Goal: Task Accomplishment & Management: Manage account settings

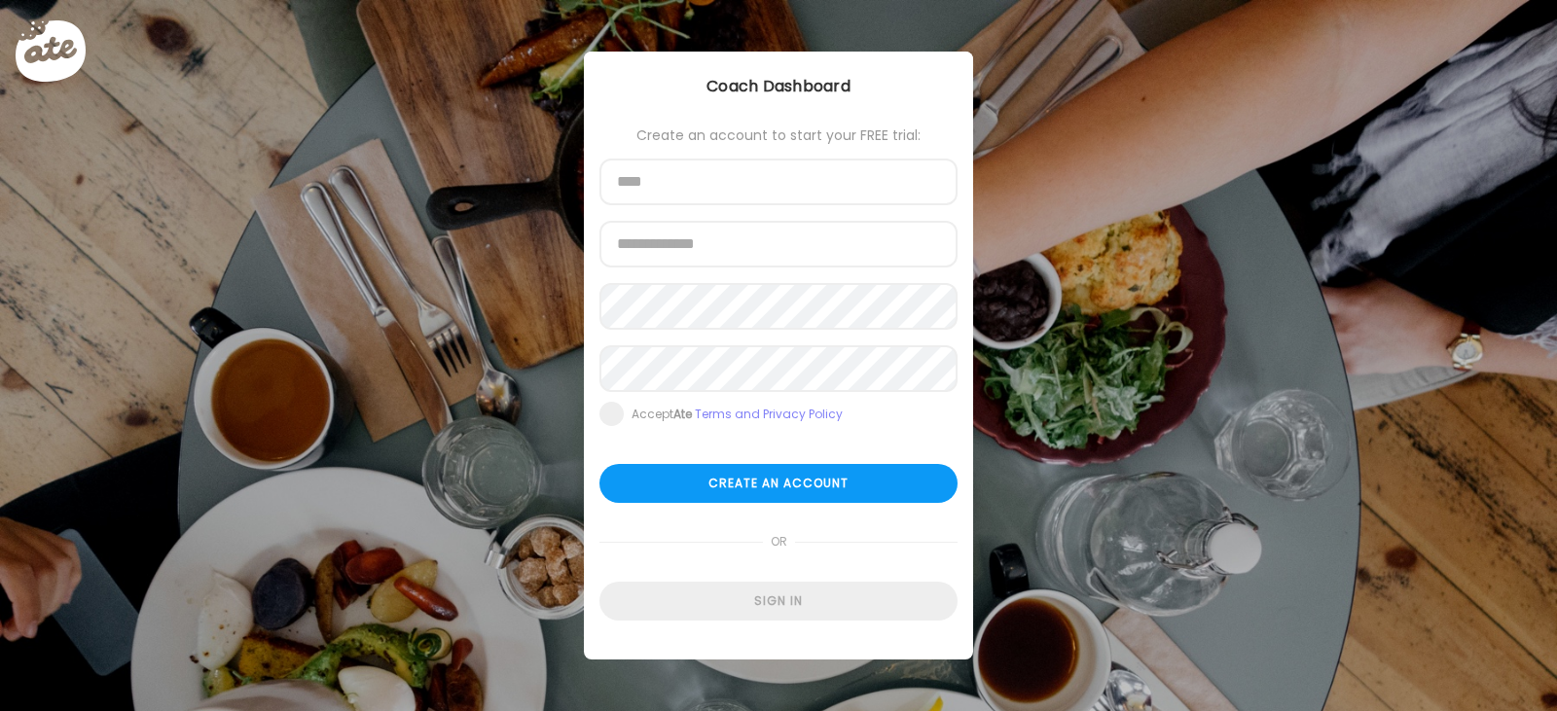
type input "**********"
click at [732, 108] on div "Ate Coach Dashboard Coach Dashboard" at bounding box center [778, 87] width 389 height 70
click at [210, 198] on div "Ate Coach Dashboard Wahoo! It’s official Take a moment to set up your Coach Pro…" at bounding box center [778, 355] width 1557 height 711
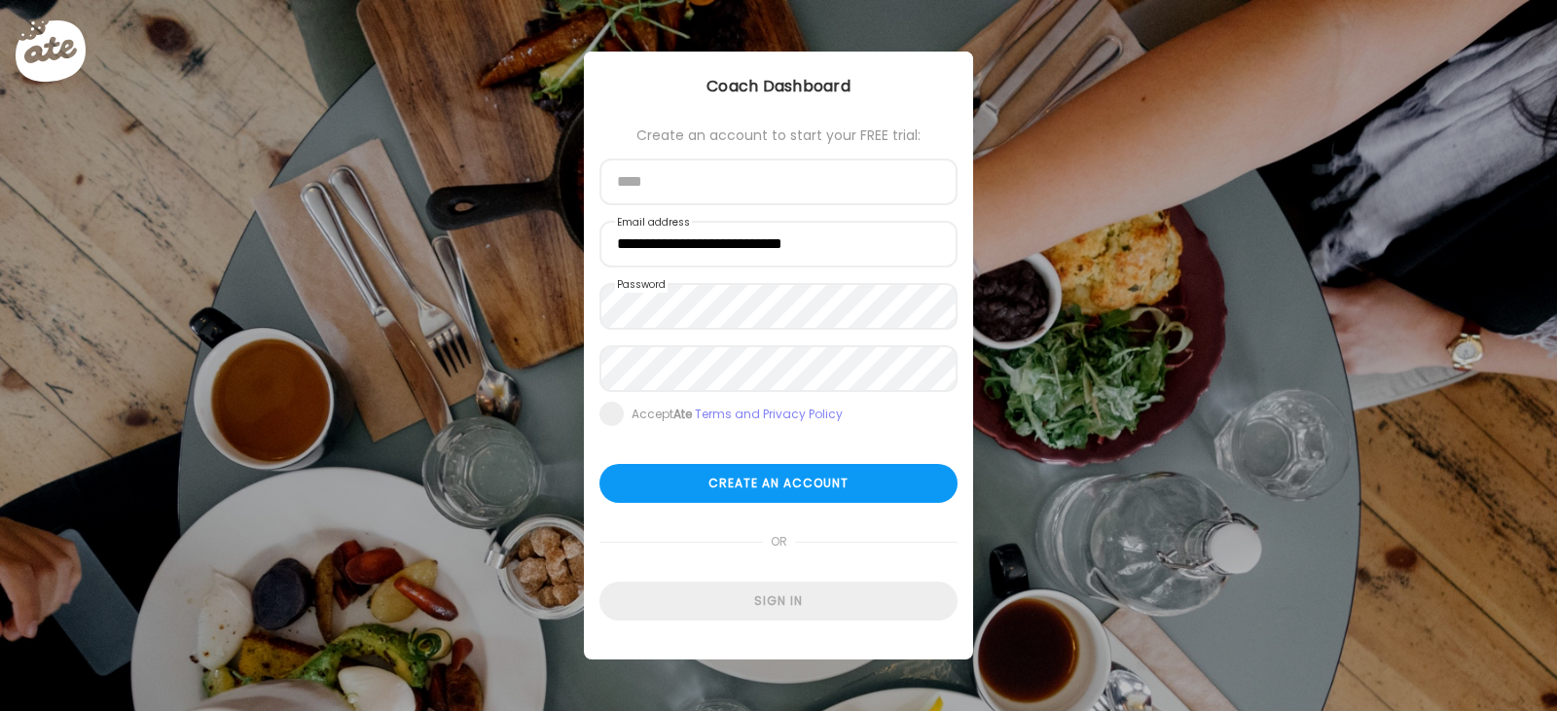
click at [797, 595] on div "Sign in" at bounding box center [778, 601] width 358 height 39
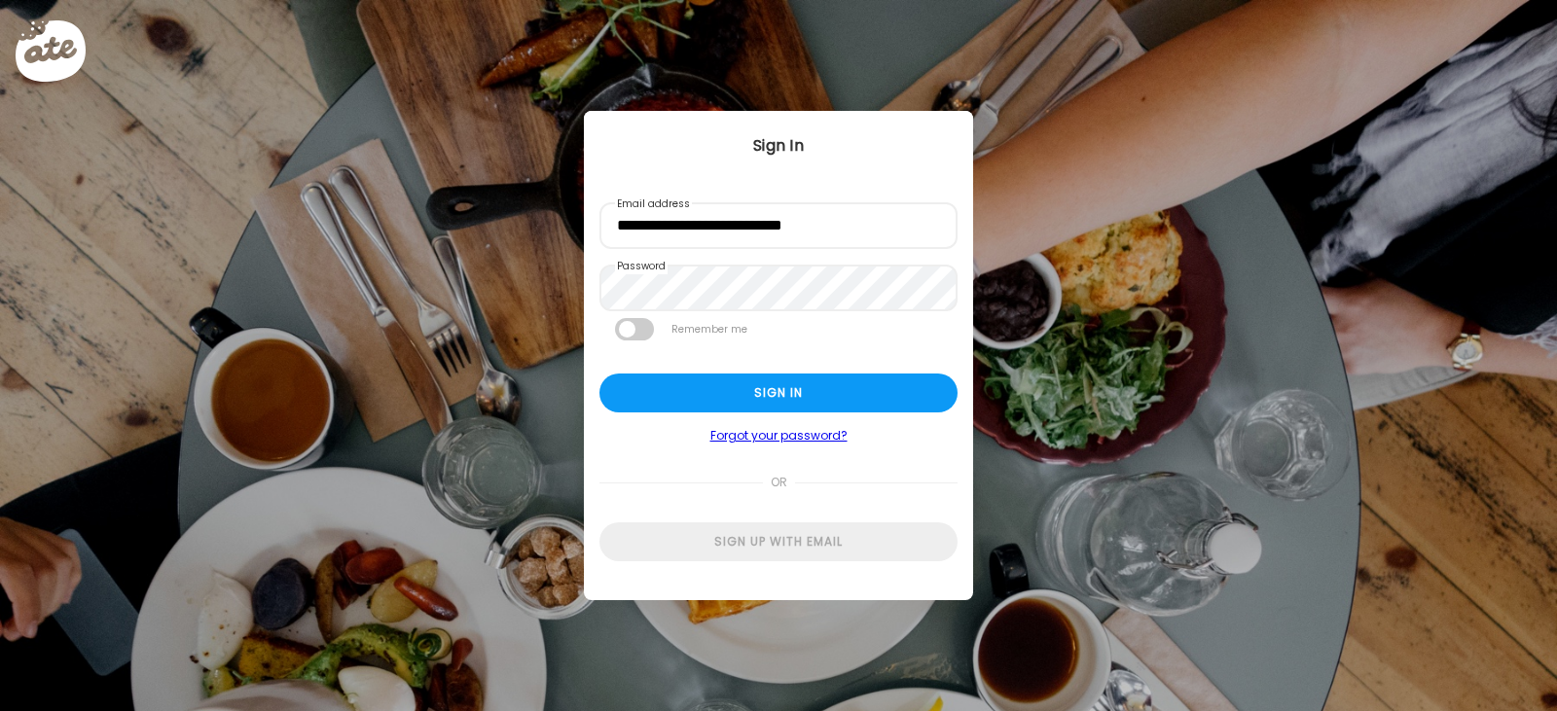
click at [765, 388] on div "Sign in" at bounding box center [778, 393] width 358 height 39
type textarea "**********"
type input "**********"
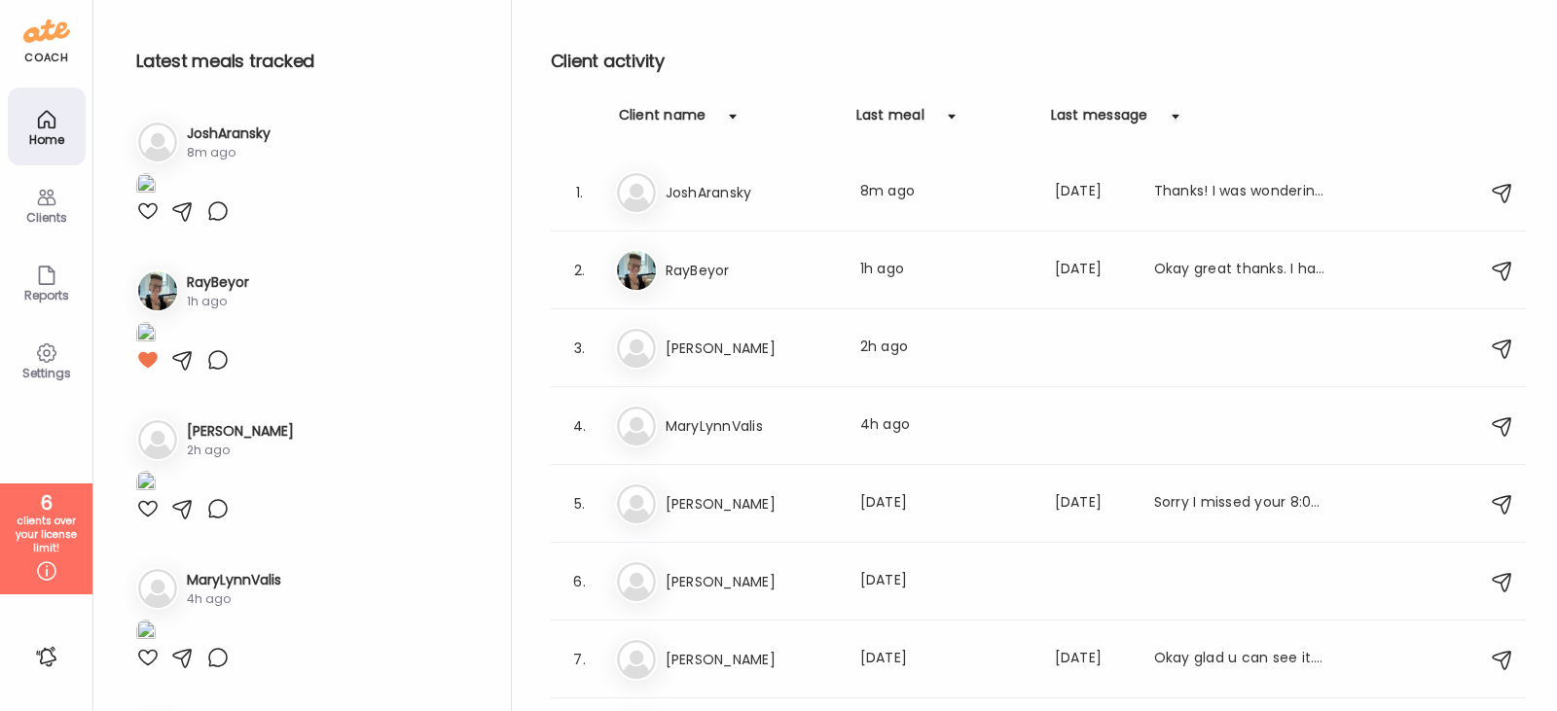
click at [776, 194] on h3 "JoshAransky" at bounding box center [751, 192] width 171 height 23
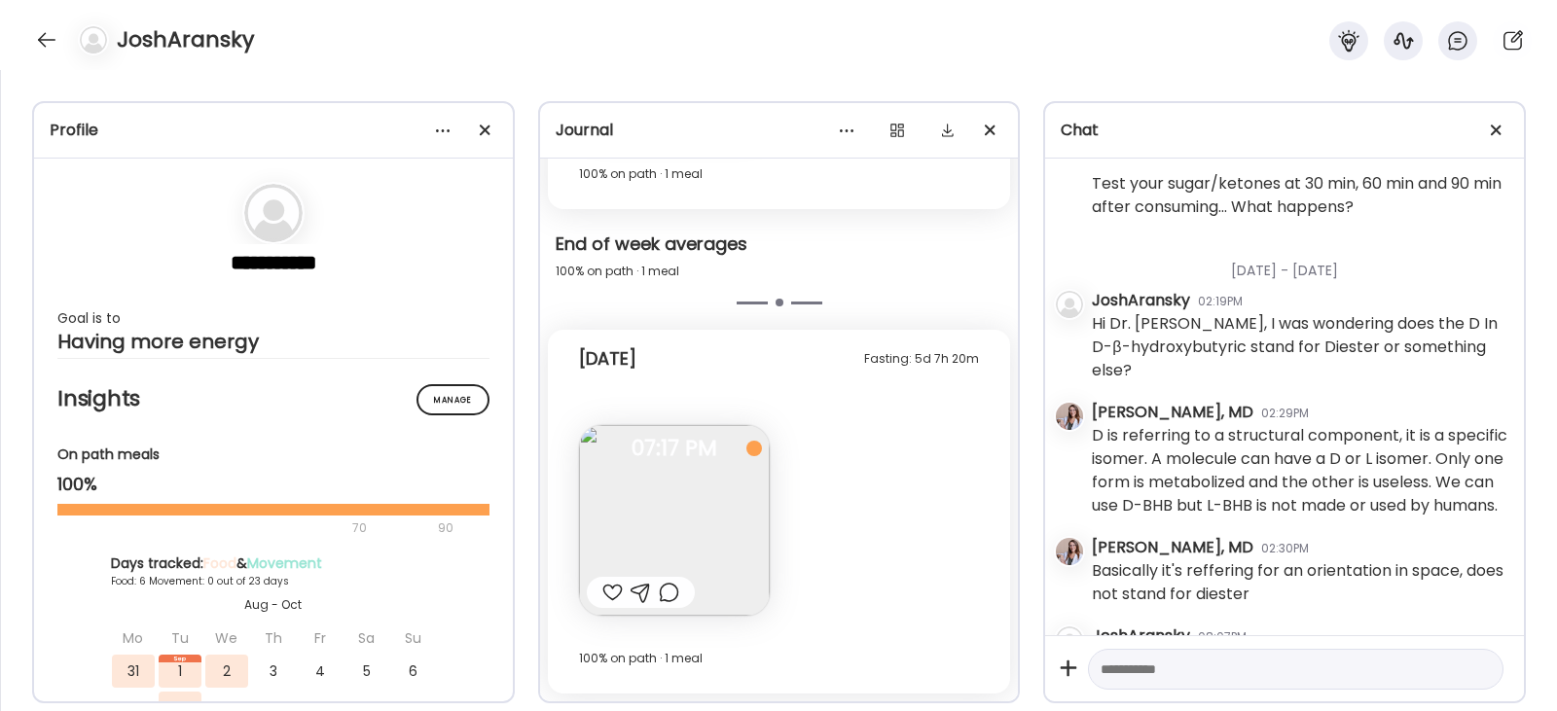
scroll to position [1997, 0]
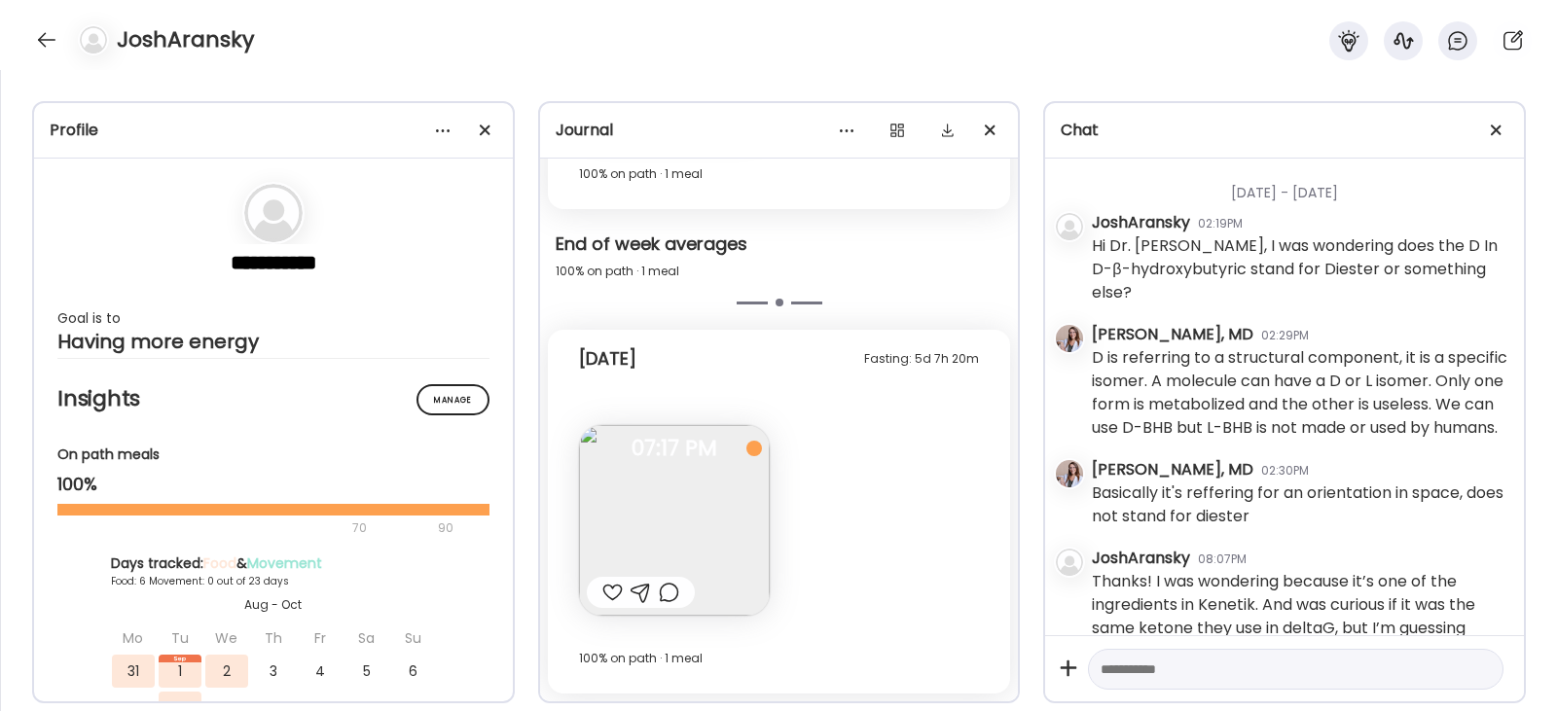
click at [616, 590] on div at bounding box center [612, 592] width 20 height 23
click at [60, 39] on div at bounding box center [46, 39] width 31 height 31
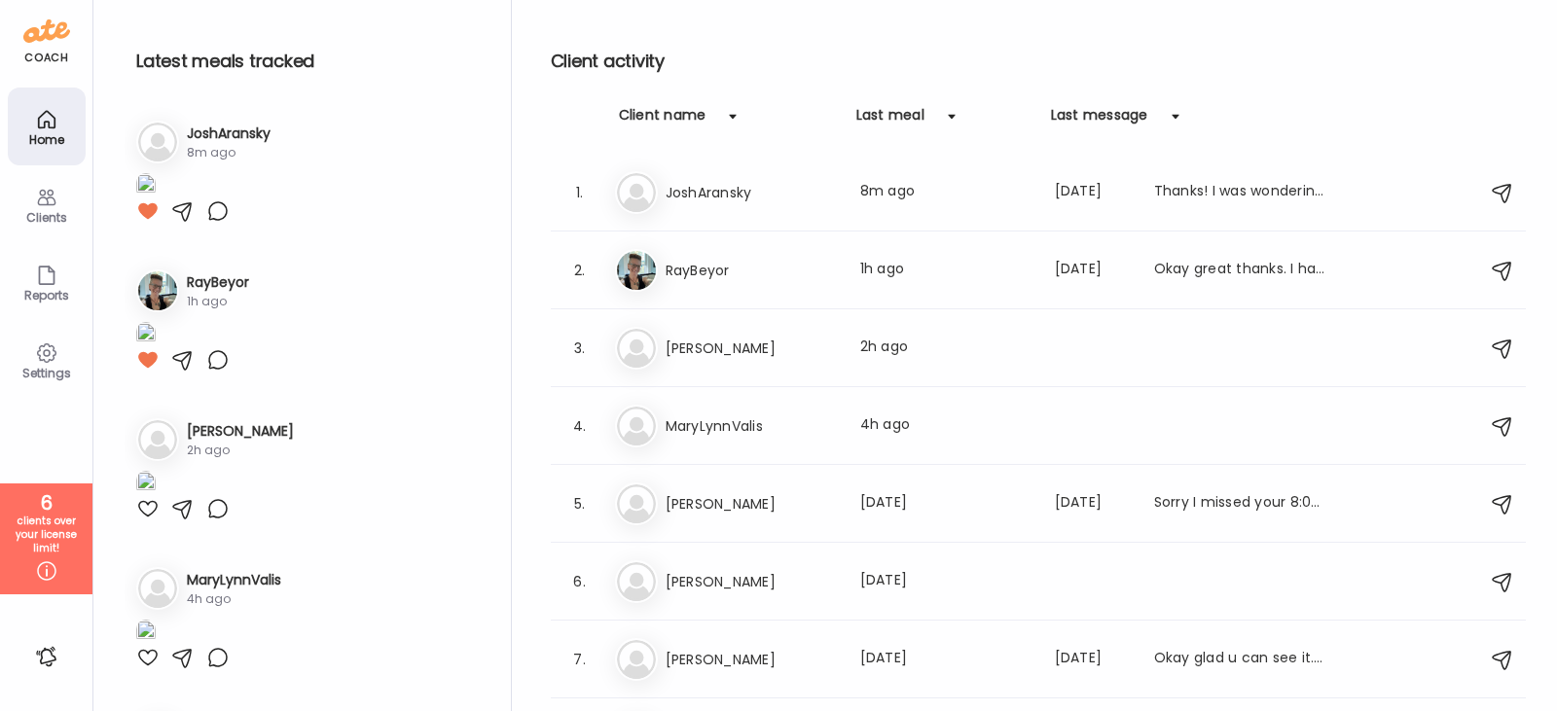
click at [69, 287] on div "Reports" at bounding box center [47, 282] width 78 height 78
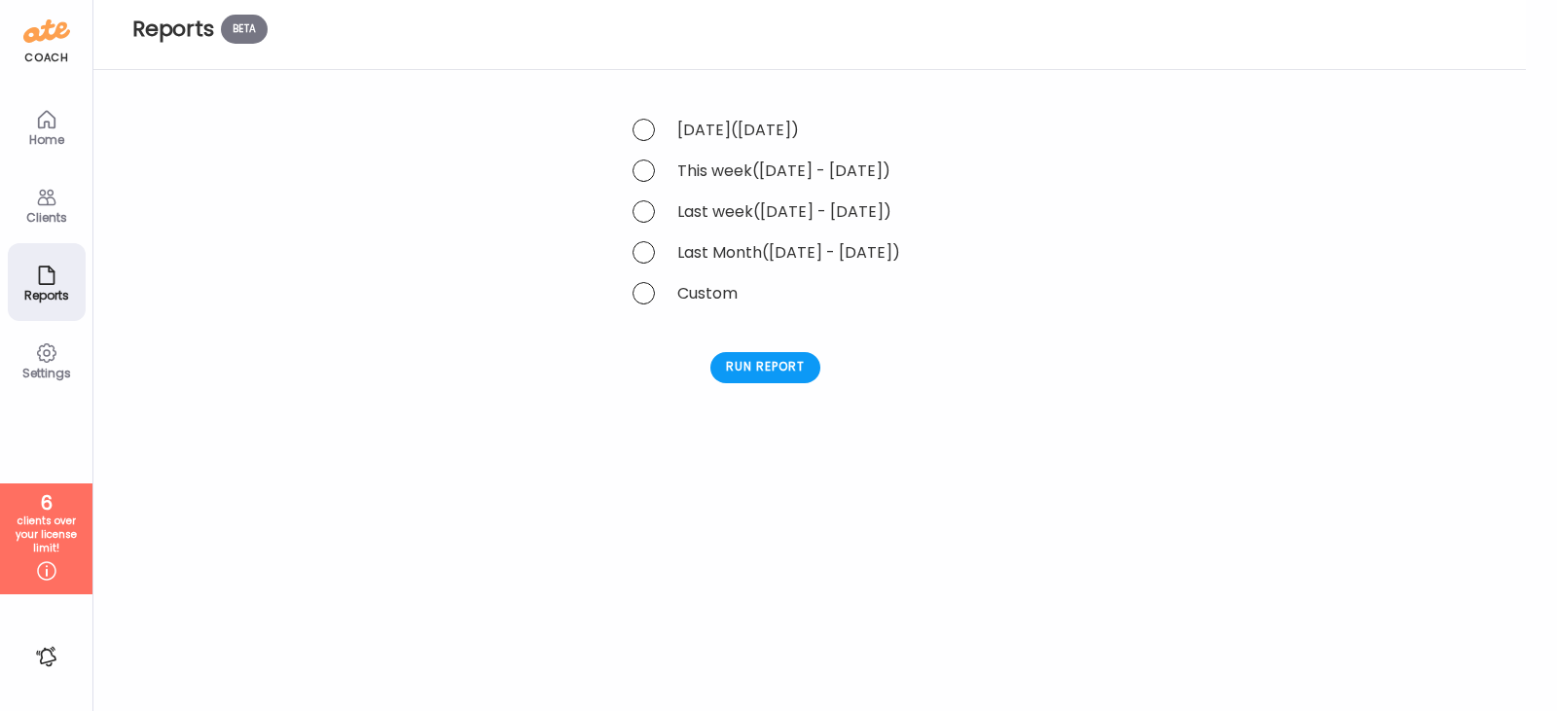
click at [63, 360] on div "Settings" at bounding box center [47, 360] width 78 height 78
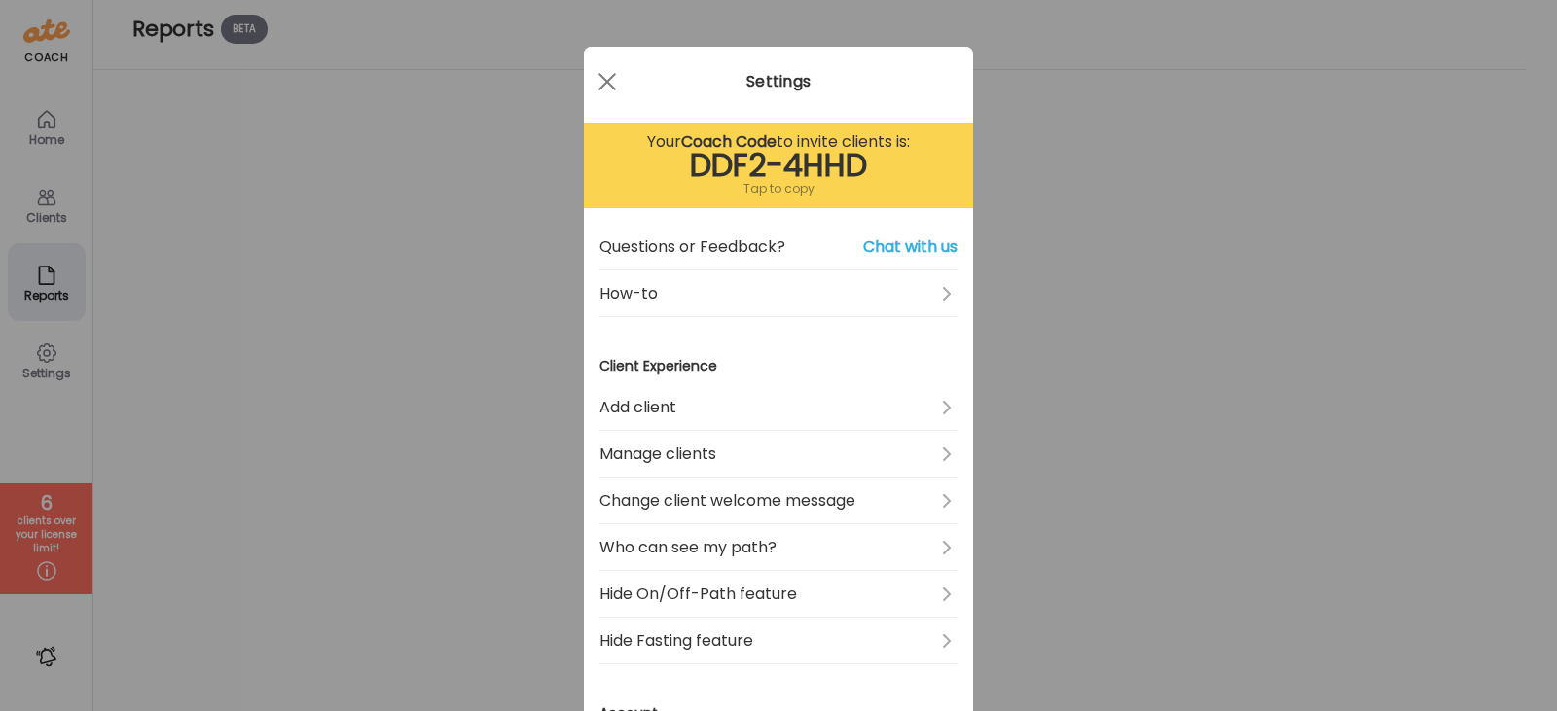
click at [595, 63] on div at bounding box center [607, 81] width 39 height 39
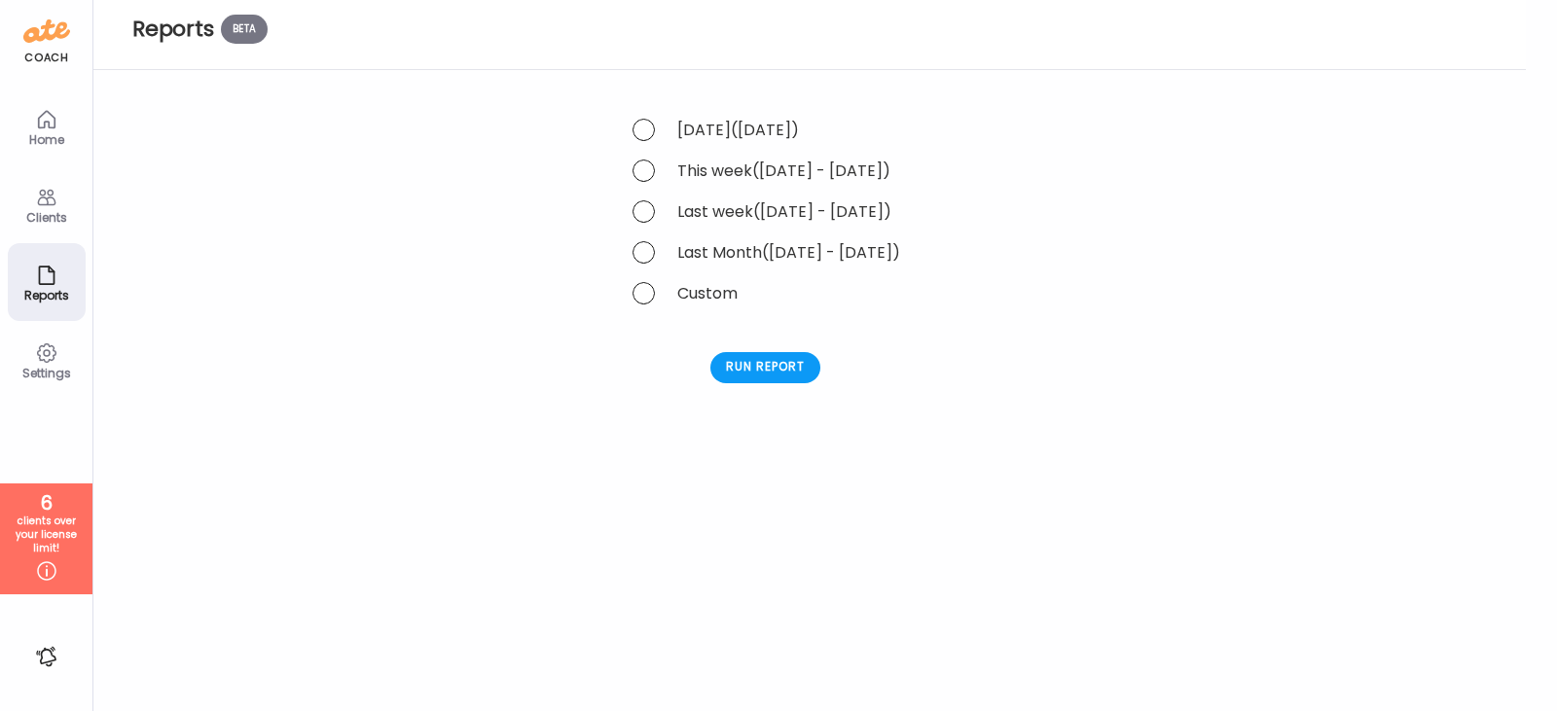
click at [42, 32] on img at bounding box center [46, 31] width 47 height 31
click at [54, 119] on icon at bounding box center [46, 119] width 17 height 17
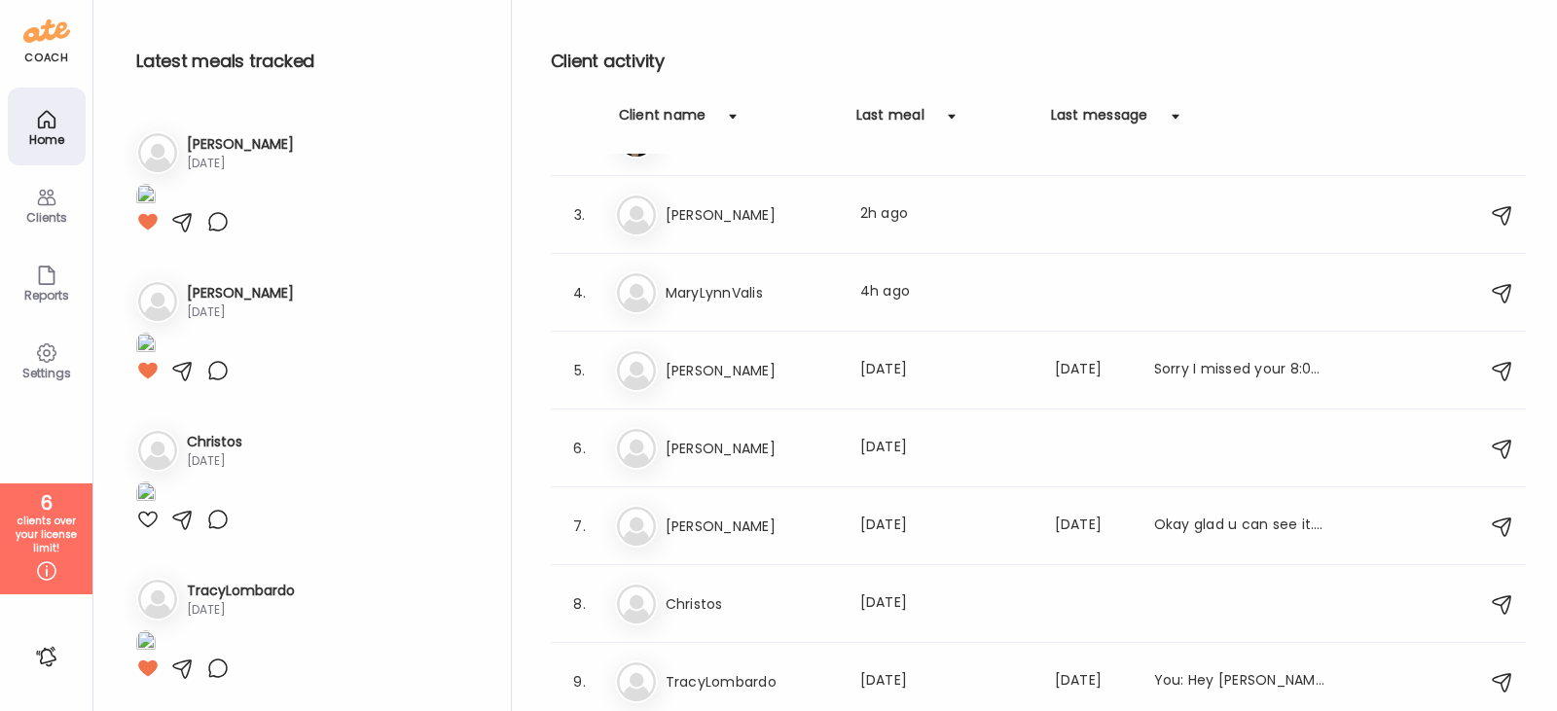
scroll to position [3410, 0]
click at [35, 653] on div at bounding box center [46, 656] width 31 height 31
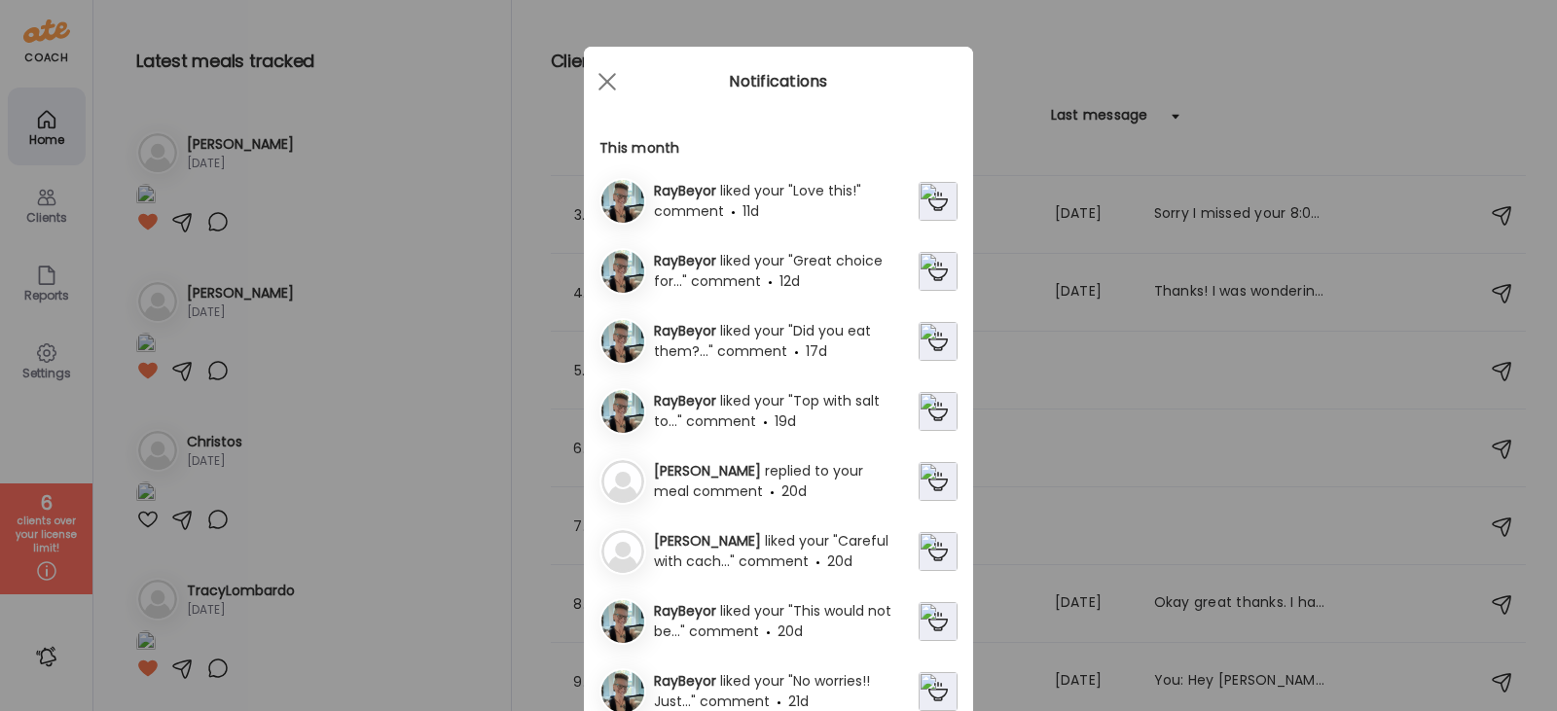
click at [45, 656] on div "Ate Coach Dashboard Wahoo! It’s official Take a moment to set up your Coach Pro…" at bounding box center [778, 355] width 1557 height 711
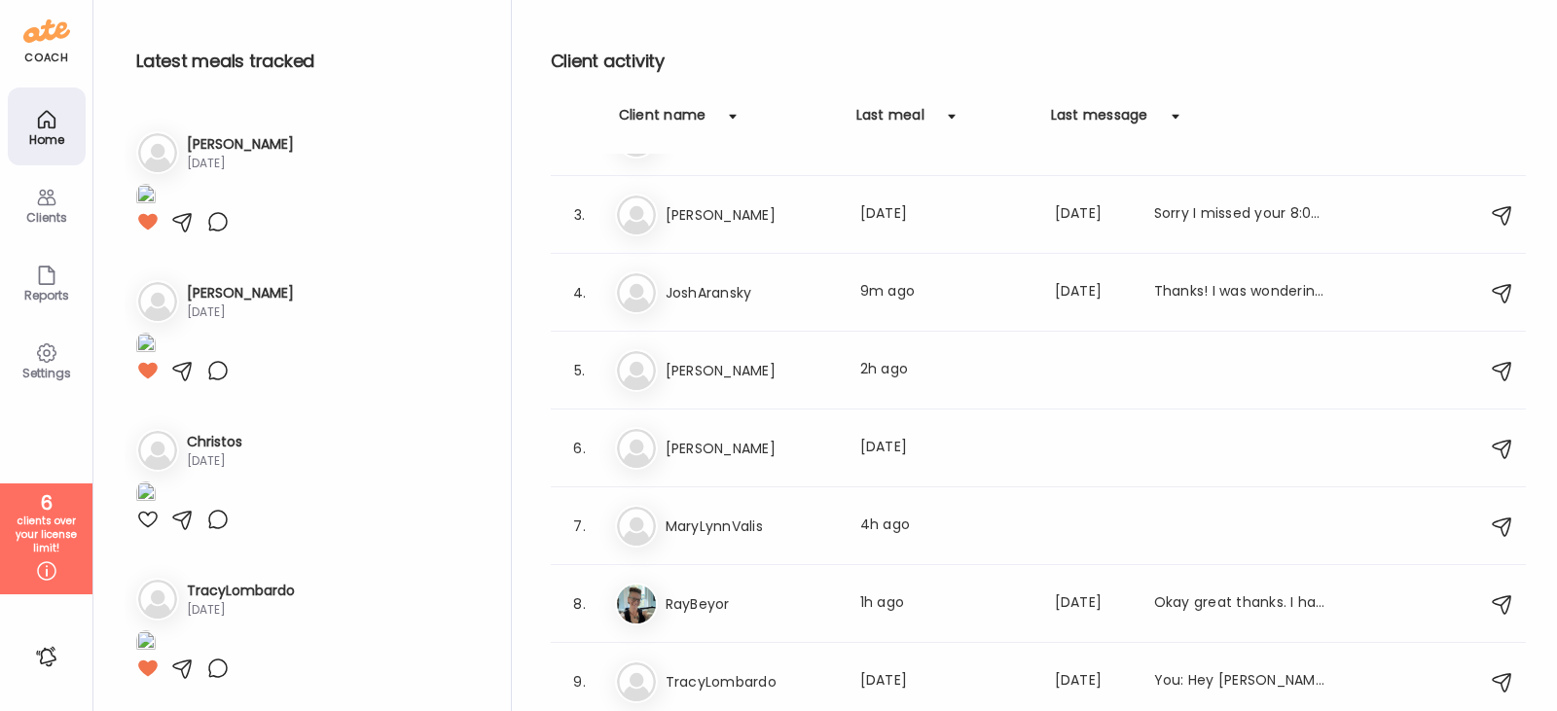
click at [42, 657] on div at bounding box center [46, 656] width 31 height 31
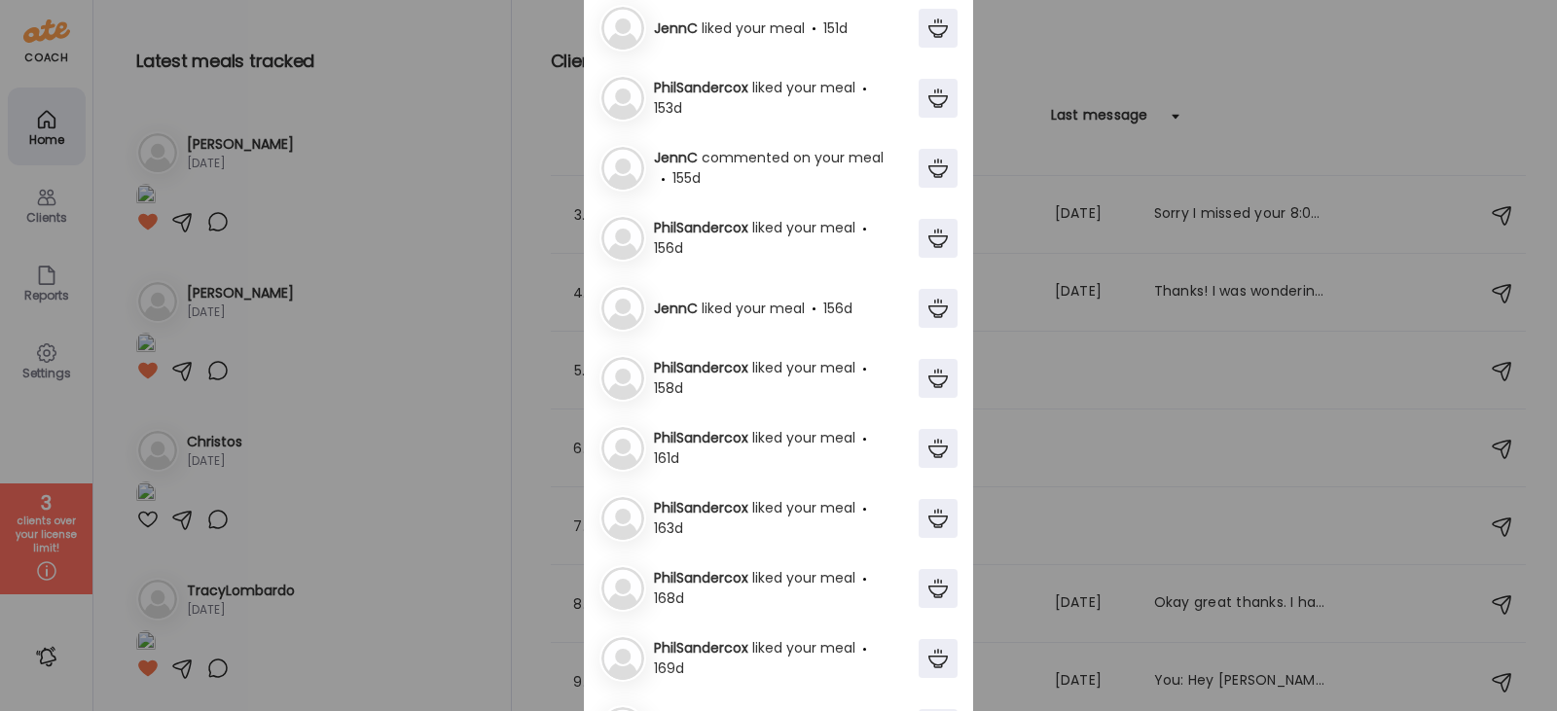
scroll to position [1388, 0]
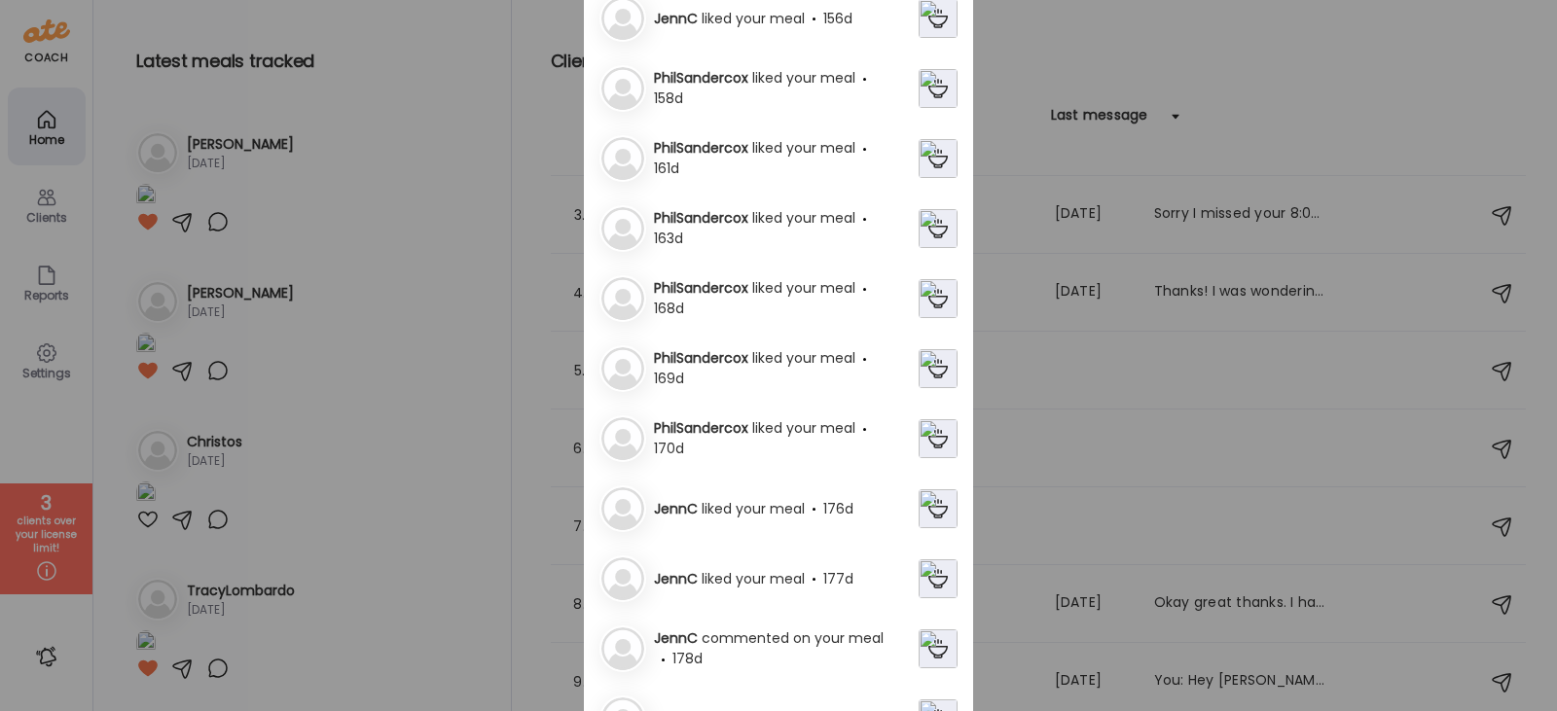
click at [921, 587] on img at bounding box center [938, 578] width 39 height 39
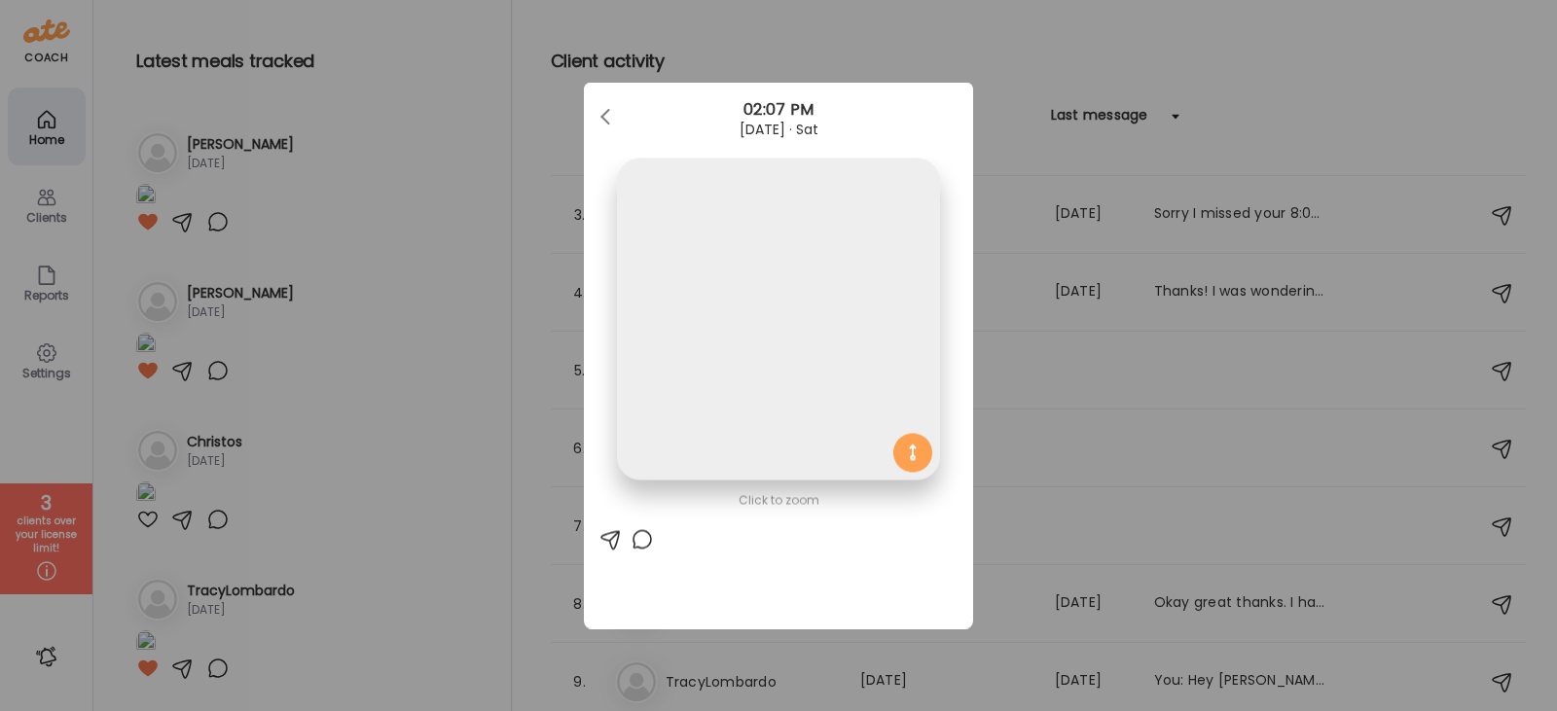
scroll to position [0, 0]
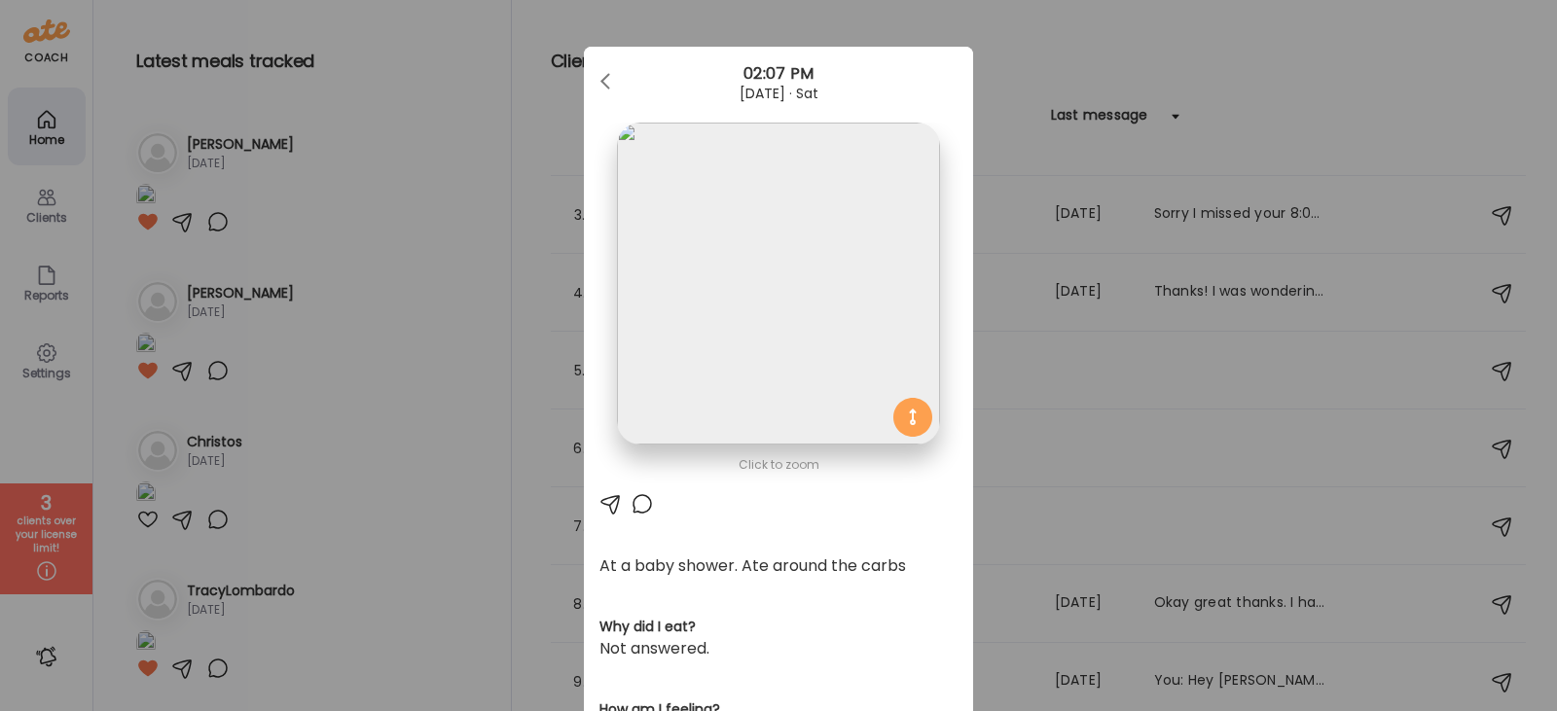
click at [775, 235] on img at bounding box center [778, 284] width 322 height 322
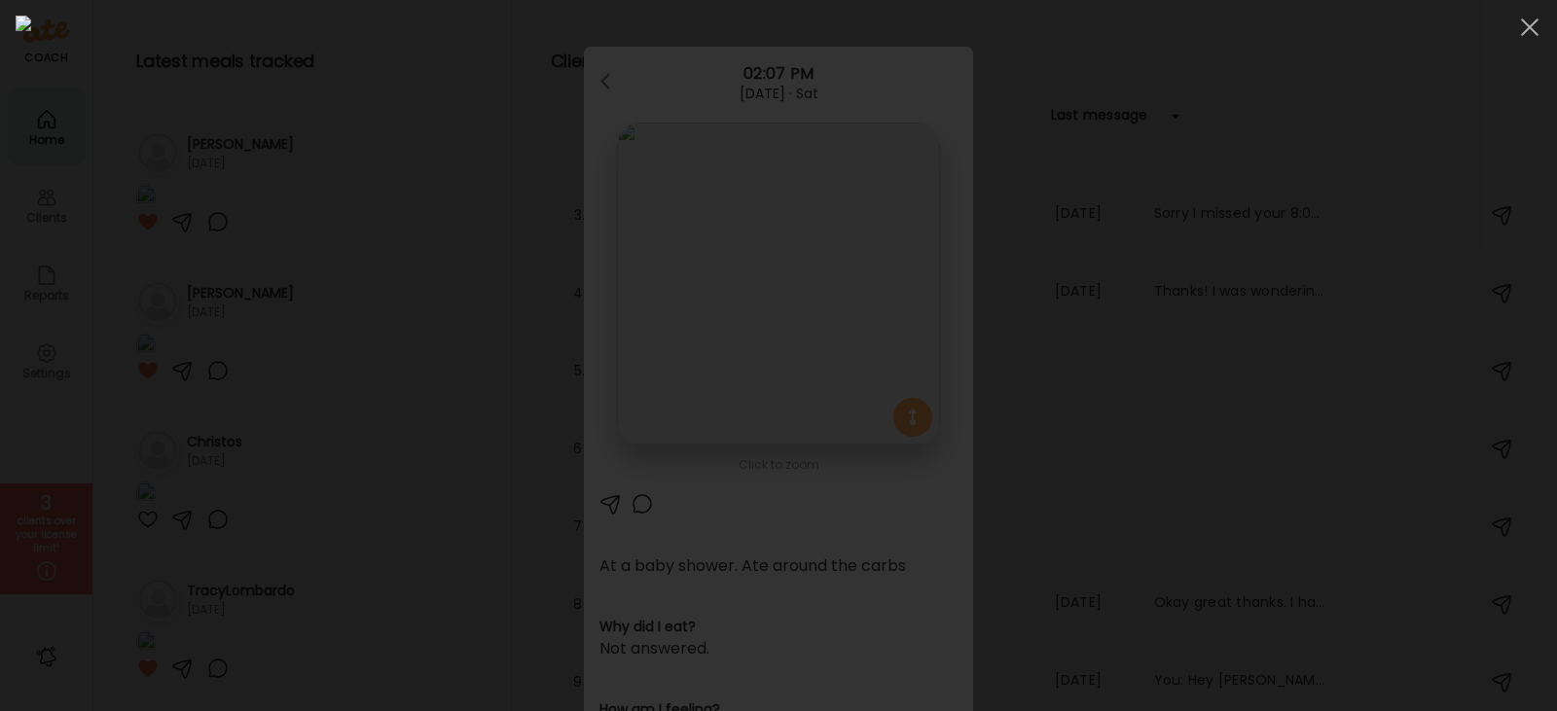
click at [1531, 24] on span at bounding box center [1530, 27] width 18 height 18
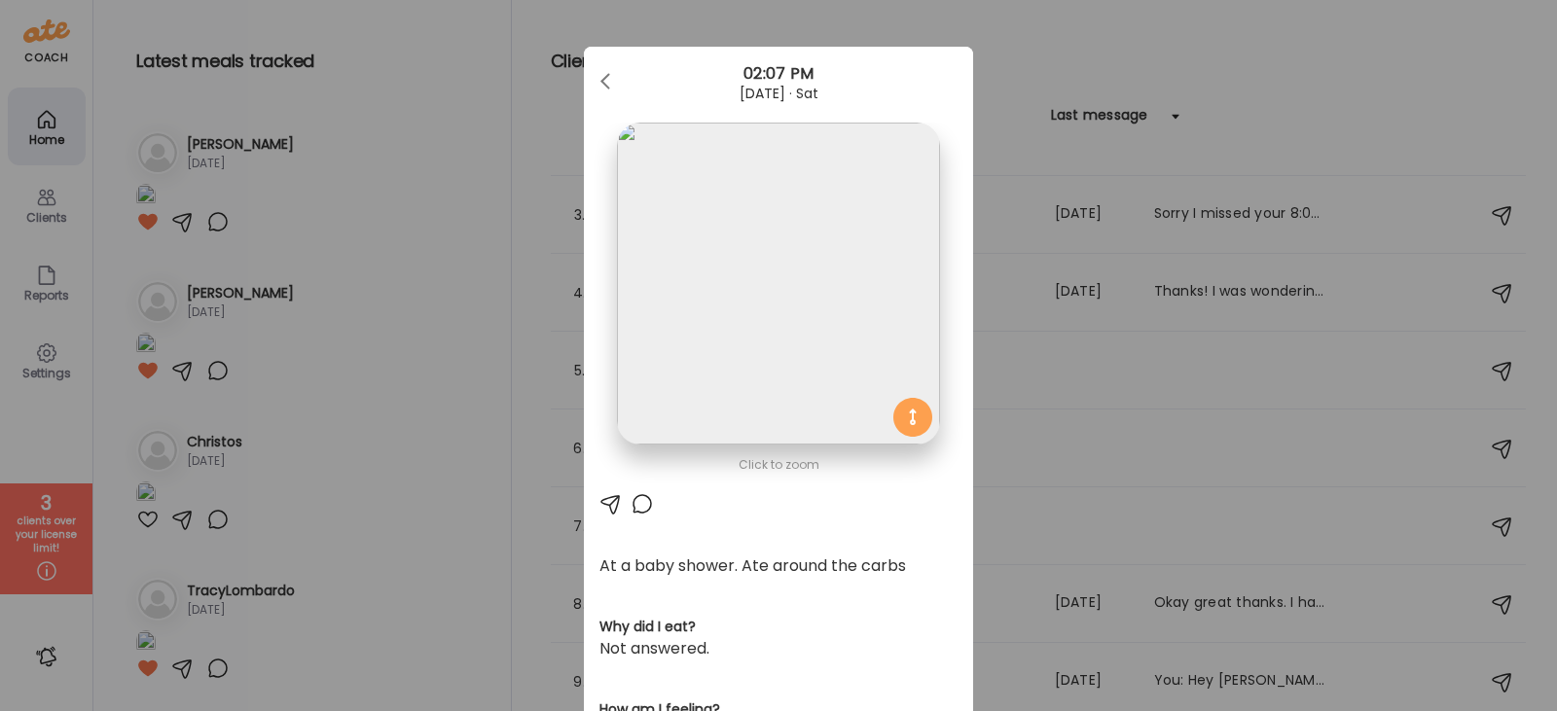
click at [595, 66] on div at bounding box center [607, 81] width 39 height 39
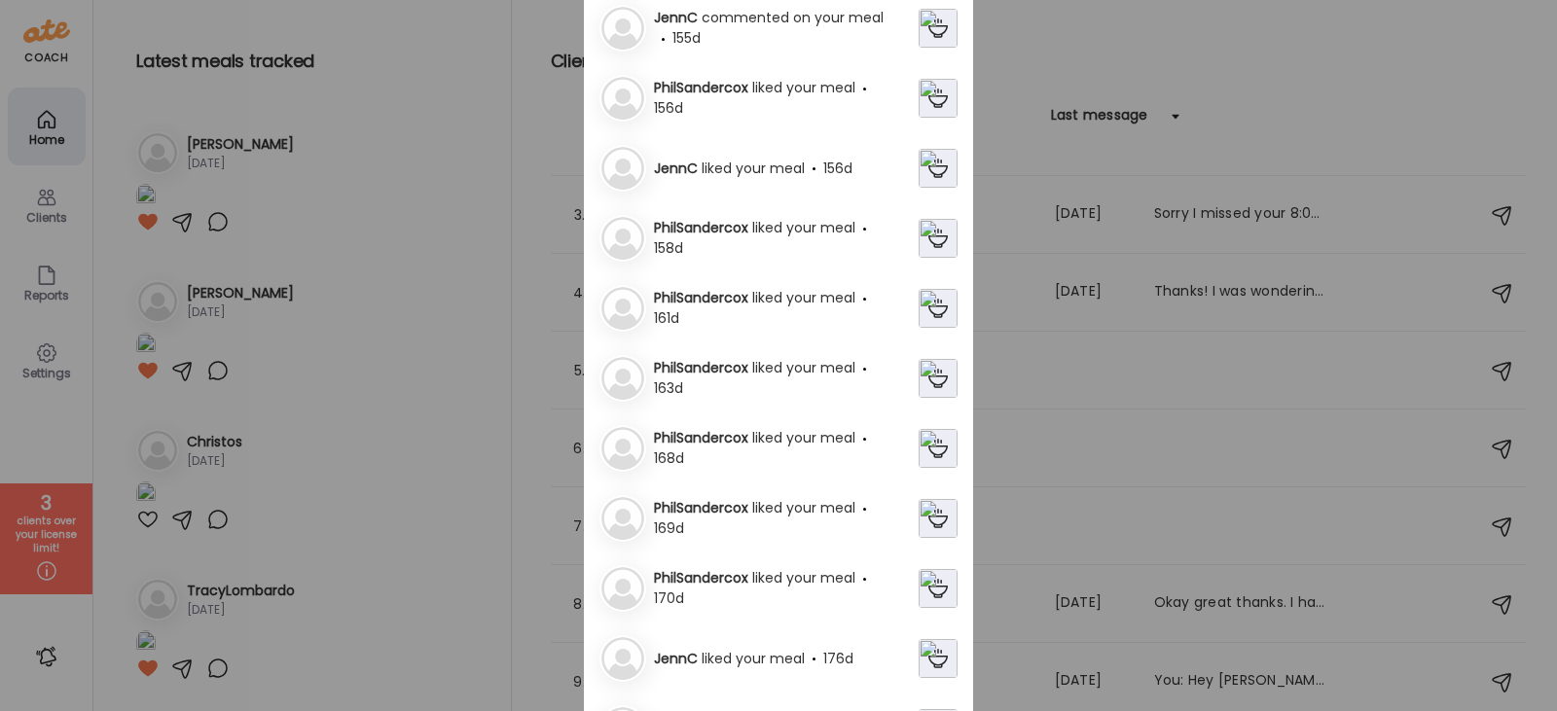
scroll to position [1751, 0]
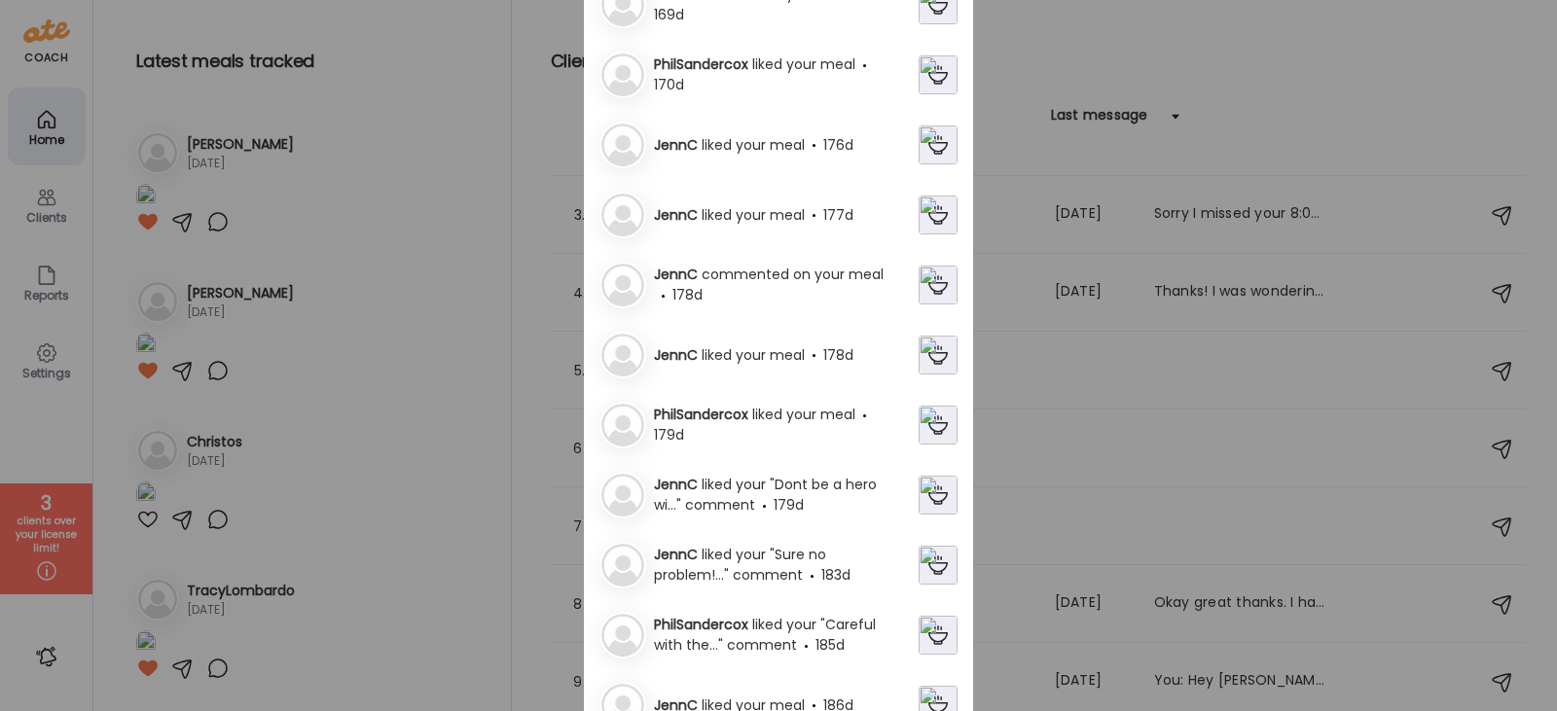
click at [938, 348] on img at bounding box center [938, 355] width 39 height 39
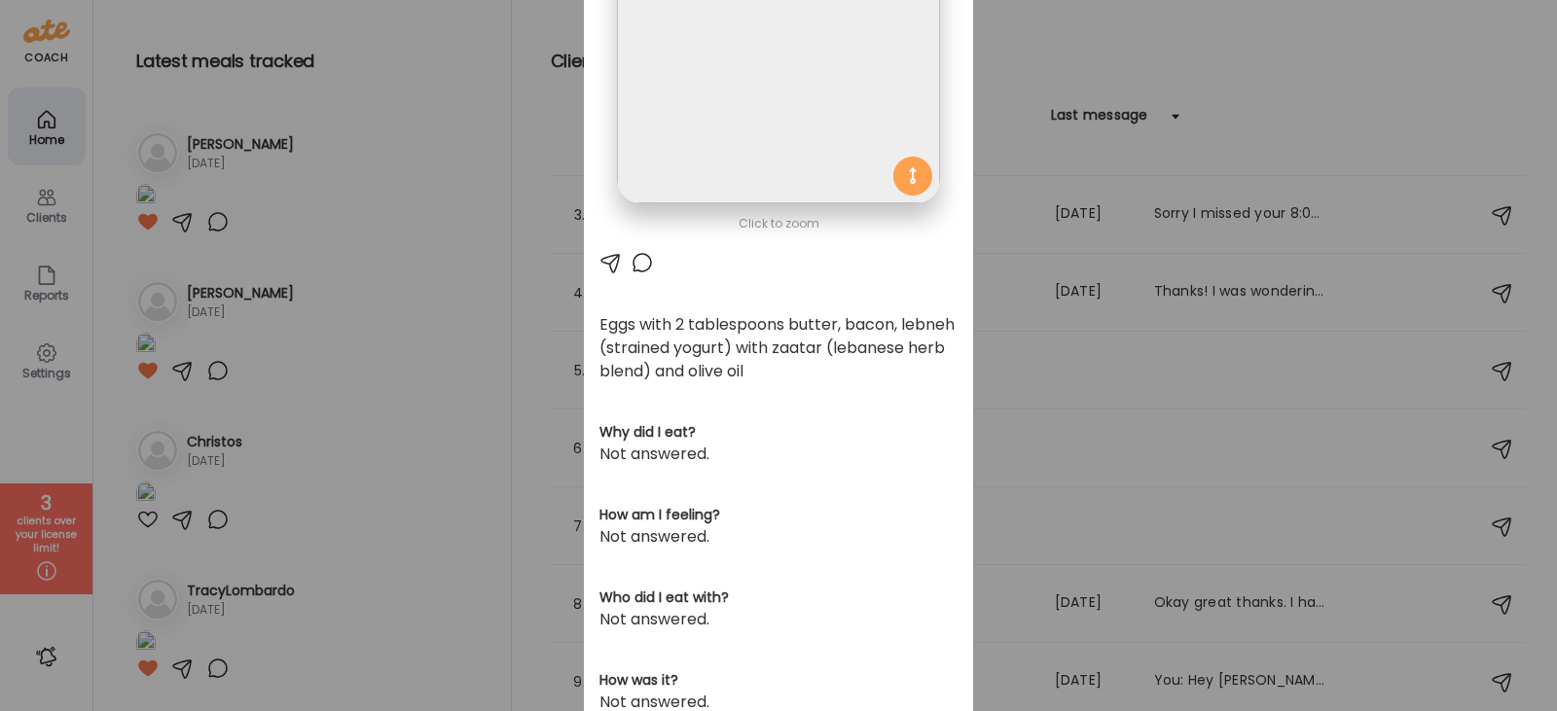
scroll to position [0, 0]
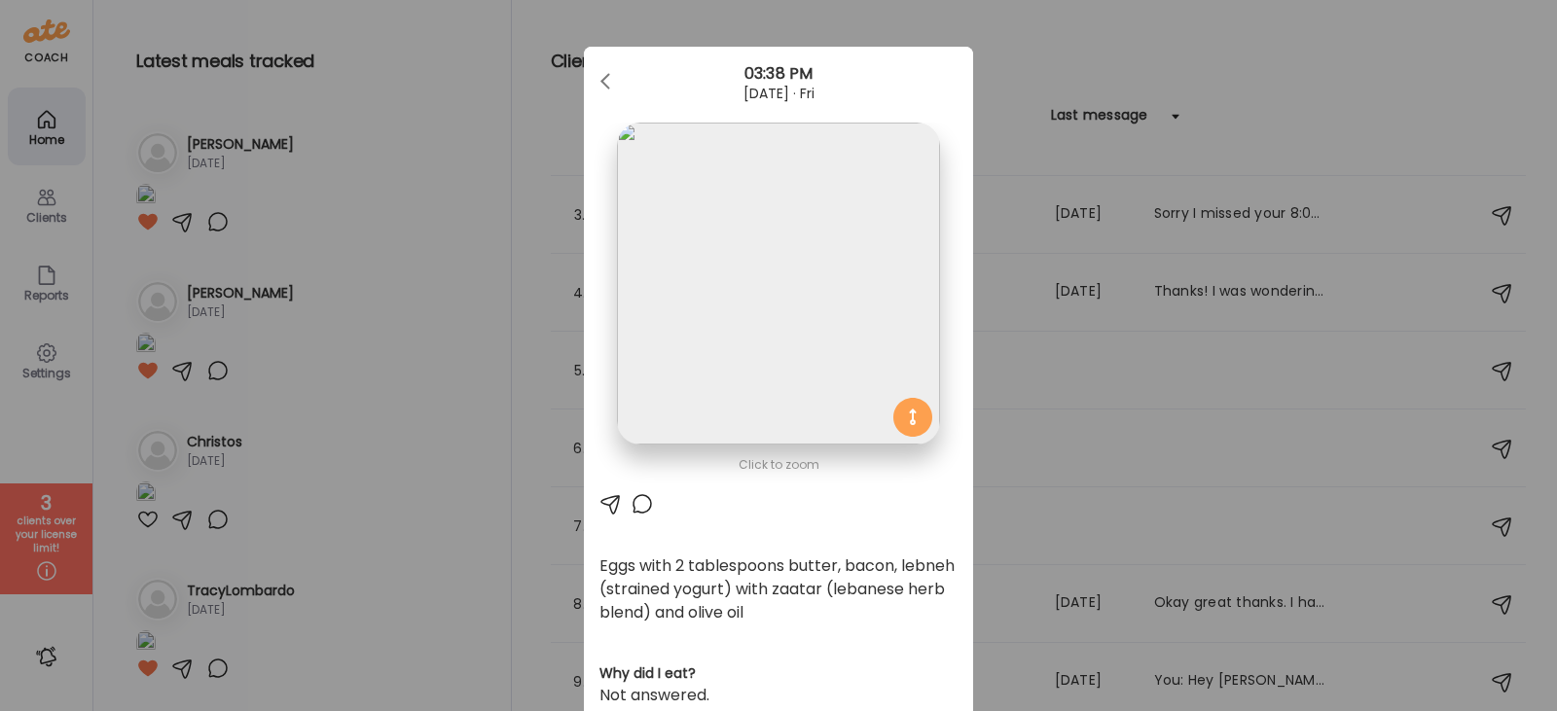
click at [798, 259] on img at bounding box center [778, 284] width 322 height 322
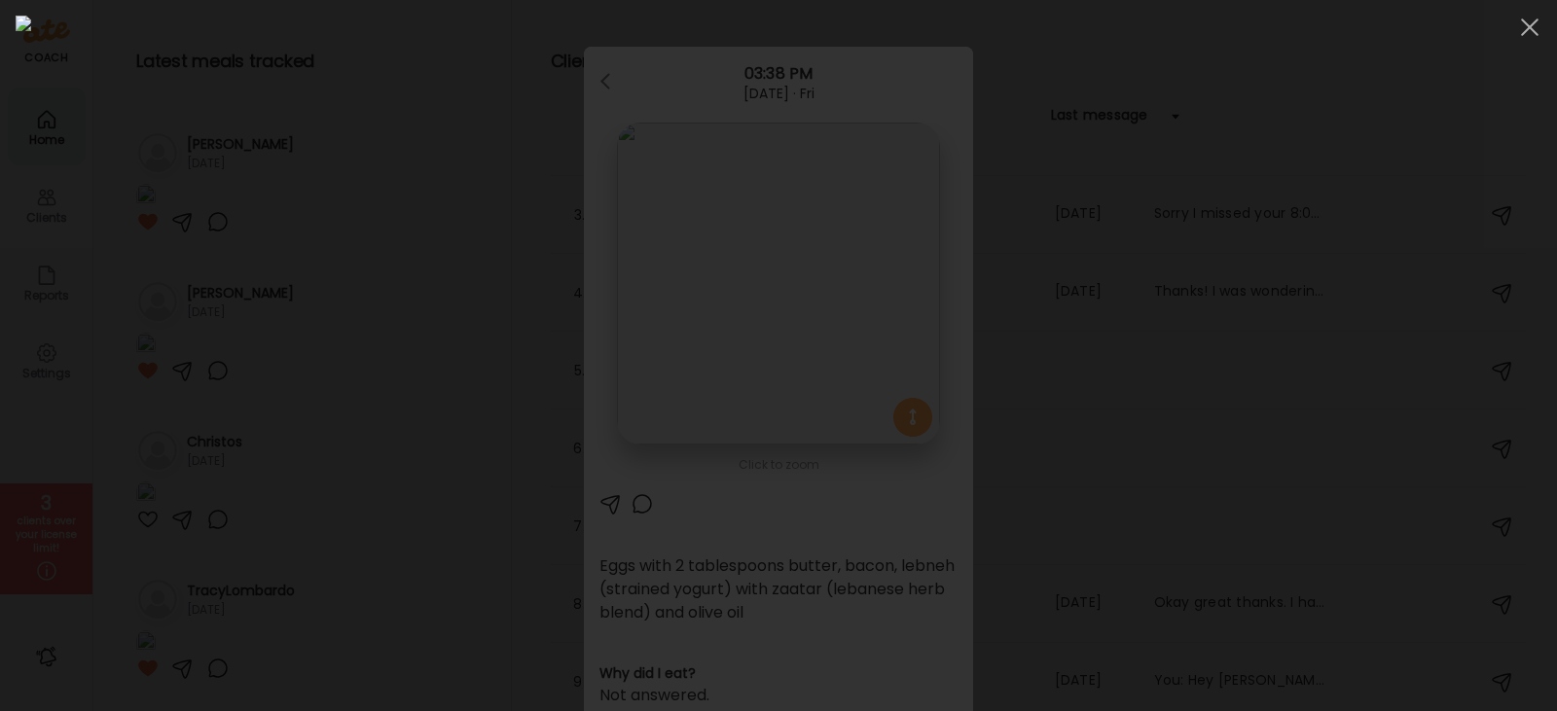
click at [794, 171] on img at bounding box center [779, 356] width 1526 height 680
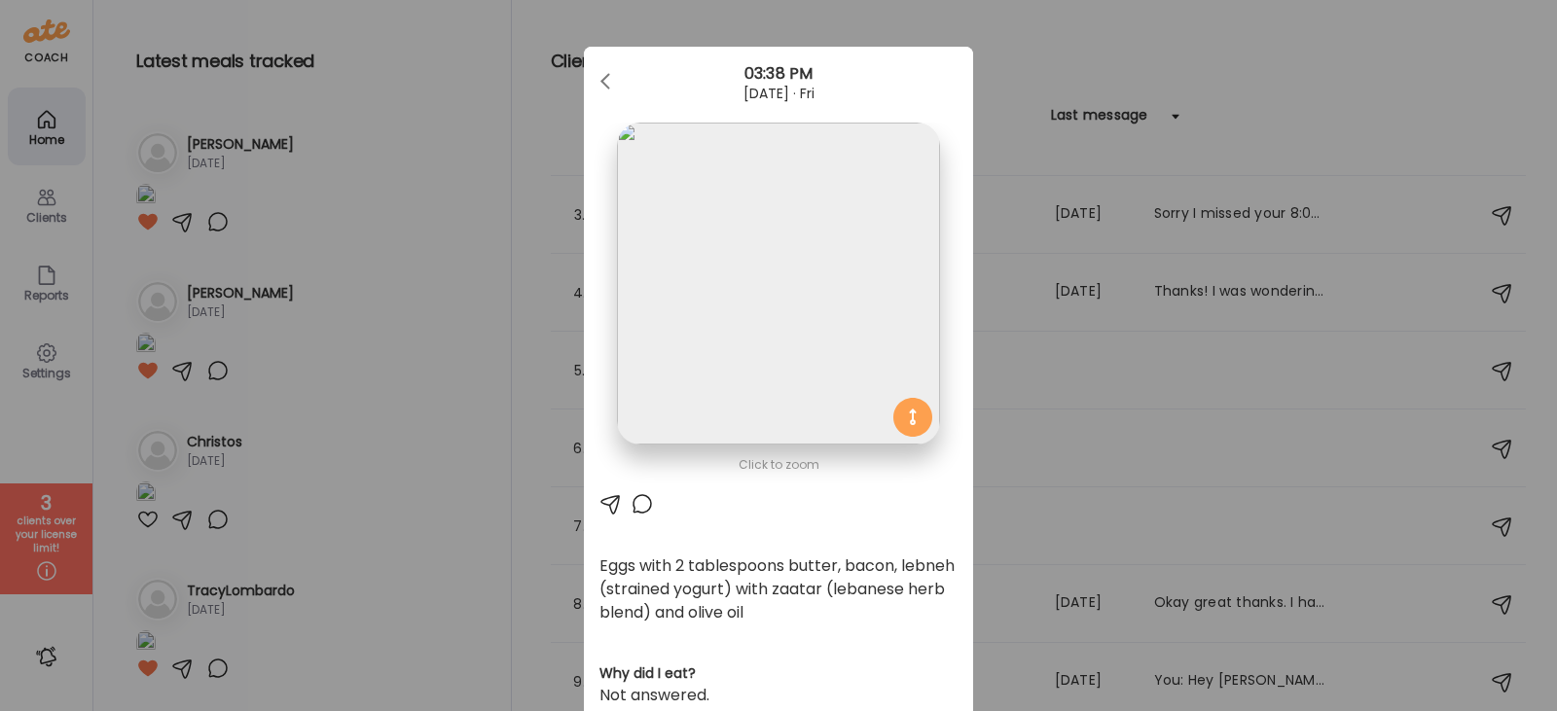
click at [755, 77] on div "03:38 PM" at bounding box center [778, 73] width 389 height 23
click at [70, 284] on div "Ate Coach Dashboard Wahoo! It’s official Take a moment to set up your Coach Pro…" at bounding box center [778, 355] width 1557 height 711
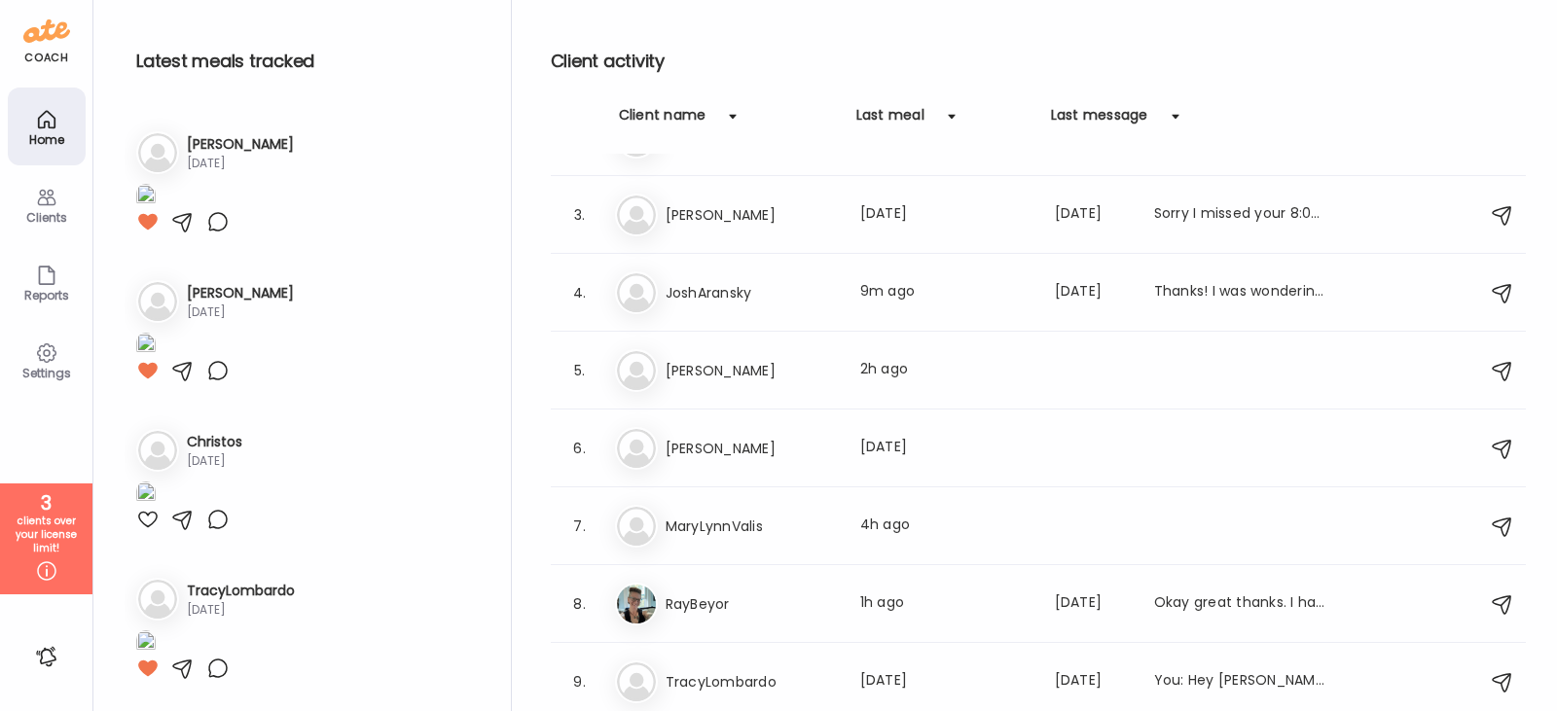
click at [68, 284] on div "Reports" at bounding box center [47, 282] width 78 height 78
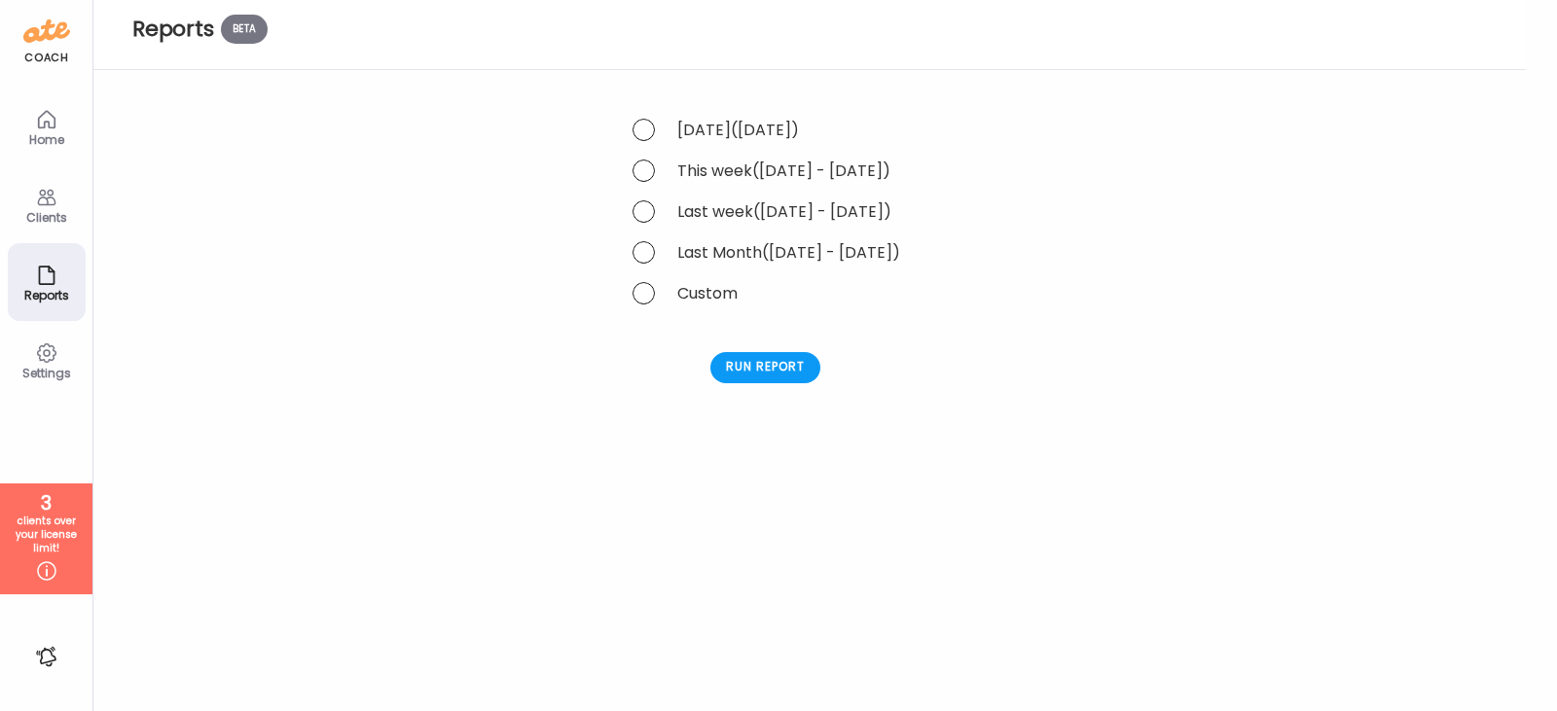
click at [718, 289] on div "Custom" at bounding box center [766, 292] width 270 height 25
click at [646, 294] on span at bounding box center [643, 293] width 22 height 22
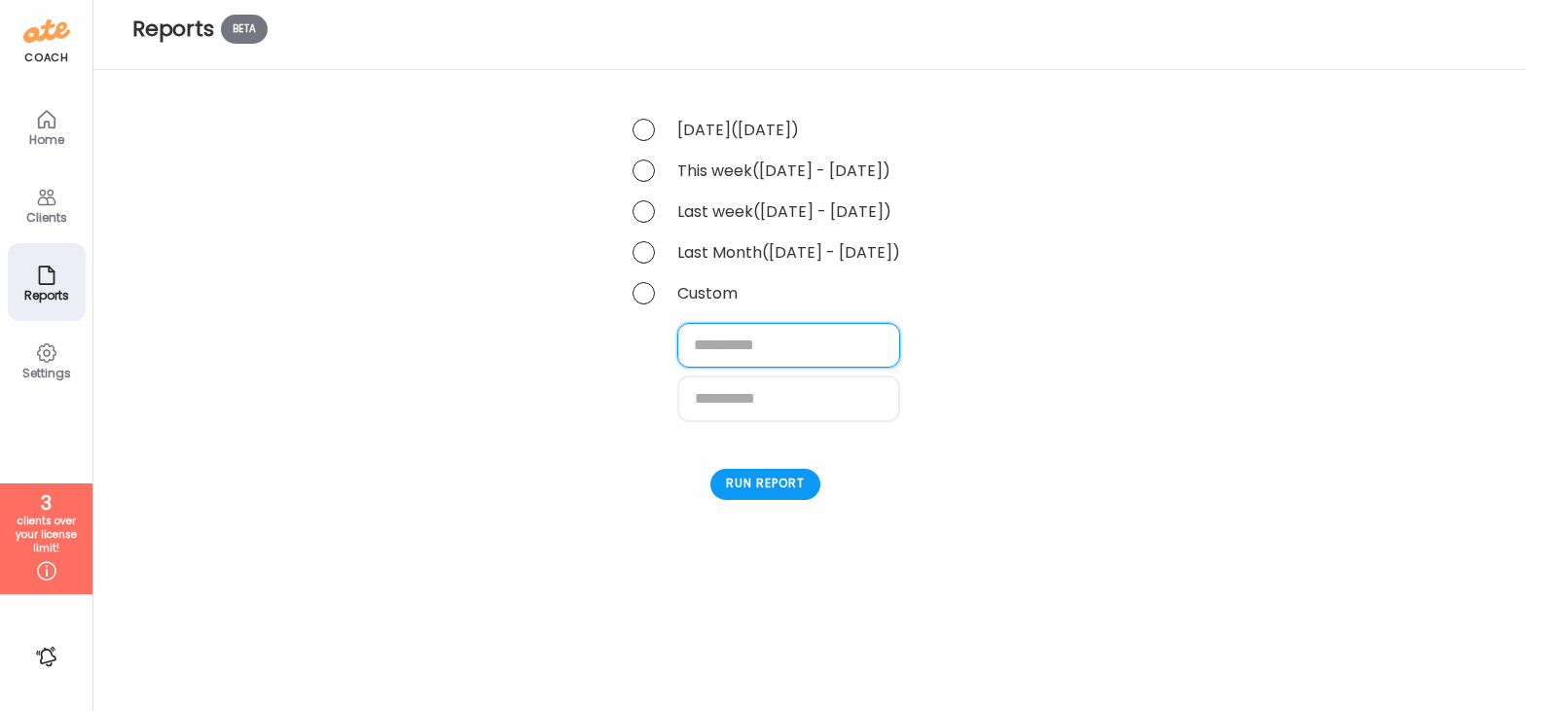
click at [786, 366] on input "text" at bounding box center [788, 345] width 223 height 45
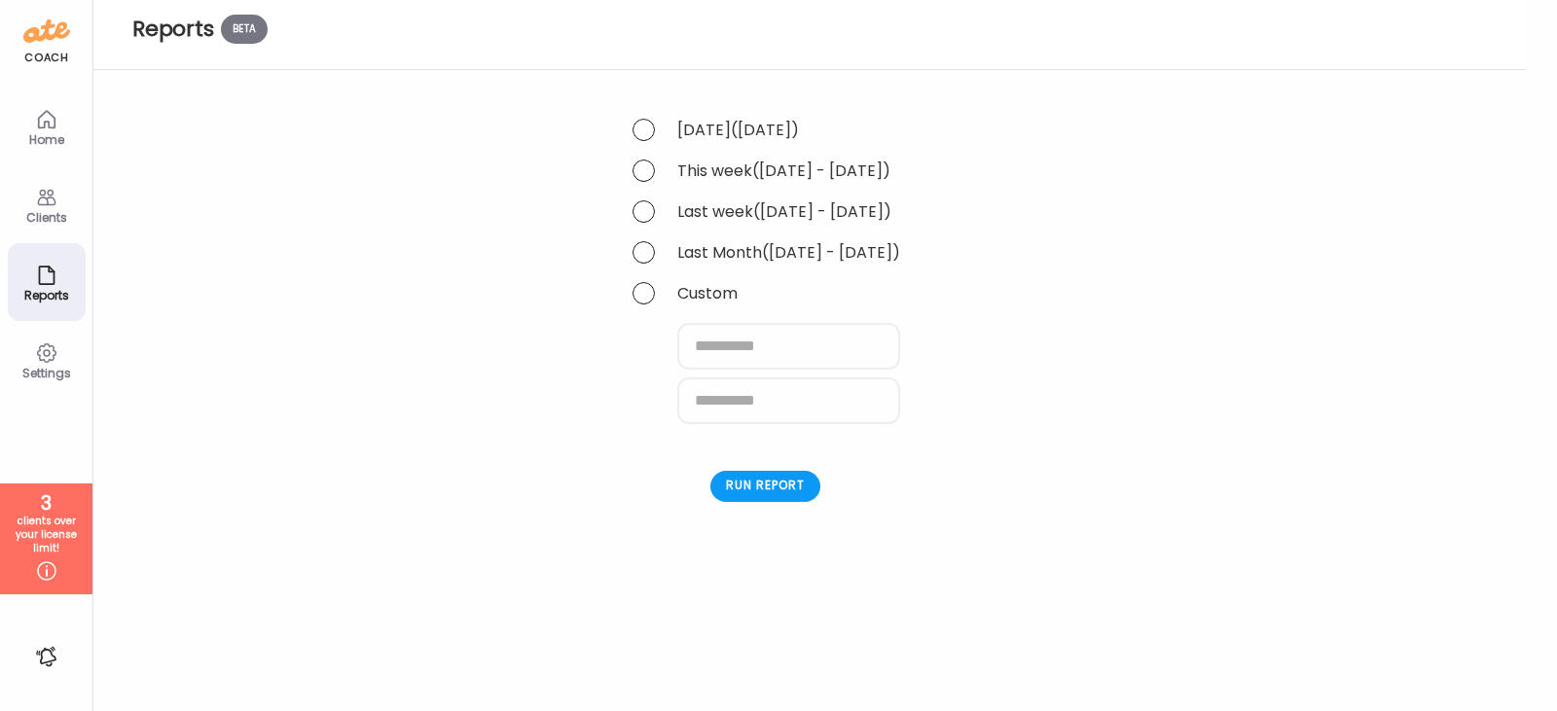
click at [52, 126] on icon at bounding box center [46, 119] width 23 height 23
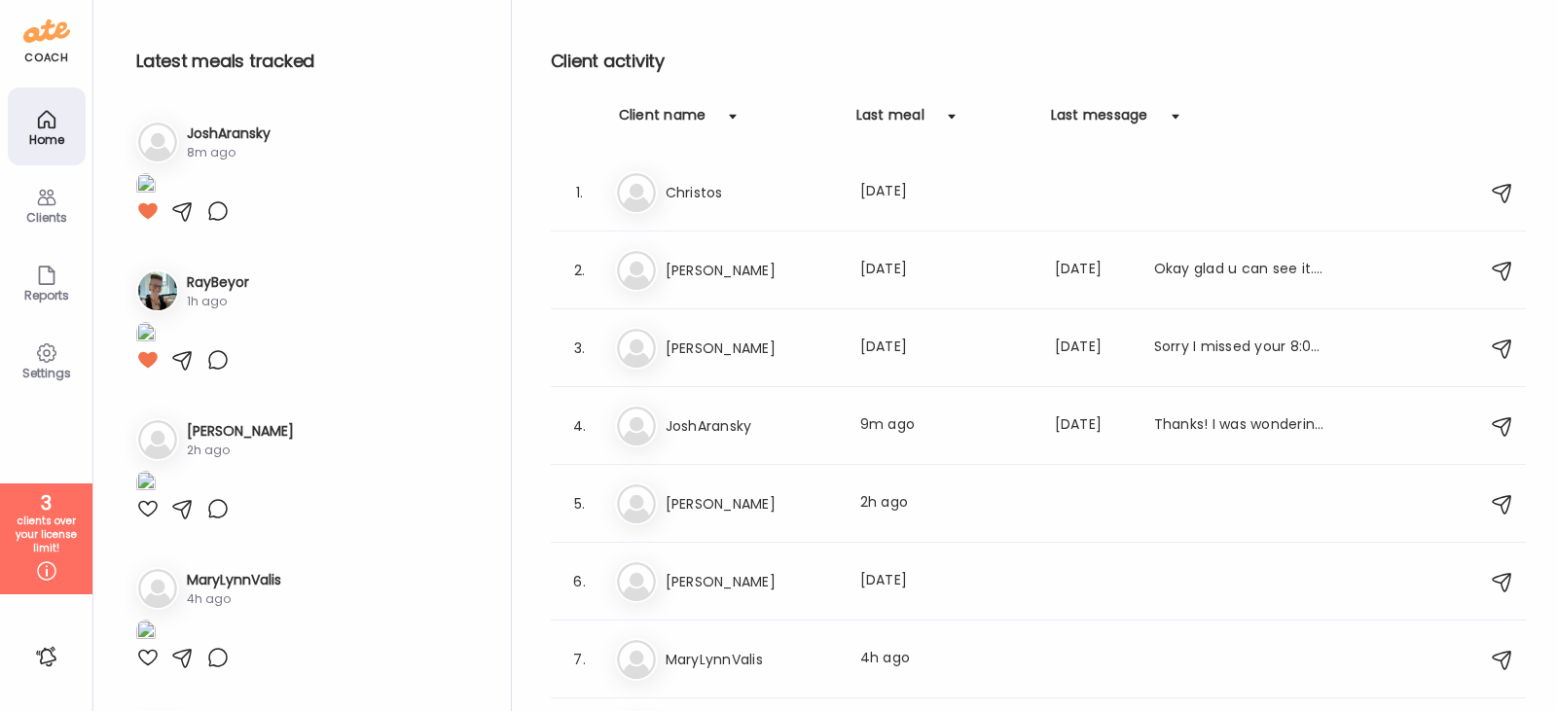
click at [24, 23] on img at bounding box center [46, 31] width 47 height 31
click at [56, 160] on div "Home" at bounding box center [47, 127] width 78 height 78
click at [45, 205] on icon at bounding box center [46, 197] width 23 height 23
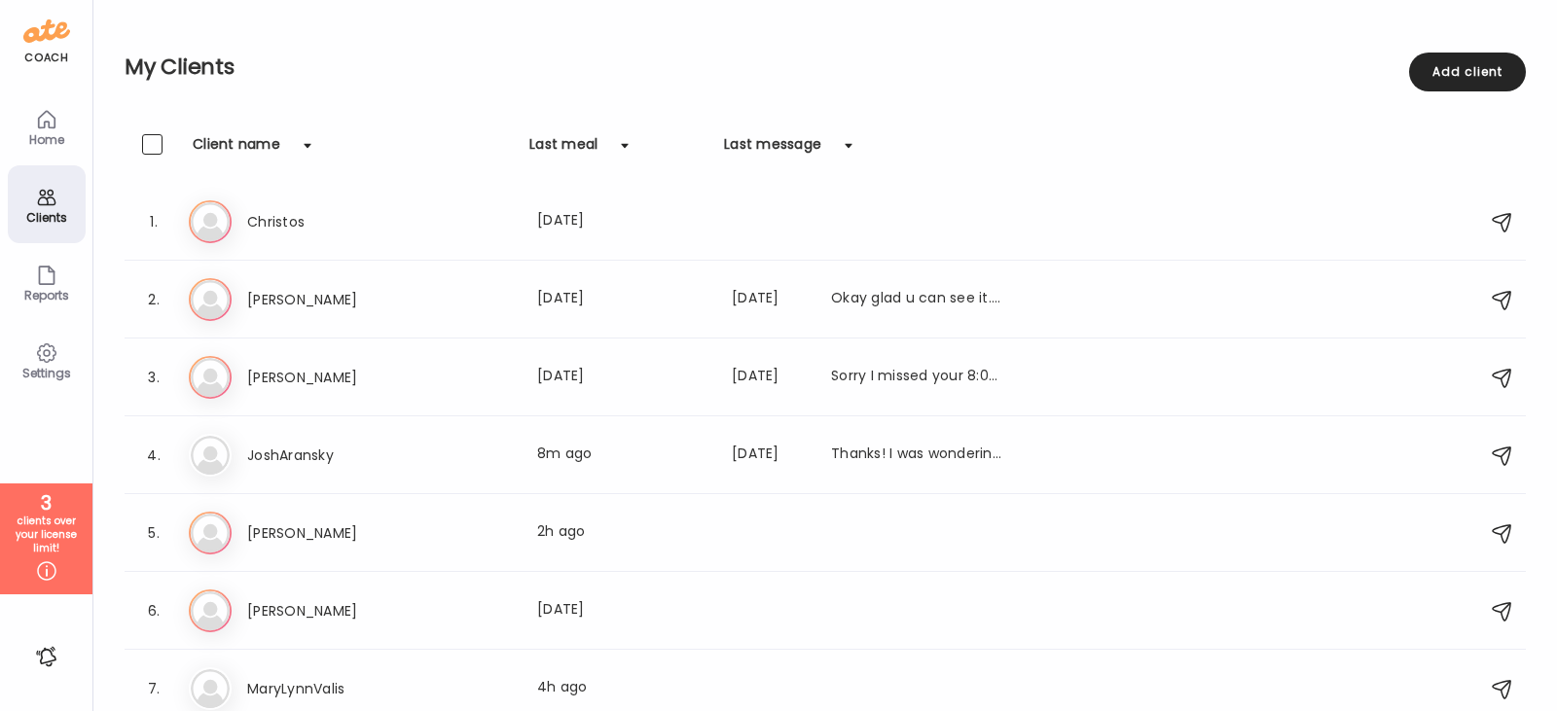
click at [151, 150] on div at bounding box center [152, 144] width 20 height 20
click at [74, 279] on div "Reports" at bounding box center [47, 282] width 78 height 78
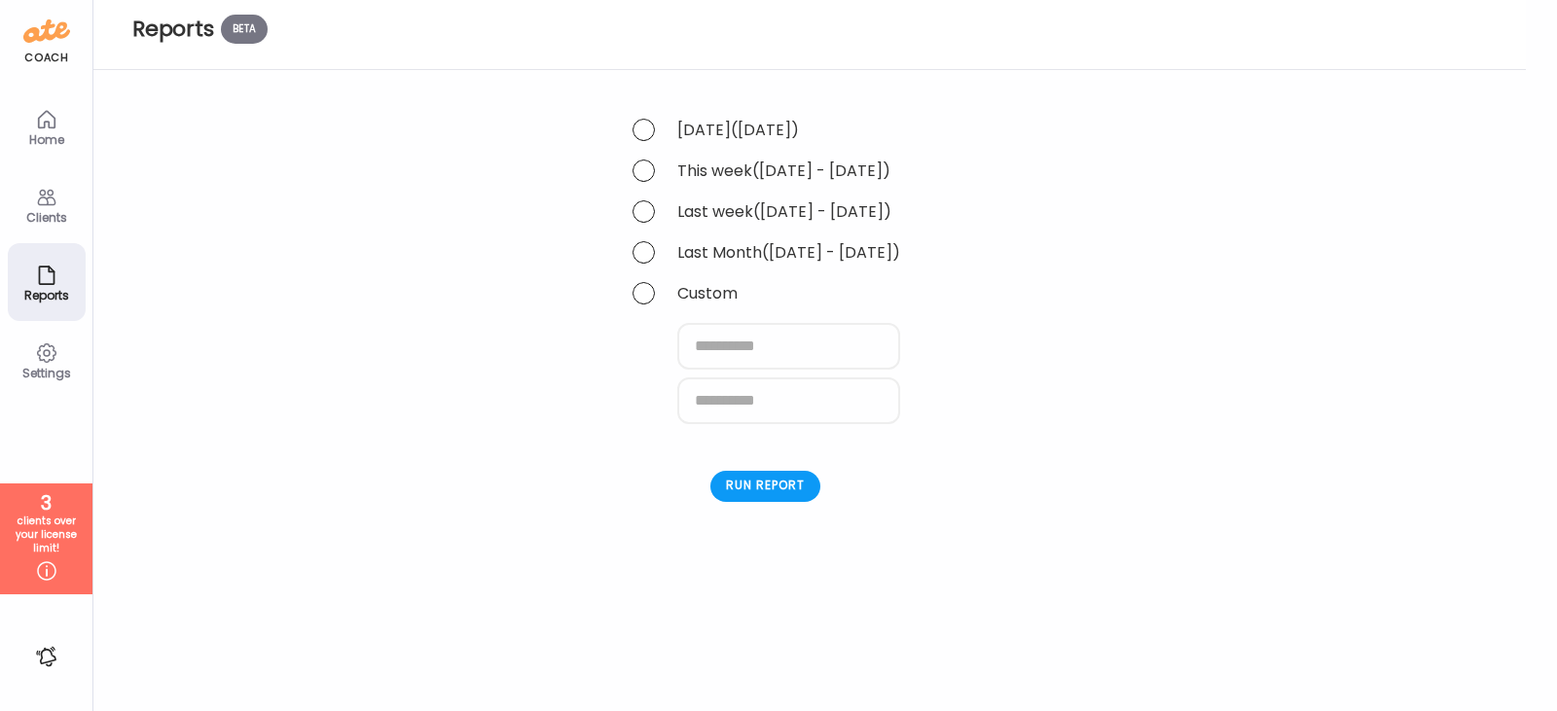
click at [639, 250] on span at bounding box center [643, 252] width 22 height 22
click at [793, 375] on div "Run report" at bounding box center [765, 367] width 110 height 31
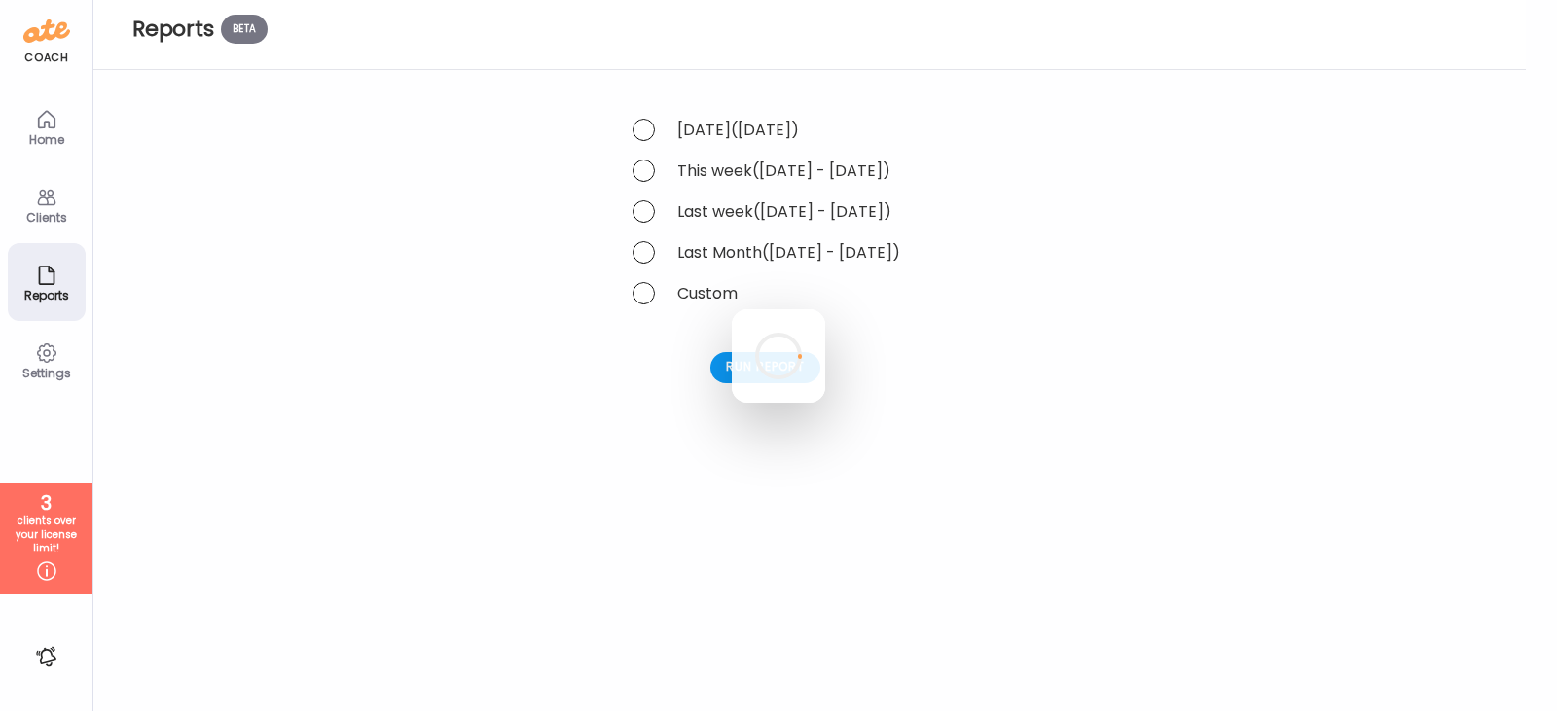
click at [732, 403] on div at bounding box center [778, 355] width 93 height 93
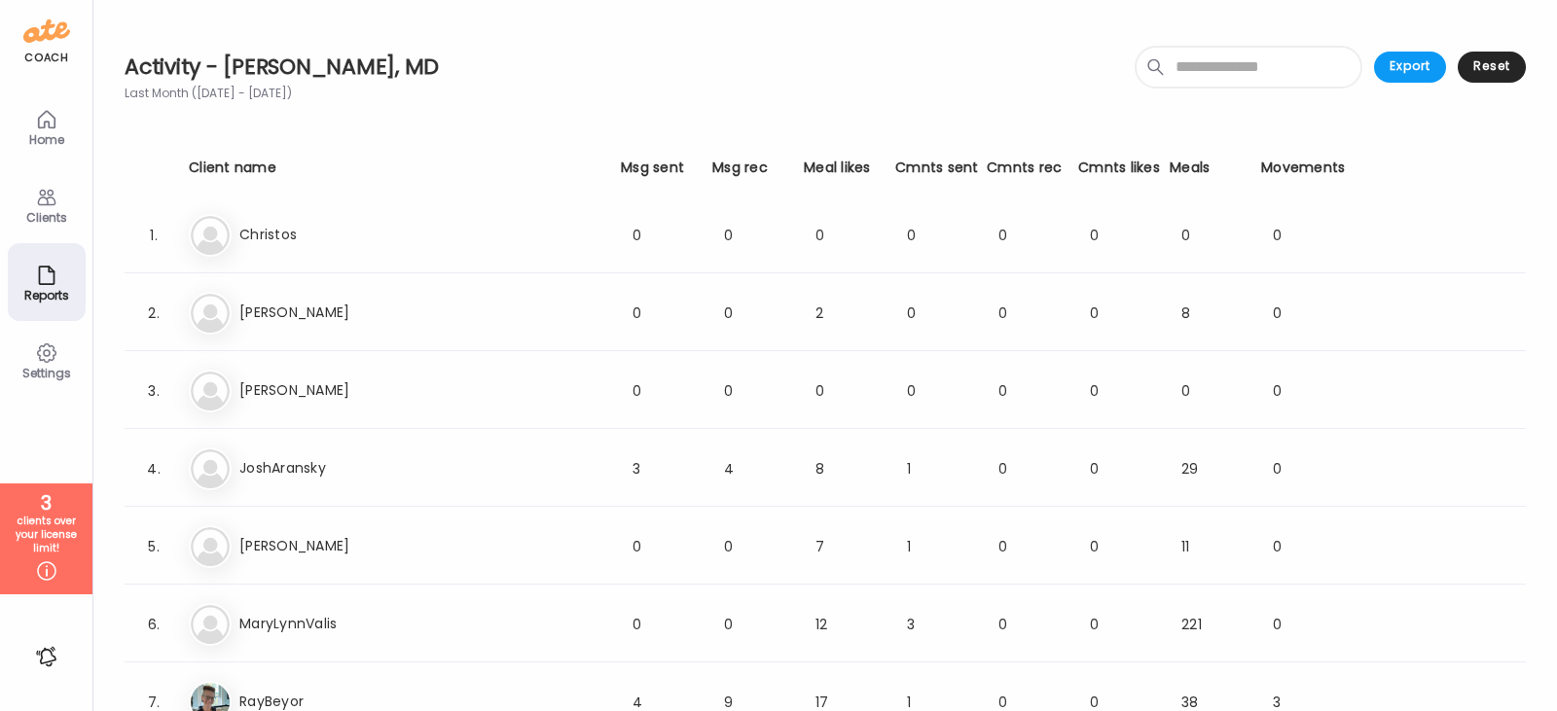
click at [404, 240] on h3 "Christos" at bounding box center [324, 235] width 171 height 20
click at [31, 201] on div "Clients" at bounding box center [47, 204] width 78 height 78
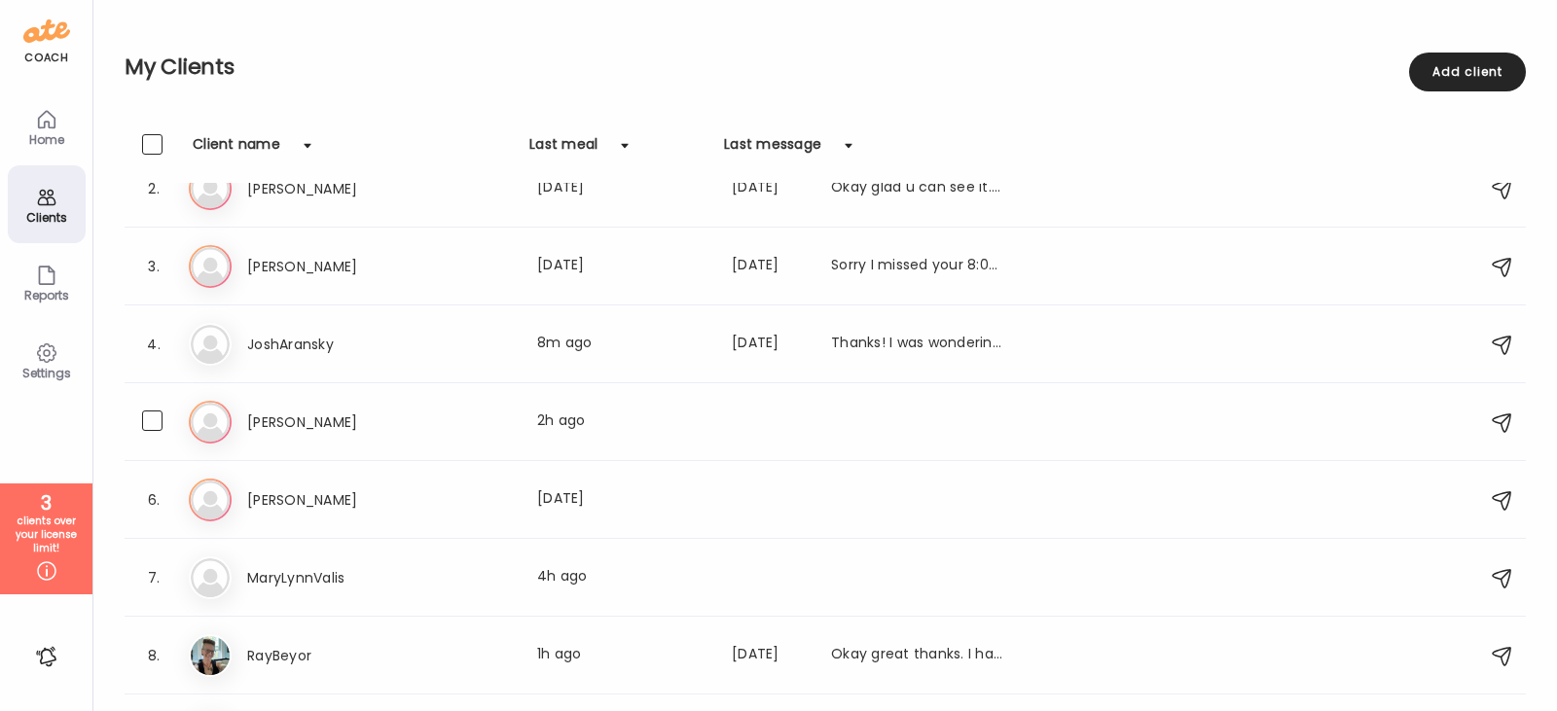
scroll to position [169, 0]
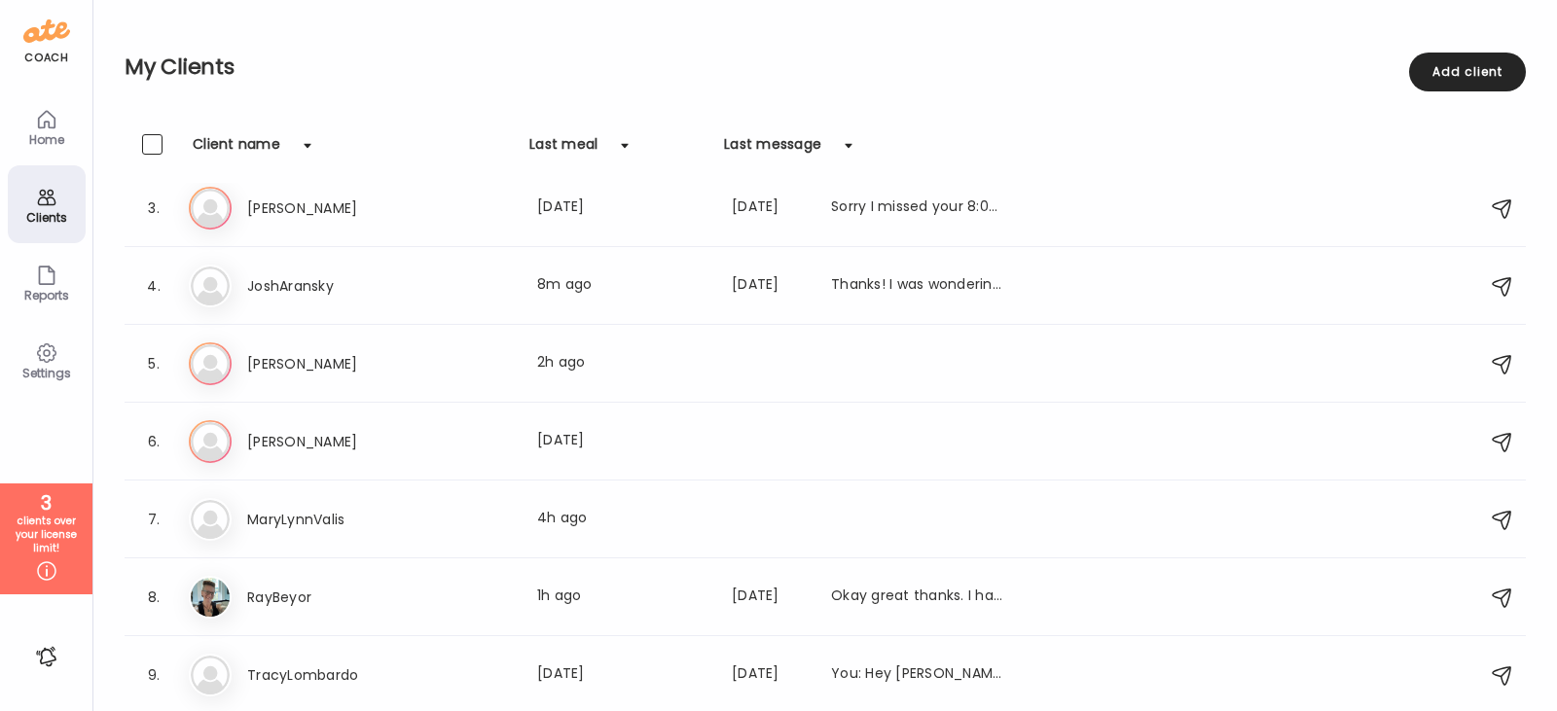
click at [47, 276] on icon at bounding box center [46, 275] width 23 height 23
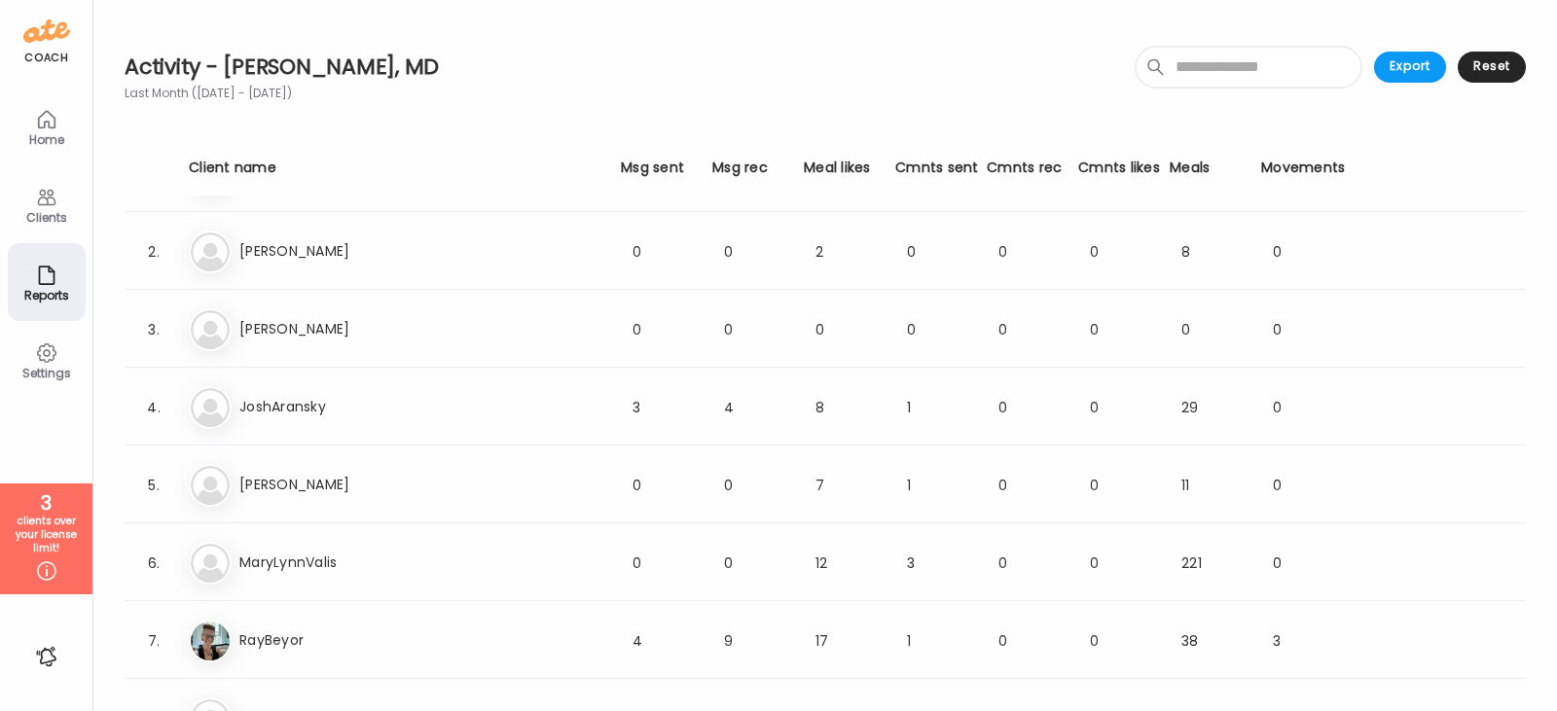
scroll to position [123, 0]
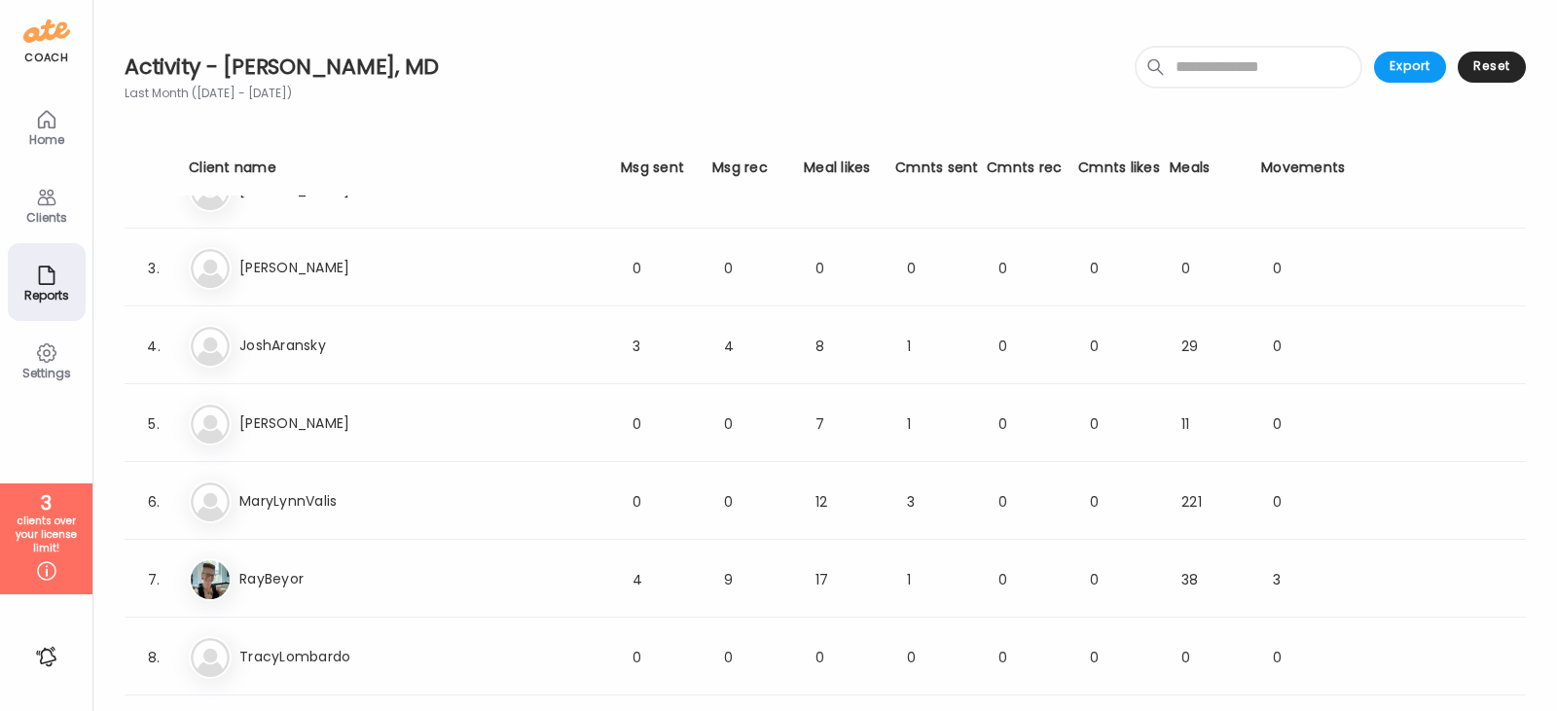
click at [62, 125] on div "Home" at bounding box center [47, 127] width 78 height 78
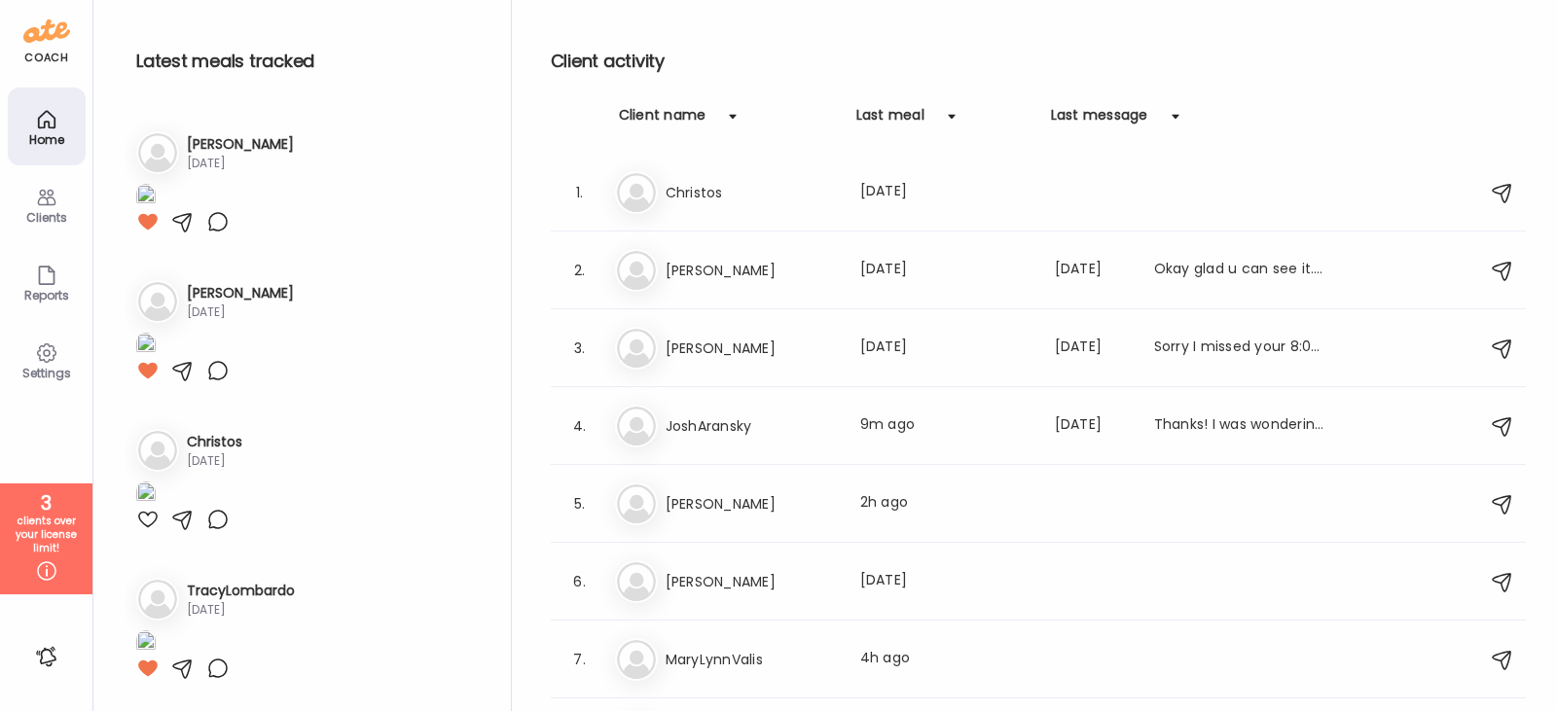
scroll to position [3410, 0]
drag, startPoint x: 48, startPoint y: 658, endPoint x: 50, endPoint y: 645, distance: 12.8
click at [48, 653] on div at bounding box center [46, 656] width 31 height 31
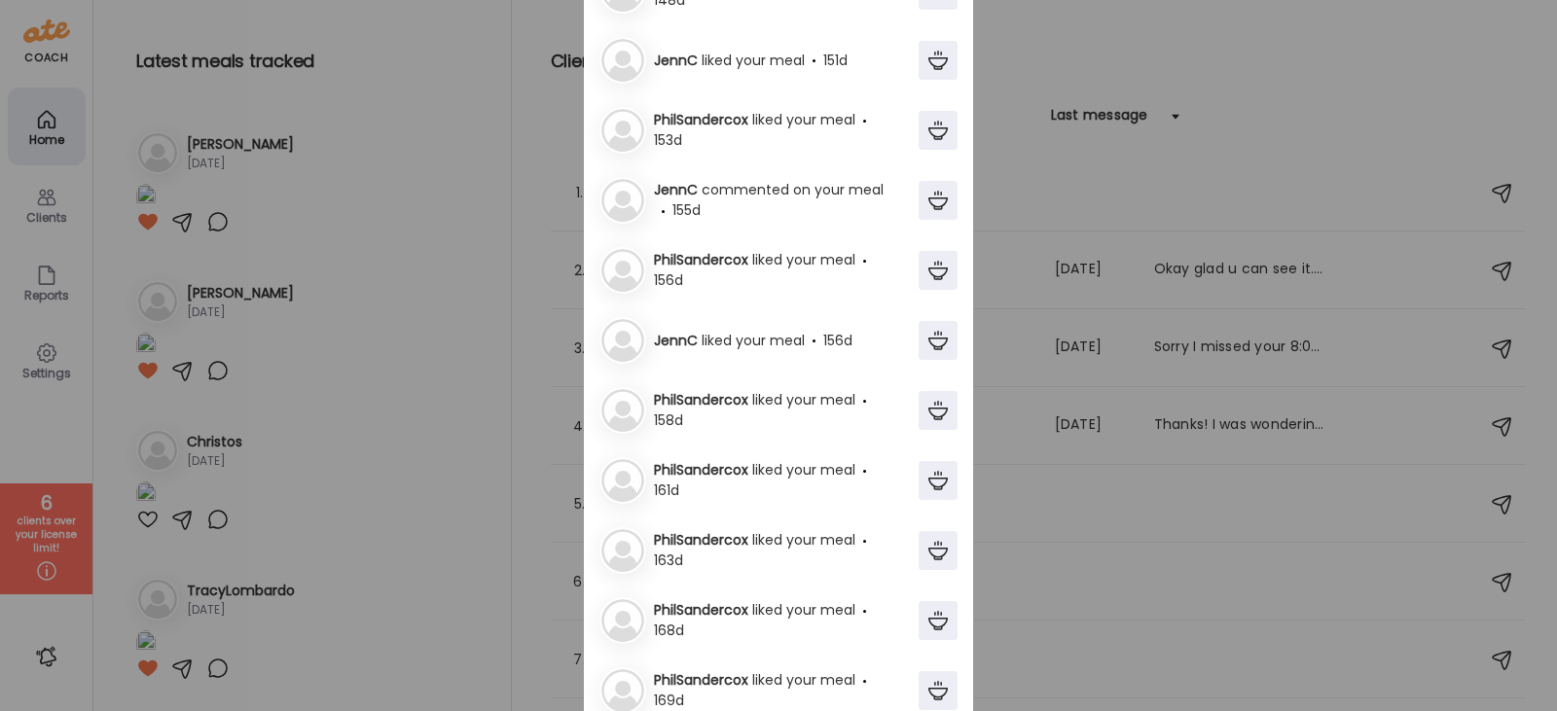
scroll to position [1557, 0]
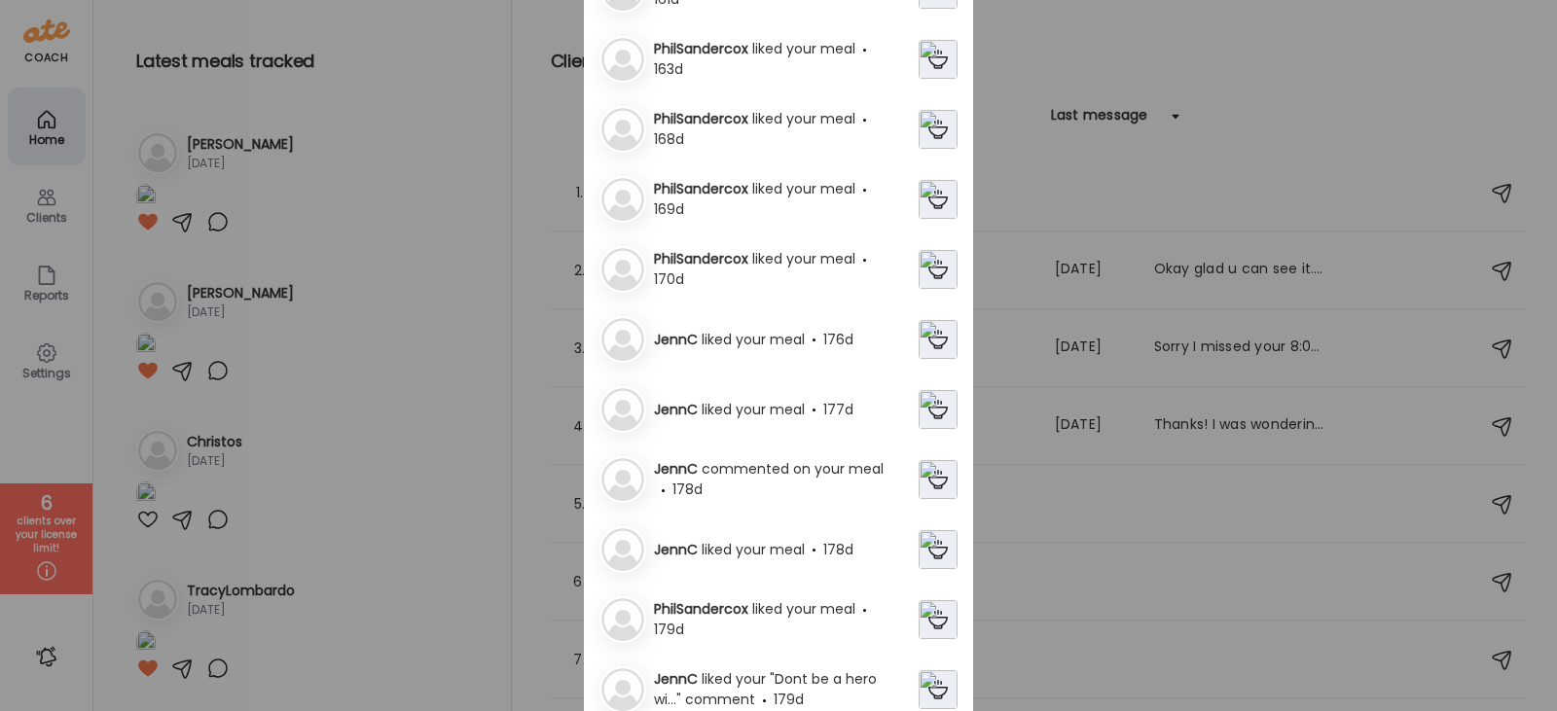
click at [19, 293] on div "Ate Coach Dashboard Wahoo! It’s official Take a moment to set up your Coach Pro…" at bounding box center [778, 355] width 1557 height 711
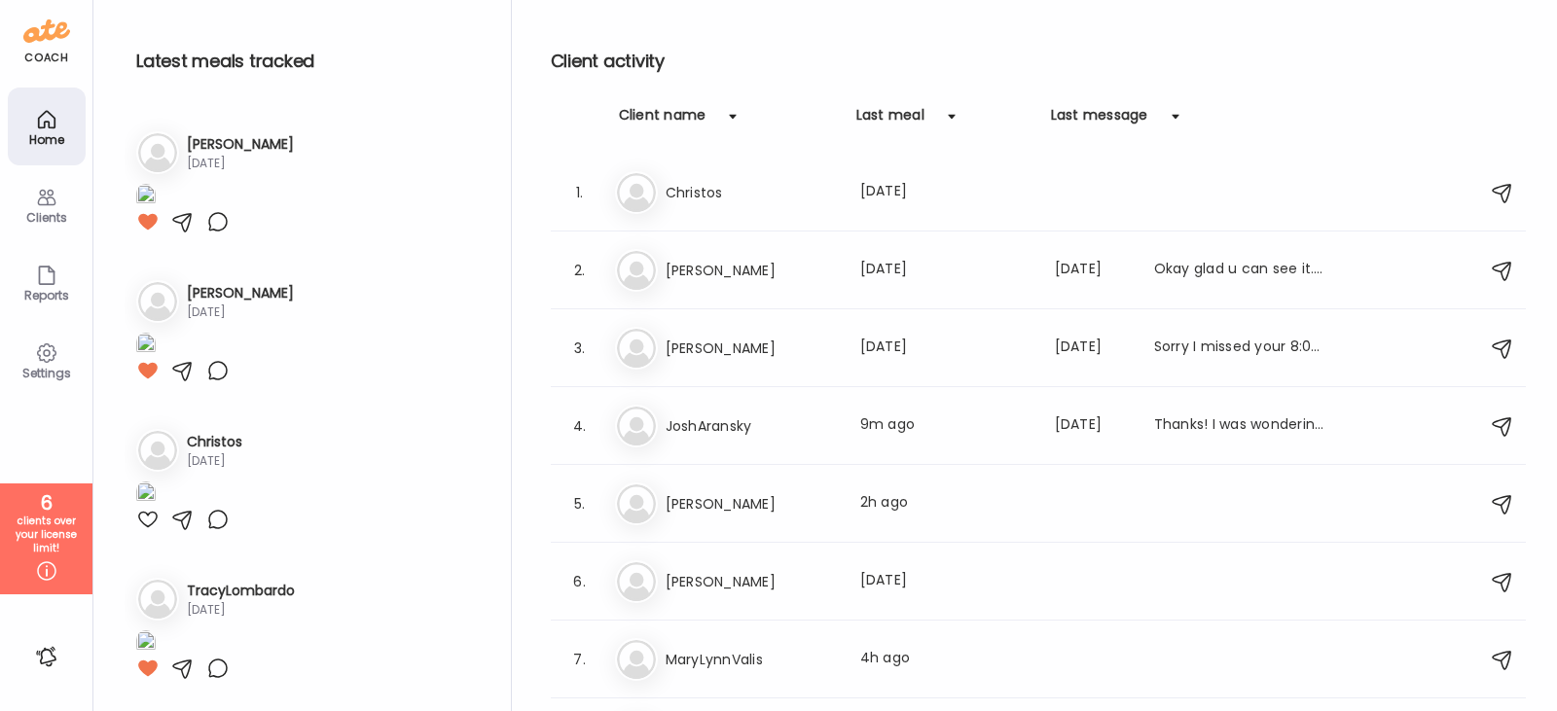
click at [29, 292] on div "Reports" at bounding box center [47, 295] width 70 height 13
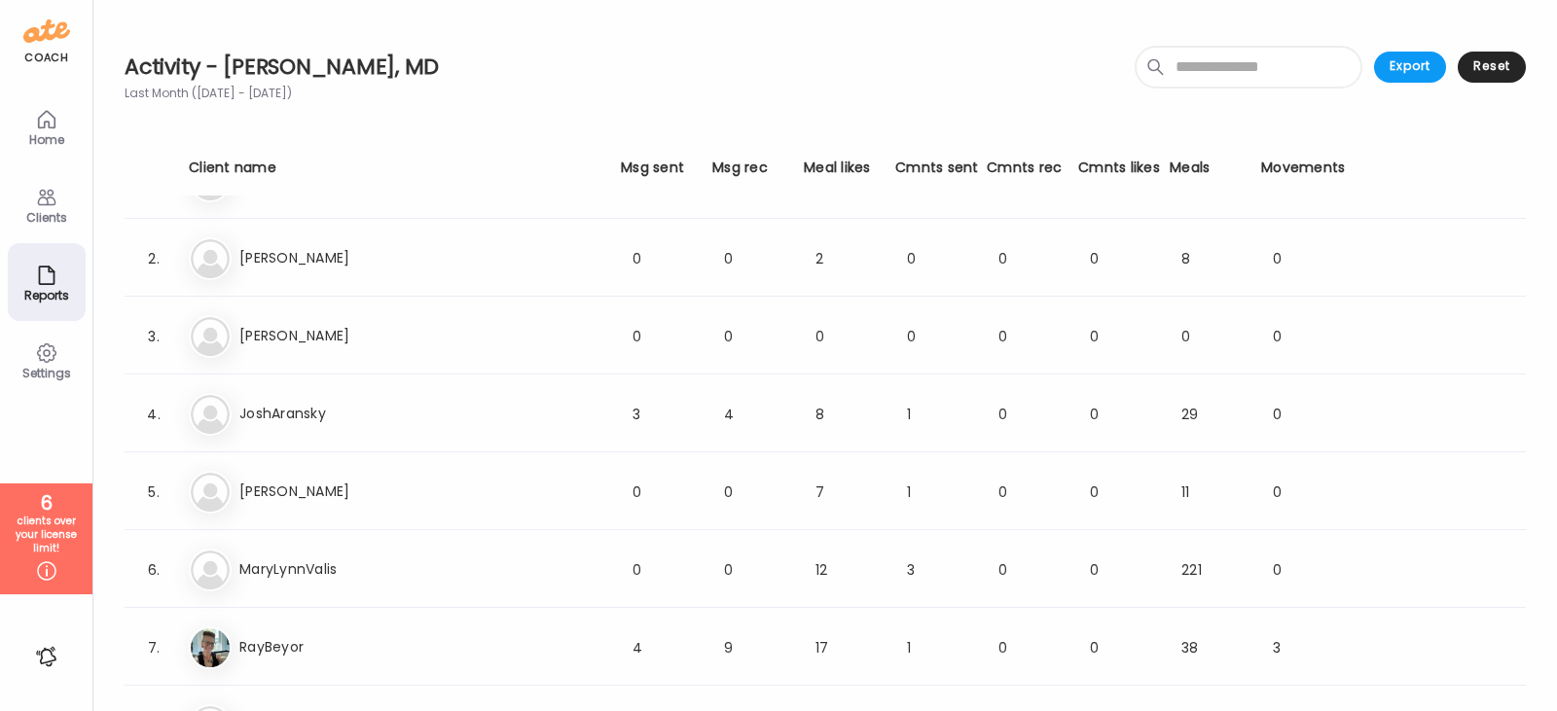
scroll to position [0, 0]
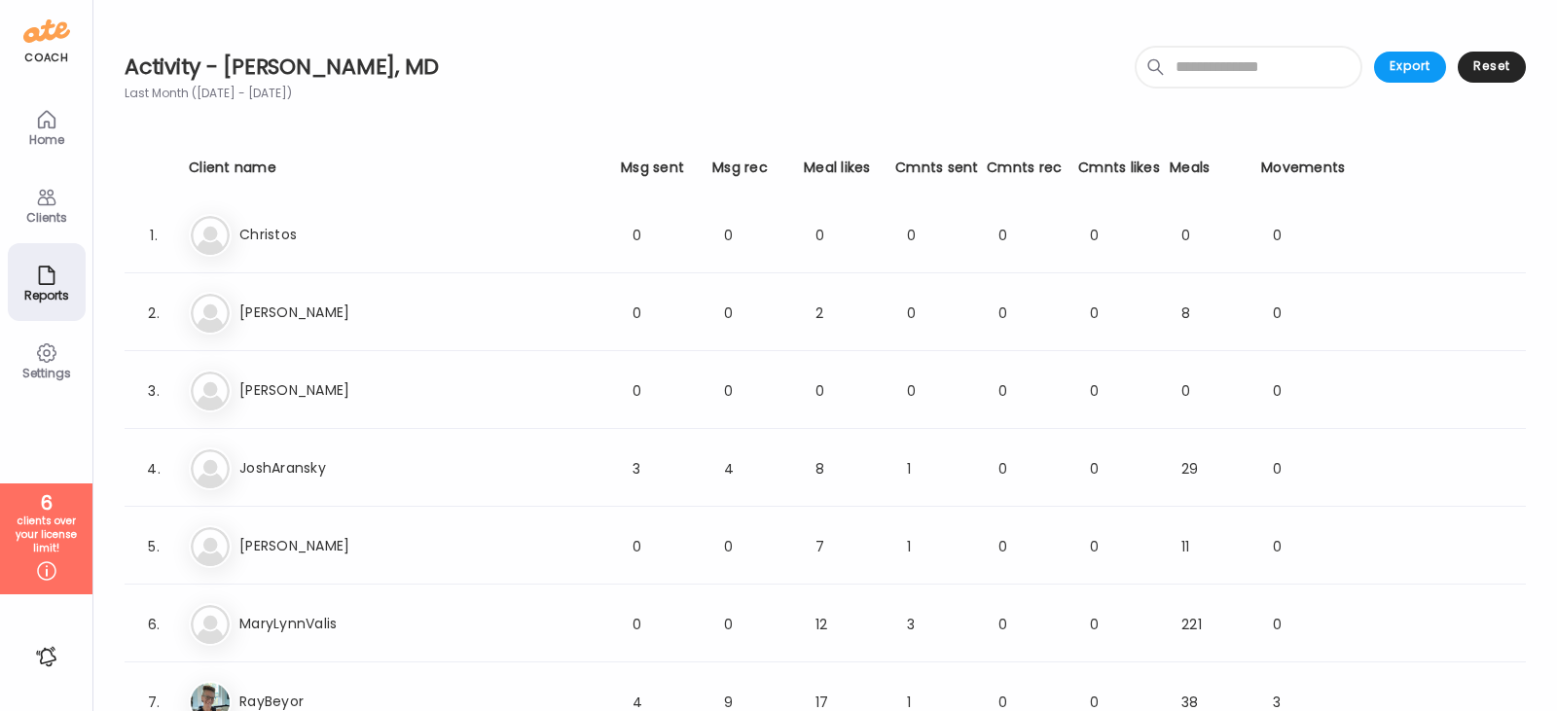
click at [284, 108] on div "Activity - [PERSON_NAME], [GEOGRAPHIC_DATA] Last Month ([DATE] - [DATE]) Export…" at bounding box center [825, 79] width 1401 height 158
click at [288, 100] on div "Last Month ([DATE] - [DATE])" at bounding box center [825, 93] width 1401 height 23
drag, startPoint x: 270, startPoint y: 84, endPoint x: 255, endPoint y: 69, distance: 20.6
click at [265, 78] on div "Activity - [PERSON_NAME], [GEOGRAPHIC_DATA] Last Month ([DATE] - [DATE]) Export…" at bounding box center [825, 79] width 1401 height 158
click at [252, 63] on h2 "Activity - [PERSON_NAME], MD" at bounding box center [825, 67] width 1401 height 29
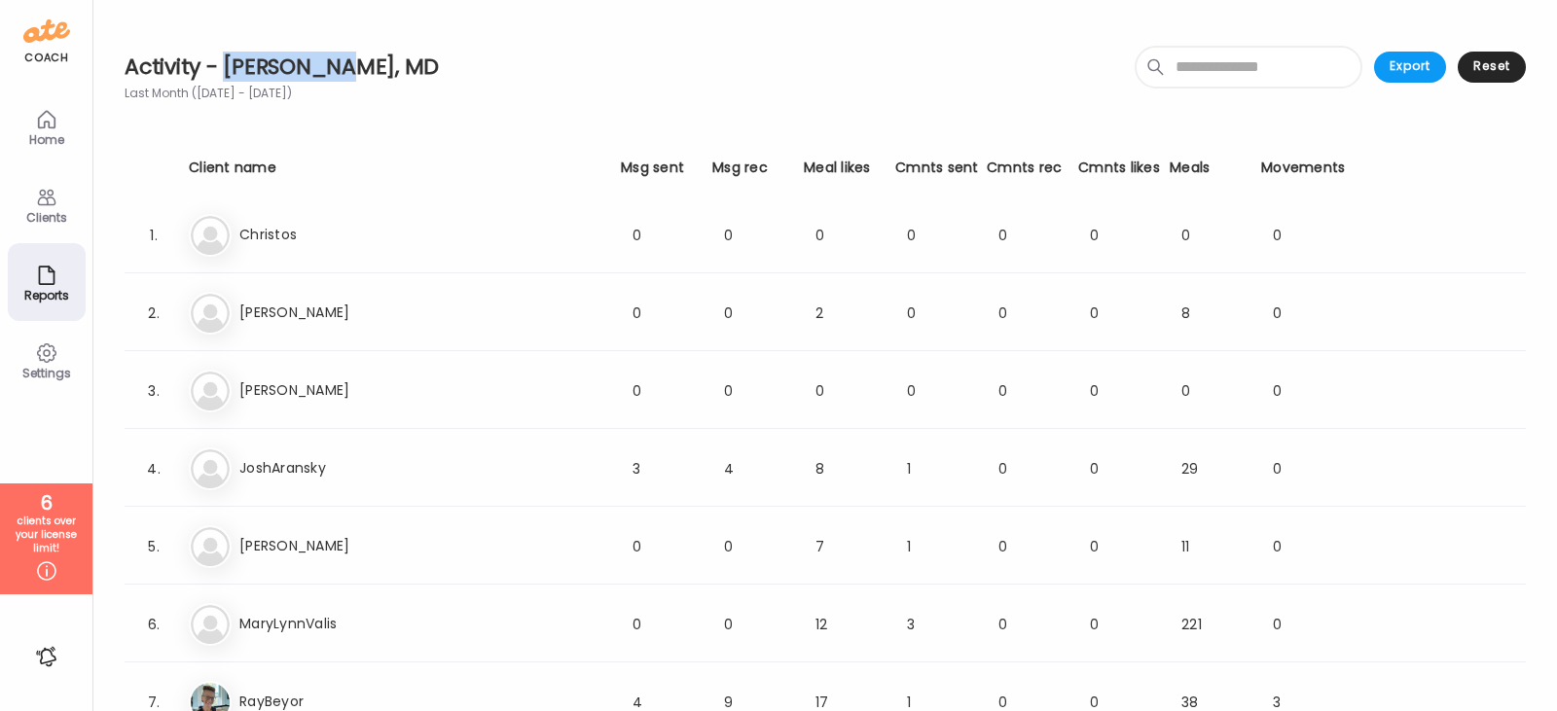
click at [252, 63] on h2 "Activity - [PERSON_NAME], MD" at bounding box center [825, 67] width 1401 height 29
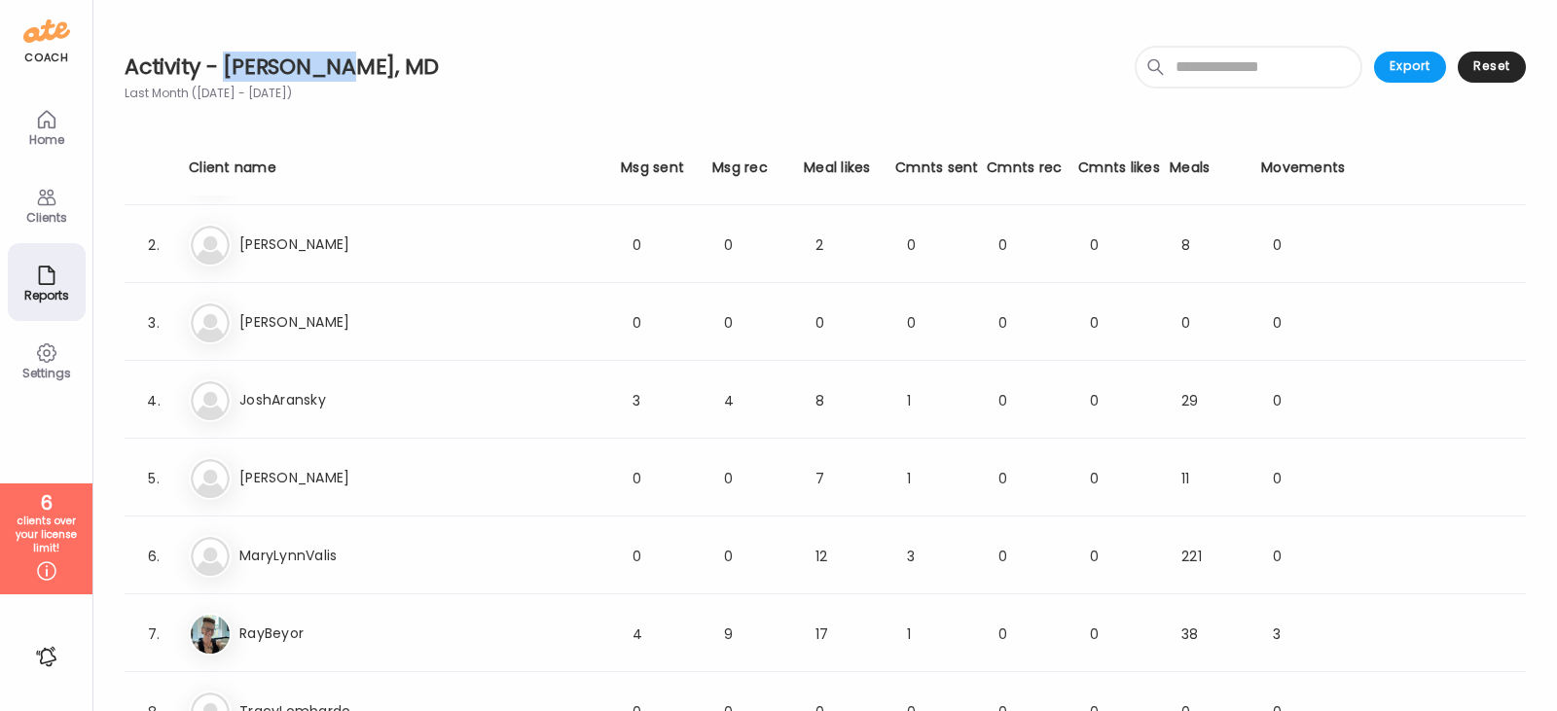
scroll to position [123, 0]
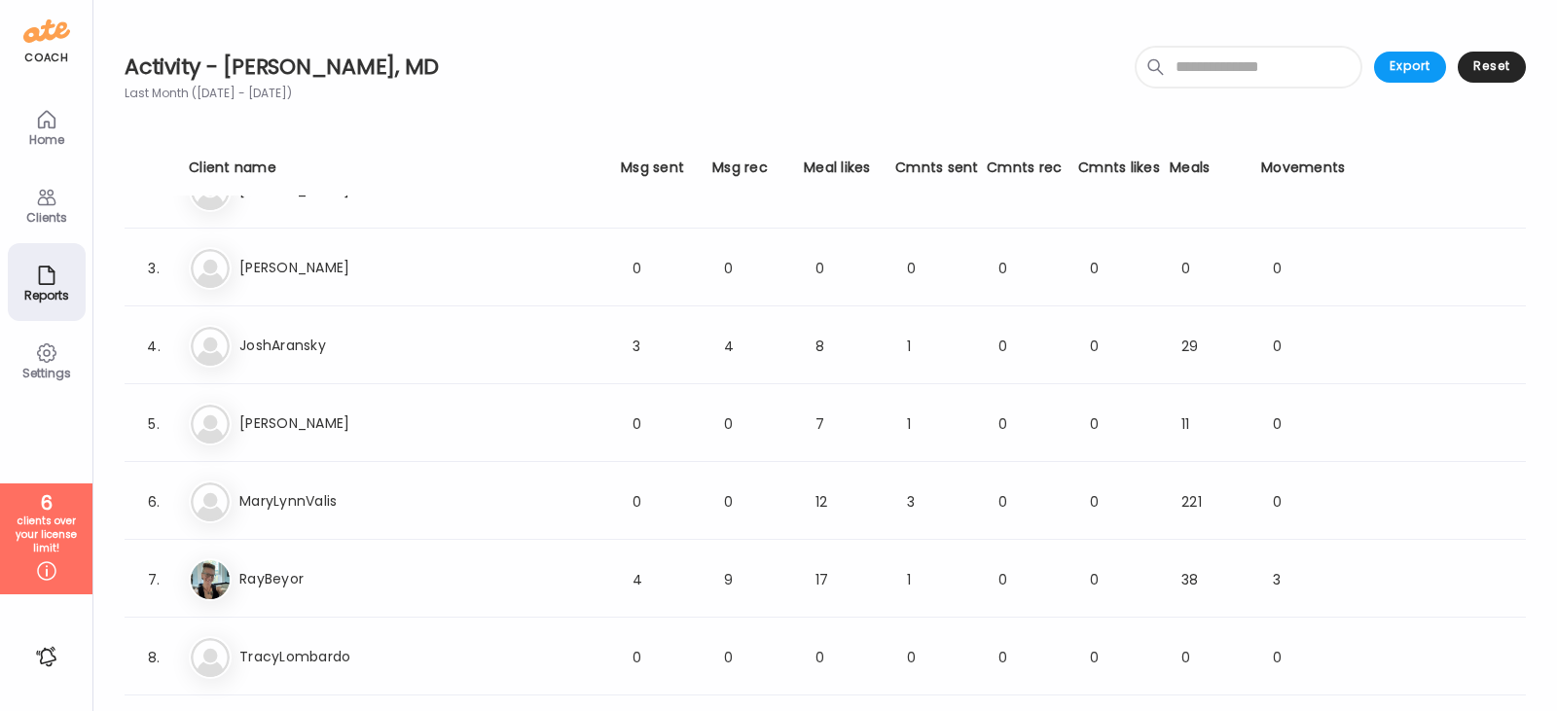
click at [41, 217] on div "Clients" at bounding box center [47, 217] width 70 height 13
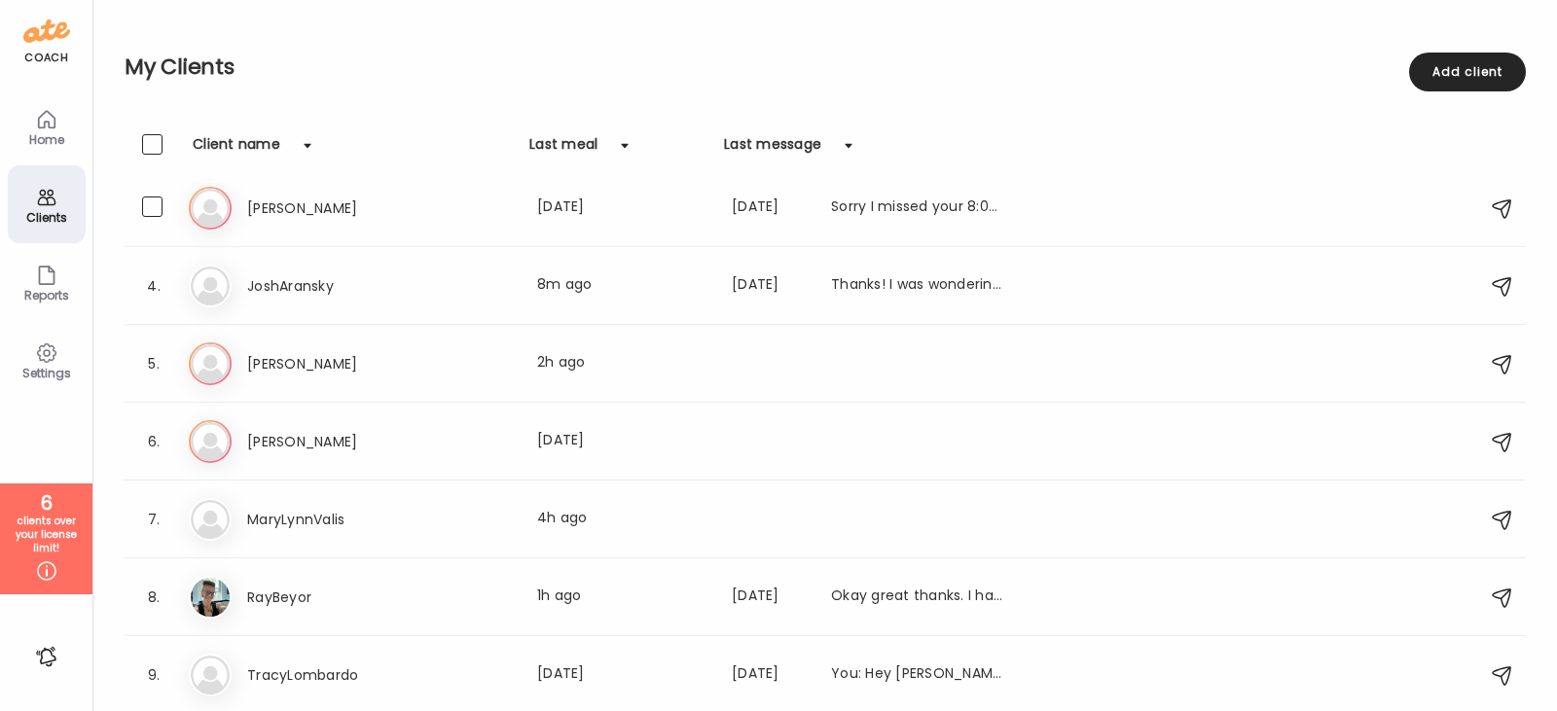
click at [222, 199] on icon at bounding box center [210, 208] width 43 height 43
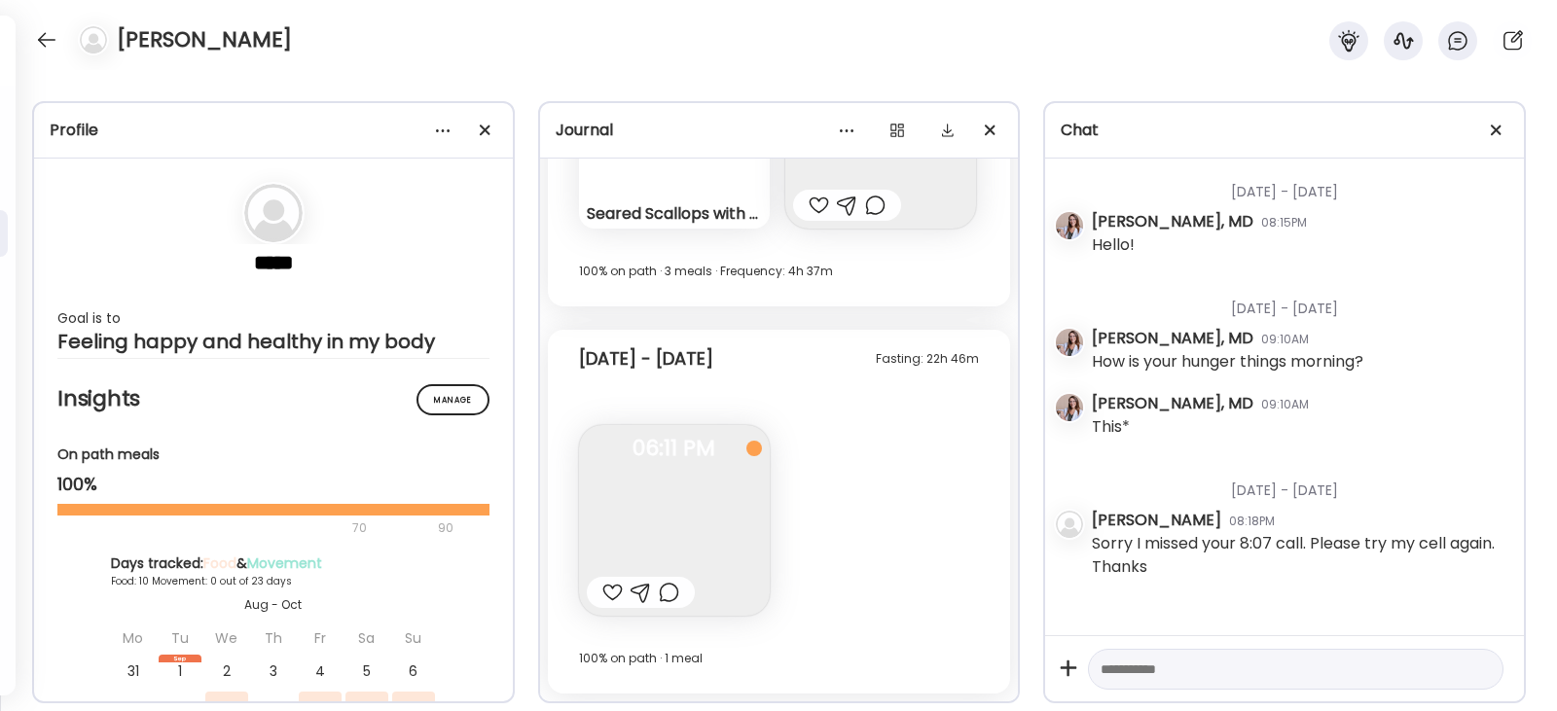
scroll to position [9094, 0]
click at [591, 134] on div "Journal" at bounding box center [780, 130] width 448 height 23
click at [894, 130] on div at bounding box center [897, 130] width 39 height 39
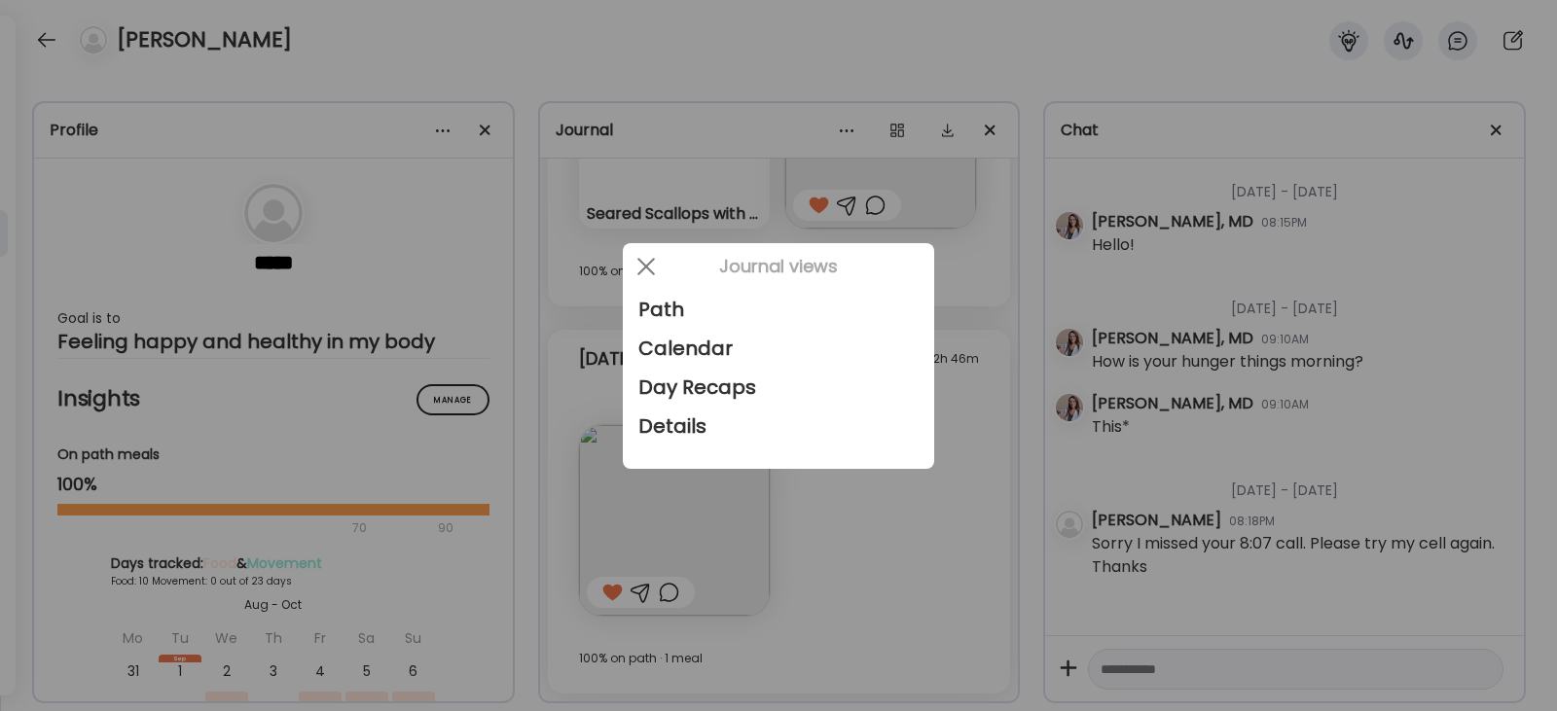
click at [408, 127] on div at bounding box center [778, 355] width 1557 height 711
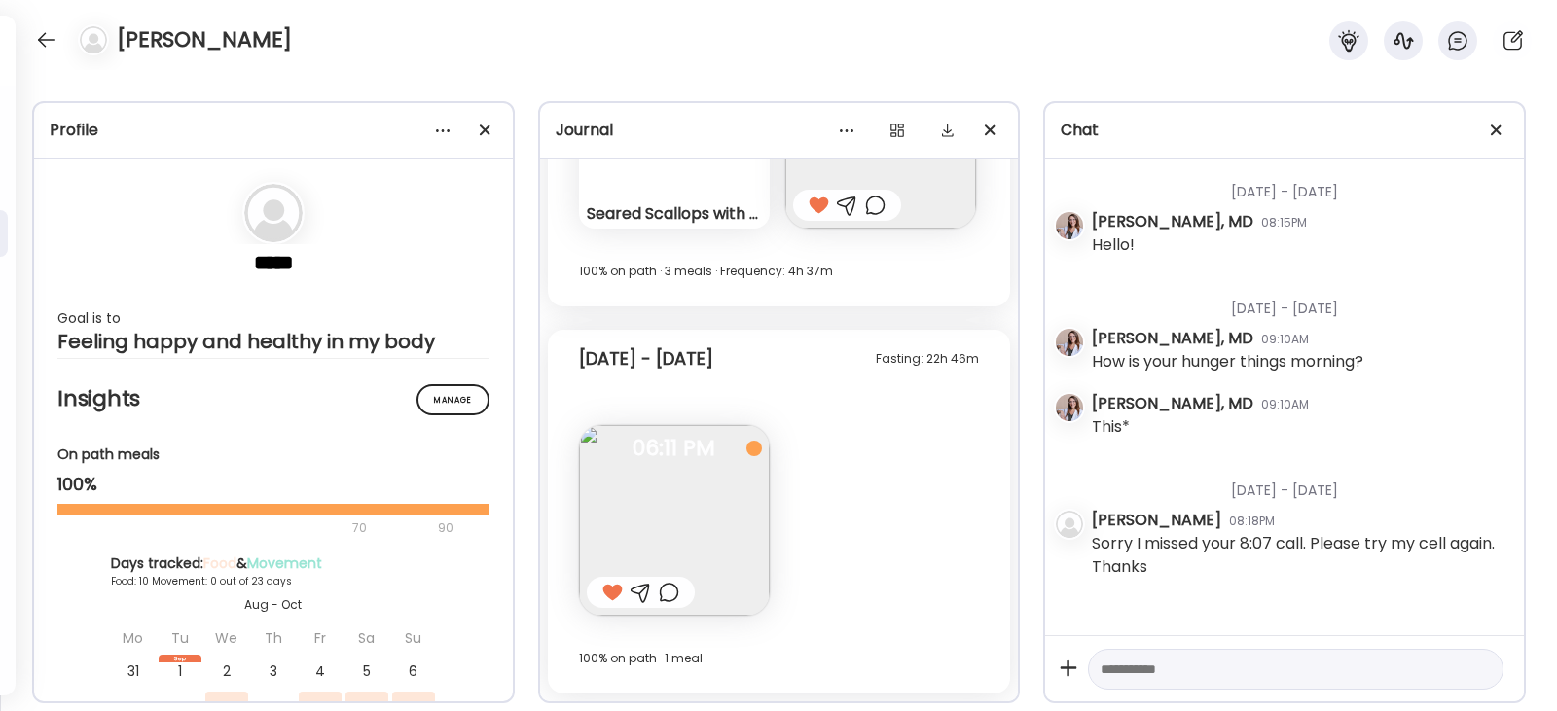
click at [448, 132] on div at bounding box center [778, 355] width 1557 height 711
click at [437, 132] on div at bounding box center [442, 130] width 39 height 39
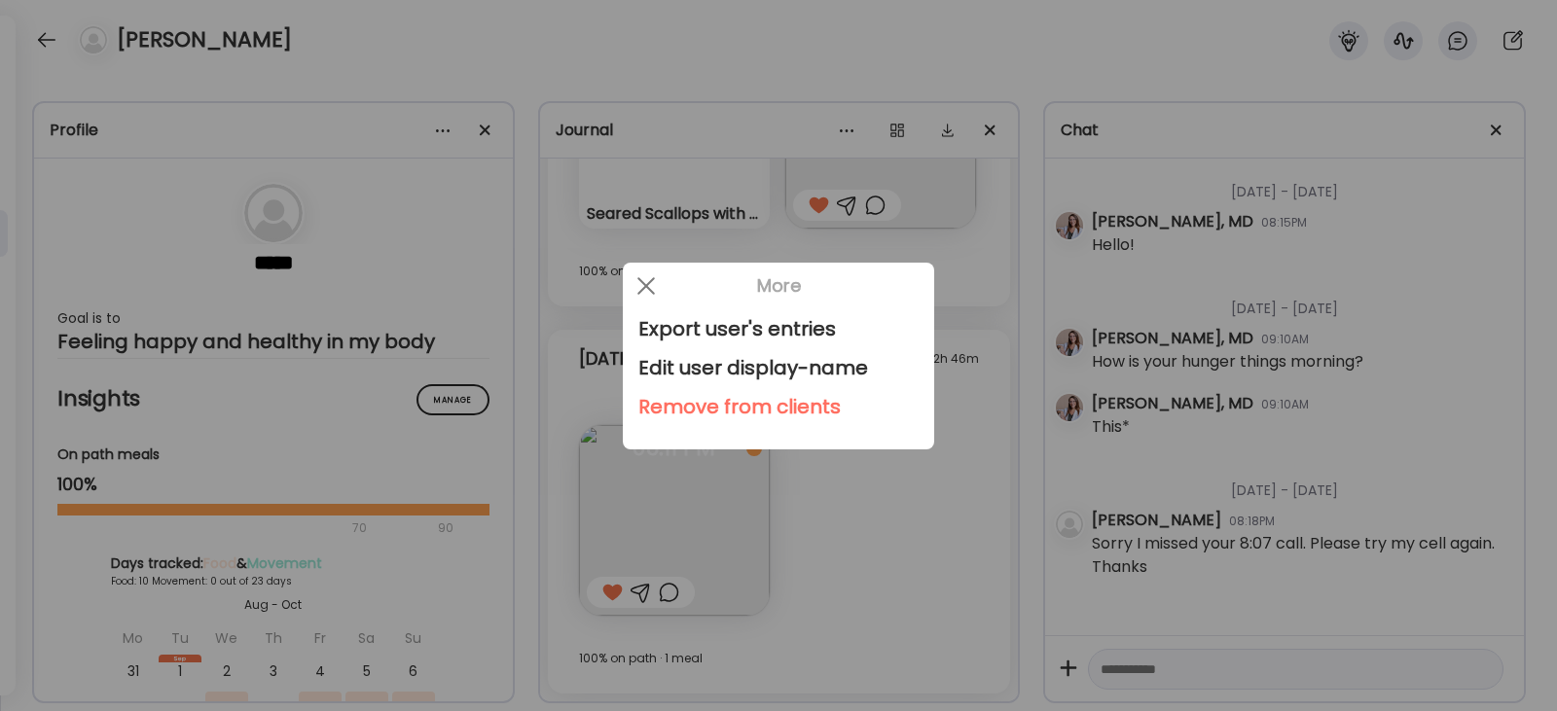
click at [437, 132] on div at bounding box center [778, 355] width 1557 height 711
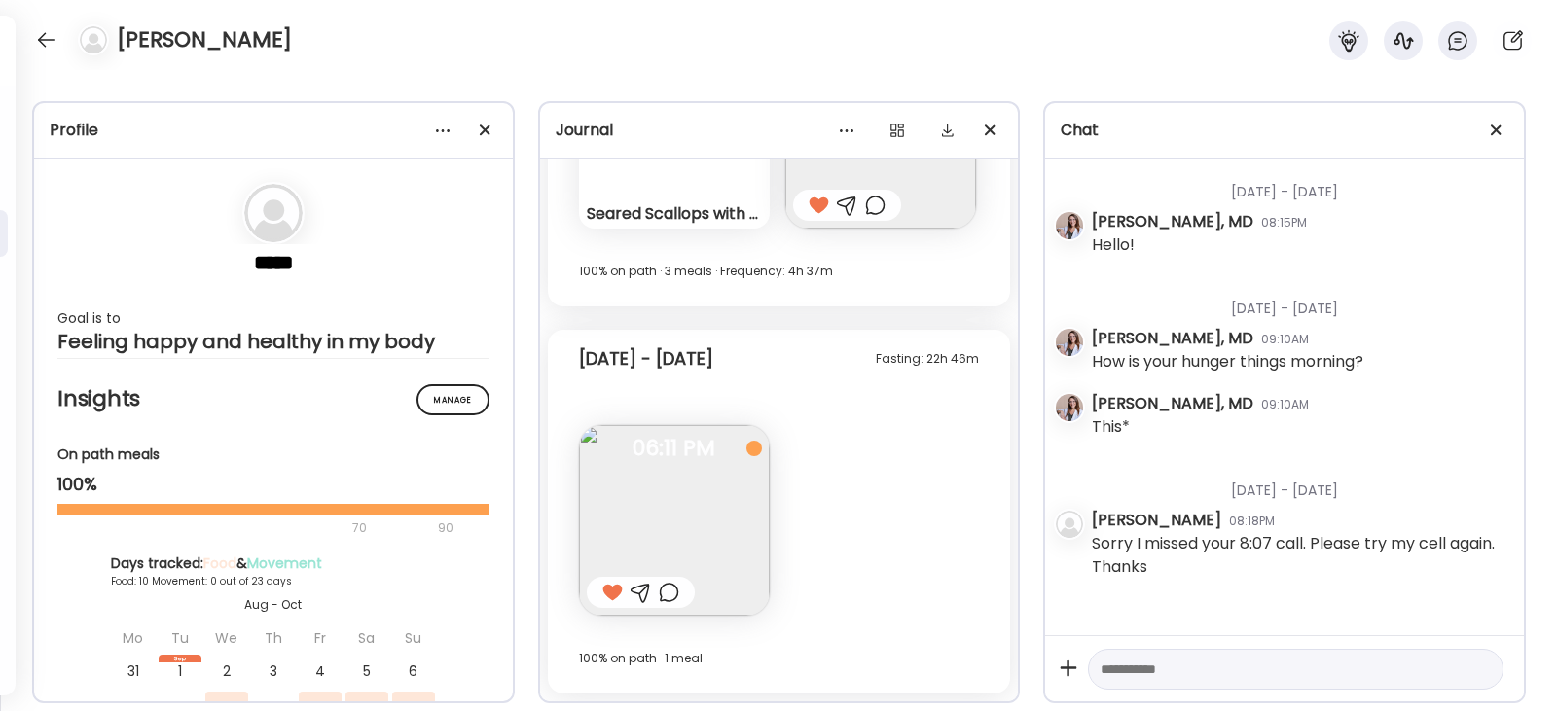
click at [437, 132] on div at bounding box center [778, 355] width 1557 height 711
click at [438, 128] on div at bounding box center [442, 130] width 39 height 39
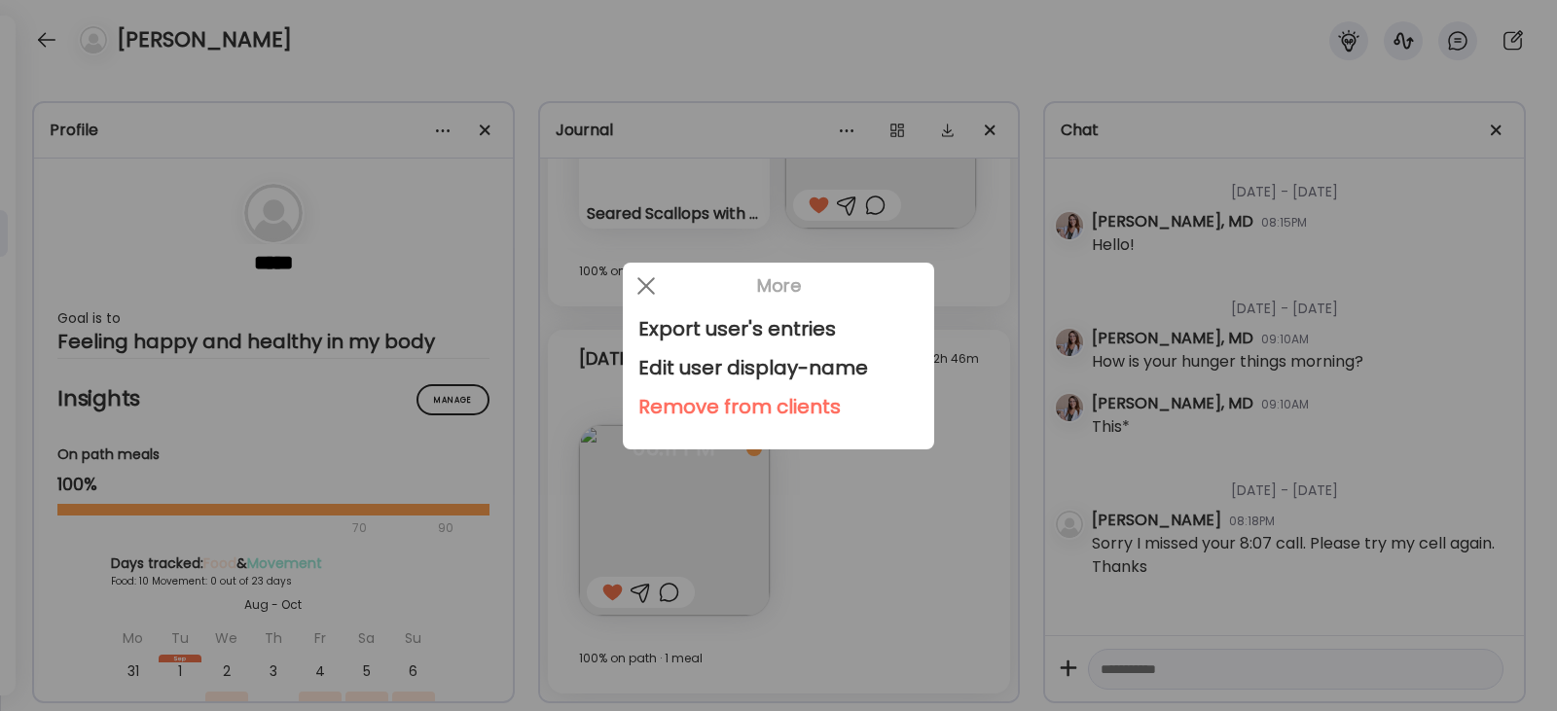
click at [269, 202] on div at bounding box center [778, 355] width 1557 height 711
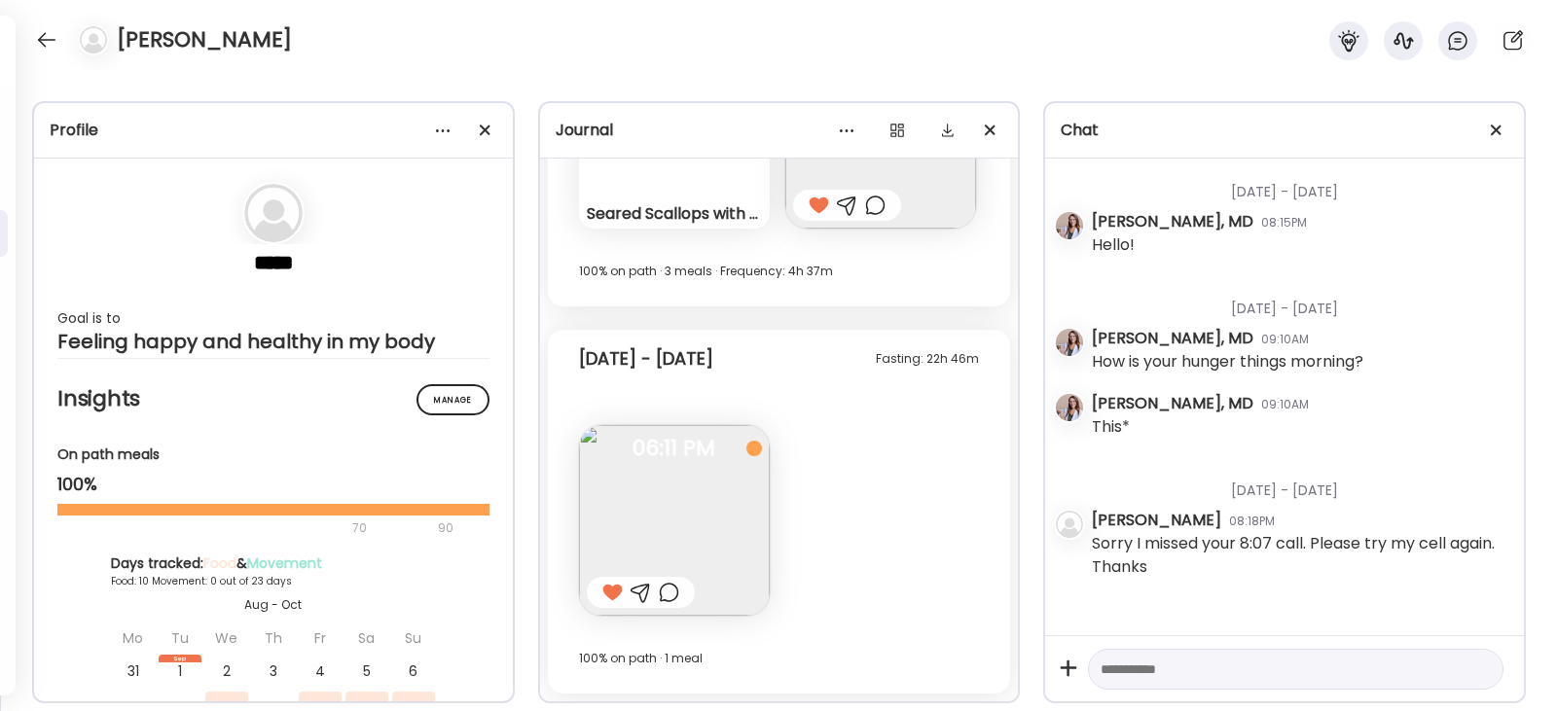
click at [270, 253] on div at bounding box center [778, 355] width 1557 height 711
click at [270, 260] on section "***** Goal is to Feeling happy and healthy in my body" at bounding box center [273, 267] width 432 height 171
click at [269, 266] on section "***** Goal is to Feeling happy and healthy in my body" at bounding box center [273, 267] width 432 height 171
click at [1213, 214] on div "[PERSON_NAME], MD" at bounding box center [1173, 221] width 162 height 23
click at [1213, 225] on div "[PERSON_NAME], MD" at bounding box center [1173, 221] width 162 height 23
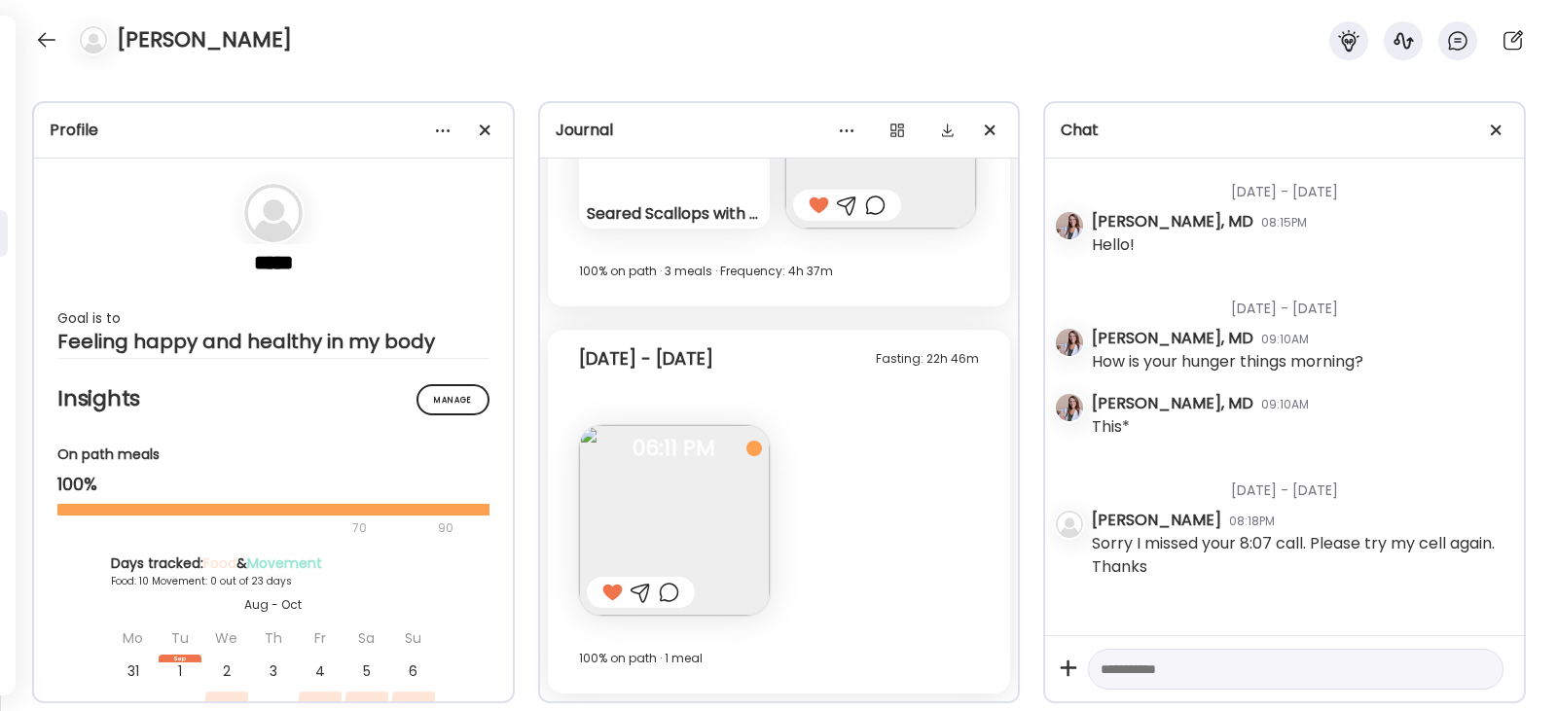
click at [1390, 39] on div at bounding box center [1403, 40] width 39 height 39
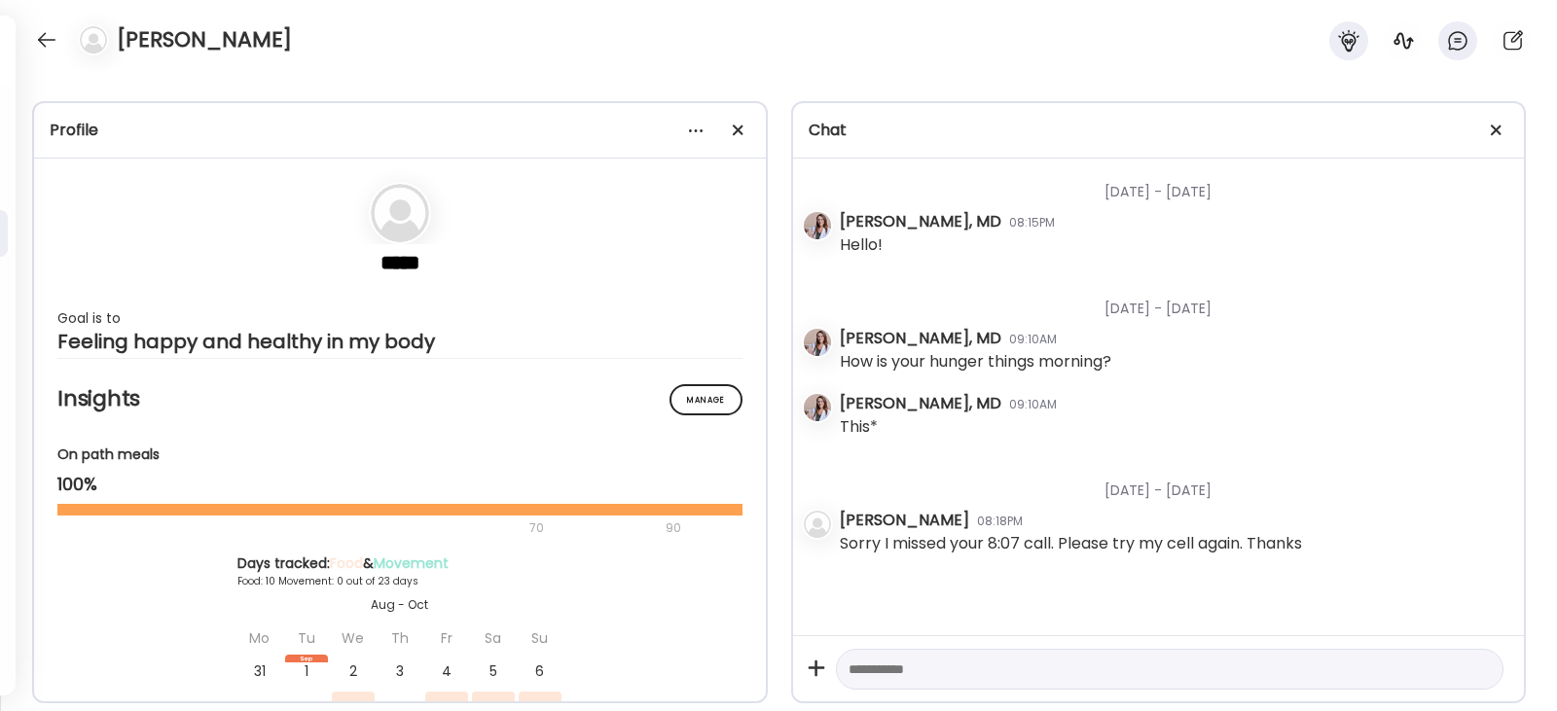
click at [1390, 39] on div at bounding box center [1403, 40] width 39 height 39
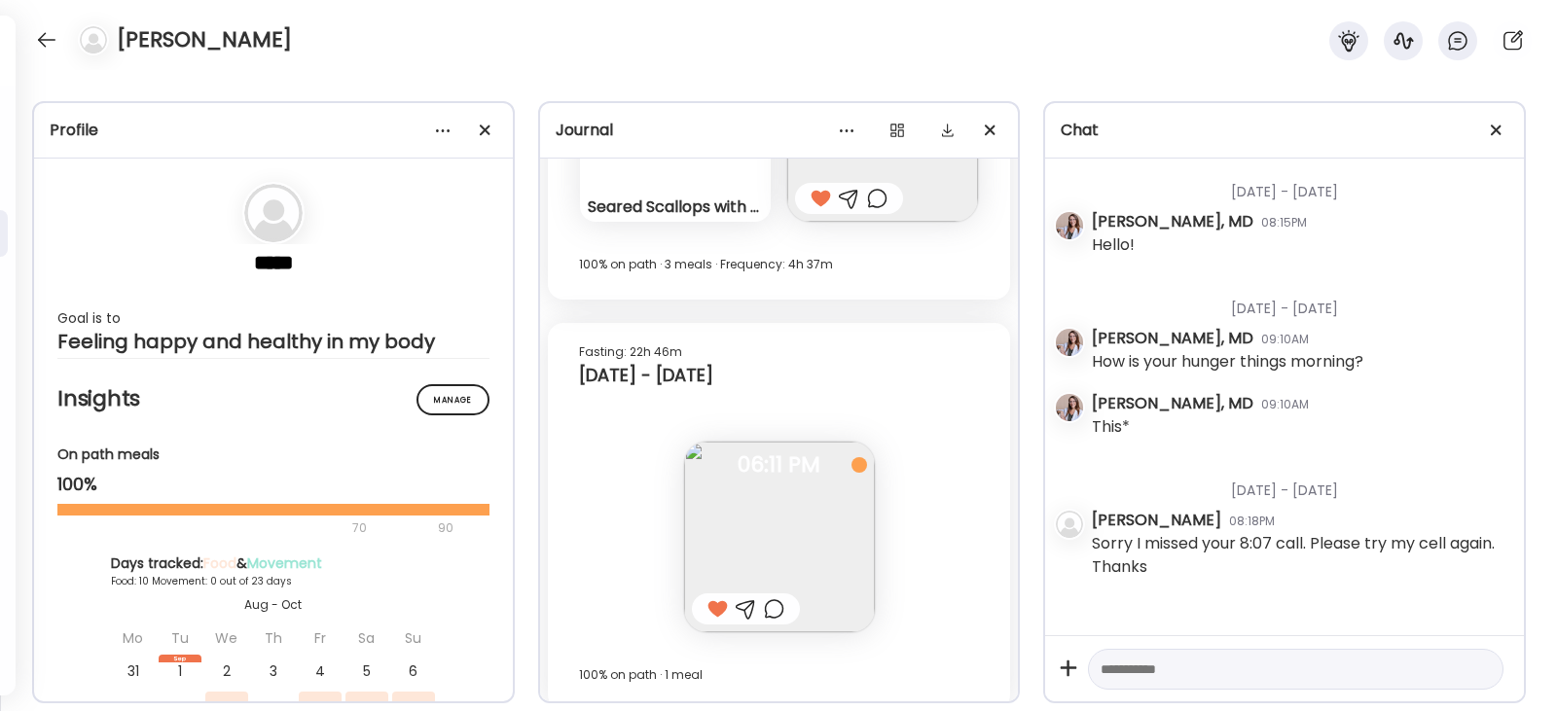
scroll to position [9090, 0]
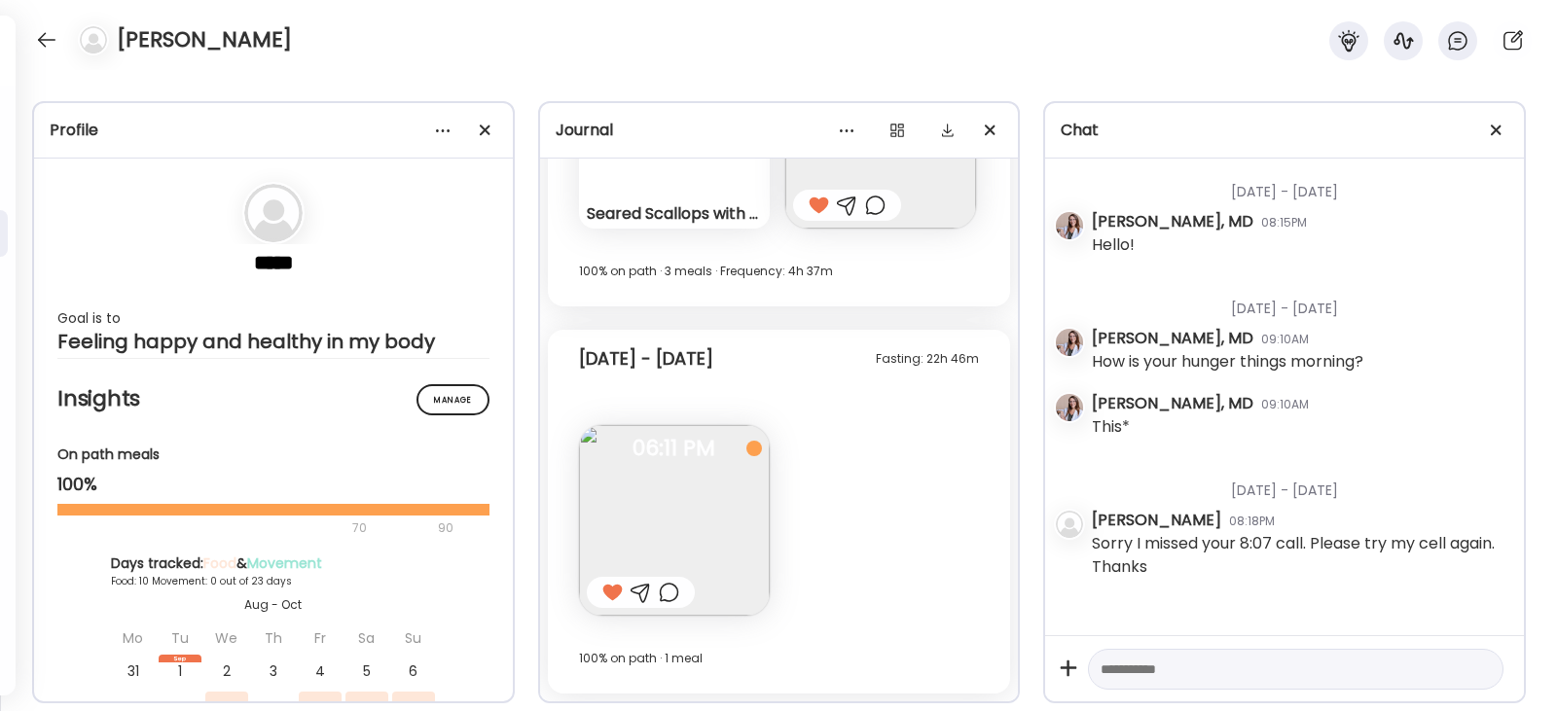
click at [1348, 40] on icon at bounding box center [1348, 40] width 20 height 21
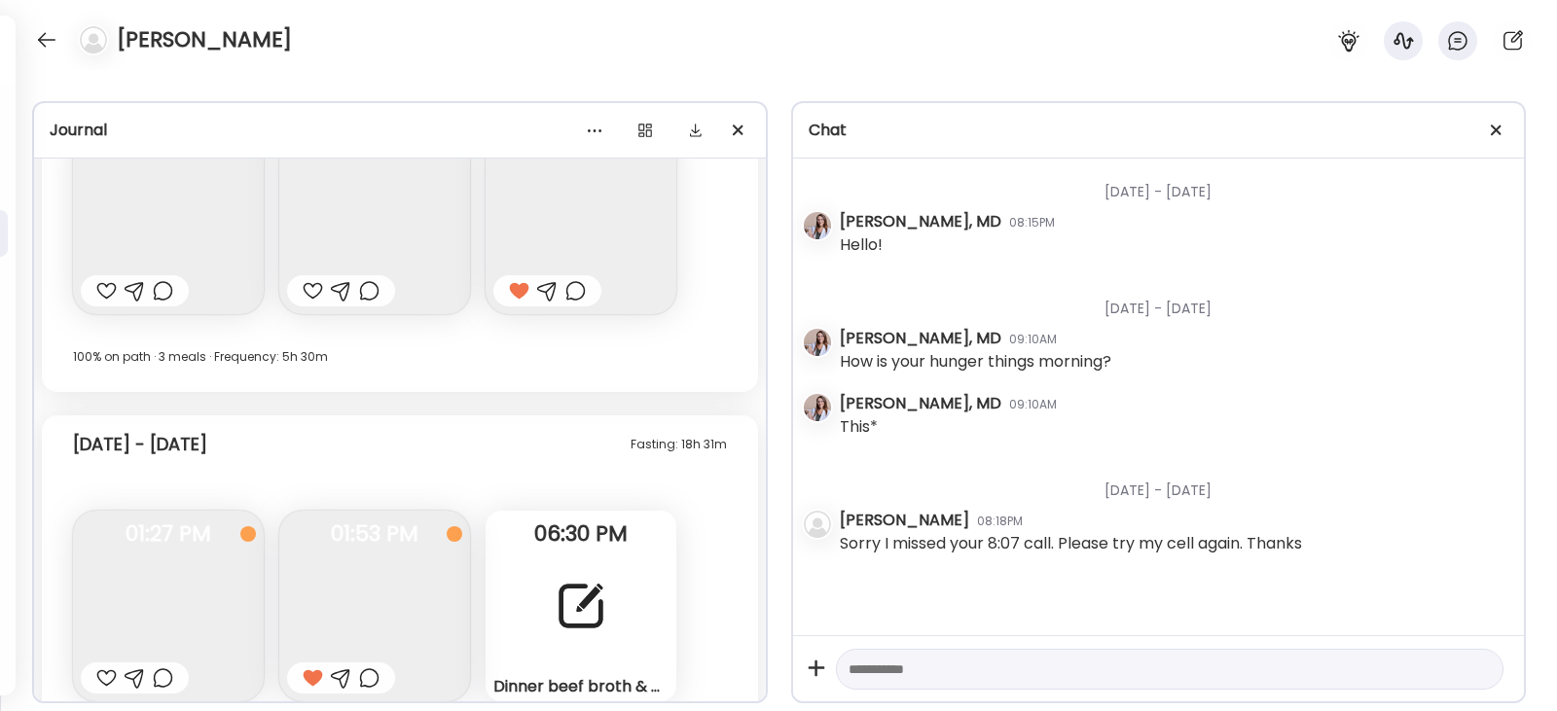
click at [1348, 40] on icon at bounding box center [1348, 40] width 20 height 21
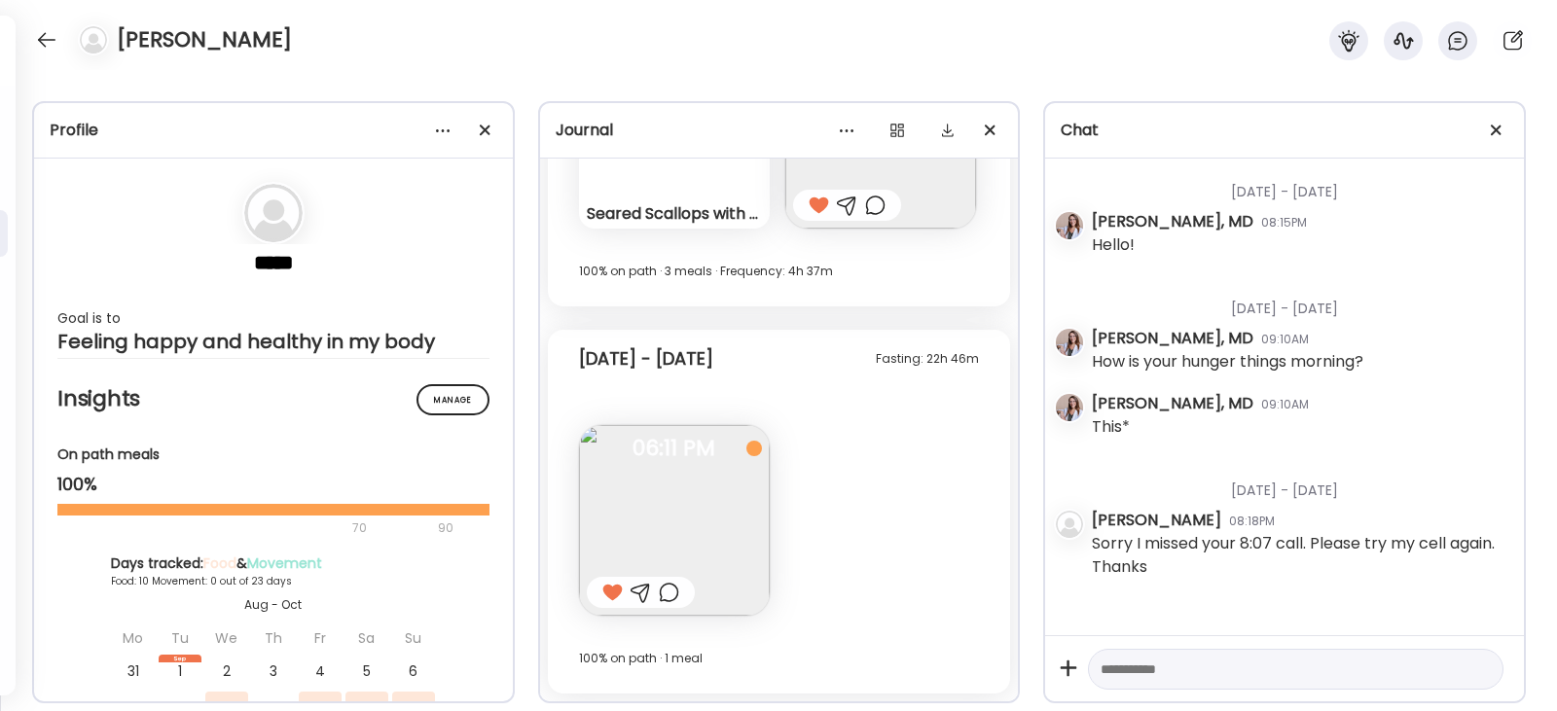
drag, startPoint x: 158, startPoint y: 39, endPoint x: 97, endPoint y: 51, distance: 61.4
click at [156, 39] on h4 "[PERSON_NAME]" at bounding box center [204, 39] width 175 height 31
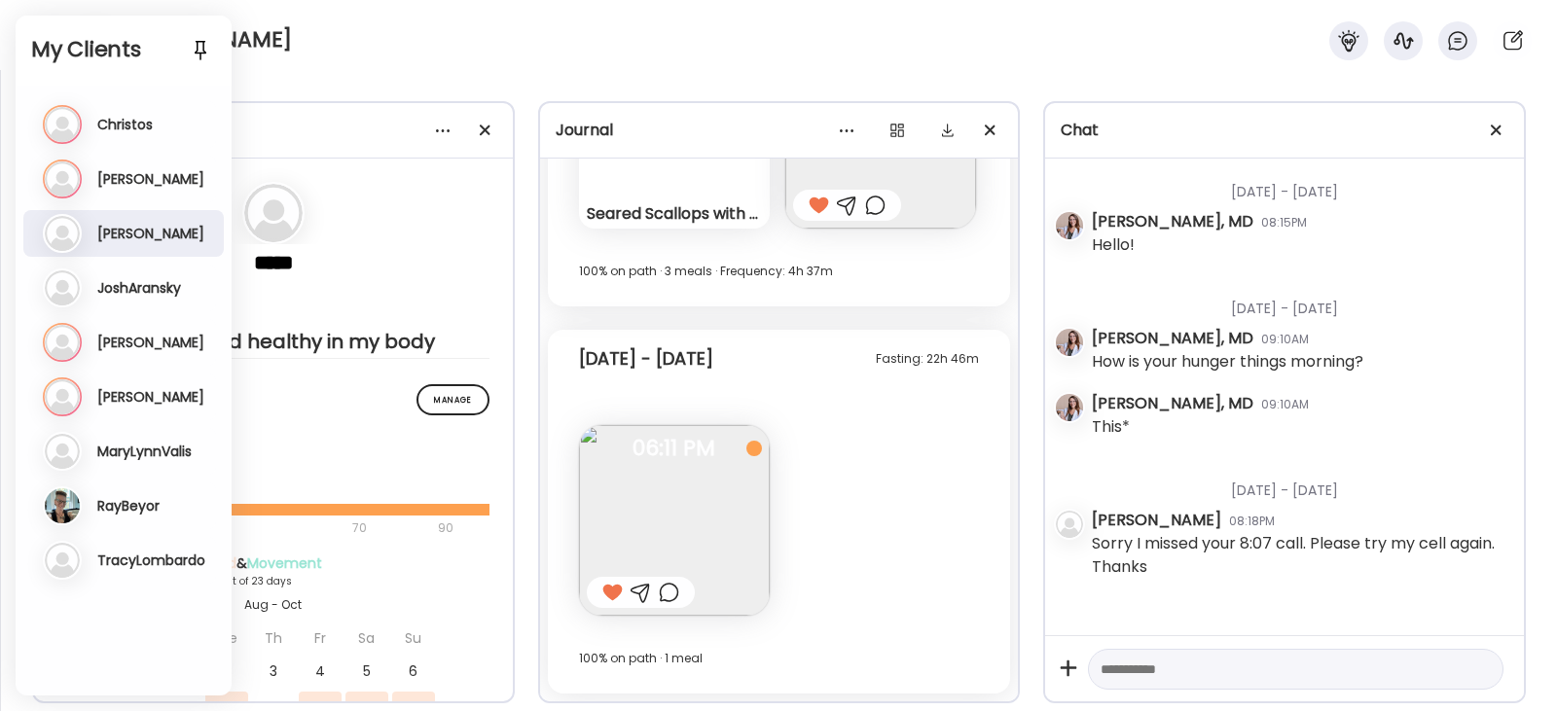
click at [127, 43] on h2 "My Clients" at bounding box center [123, 49] width 185 height 29
click at [204, 50] on div at bounding box center [200, 49] width 31 height 31
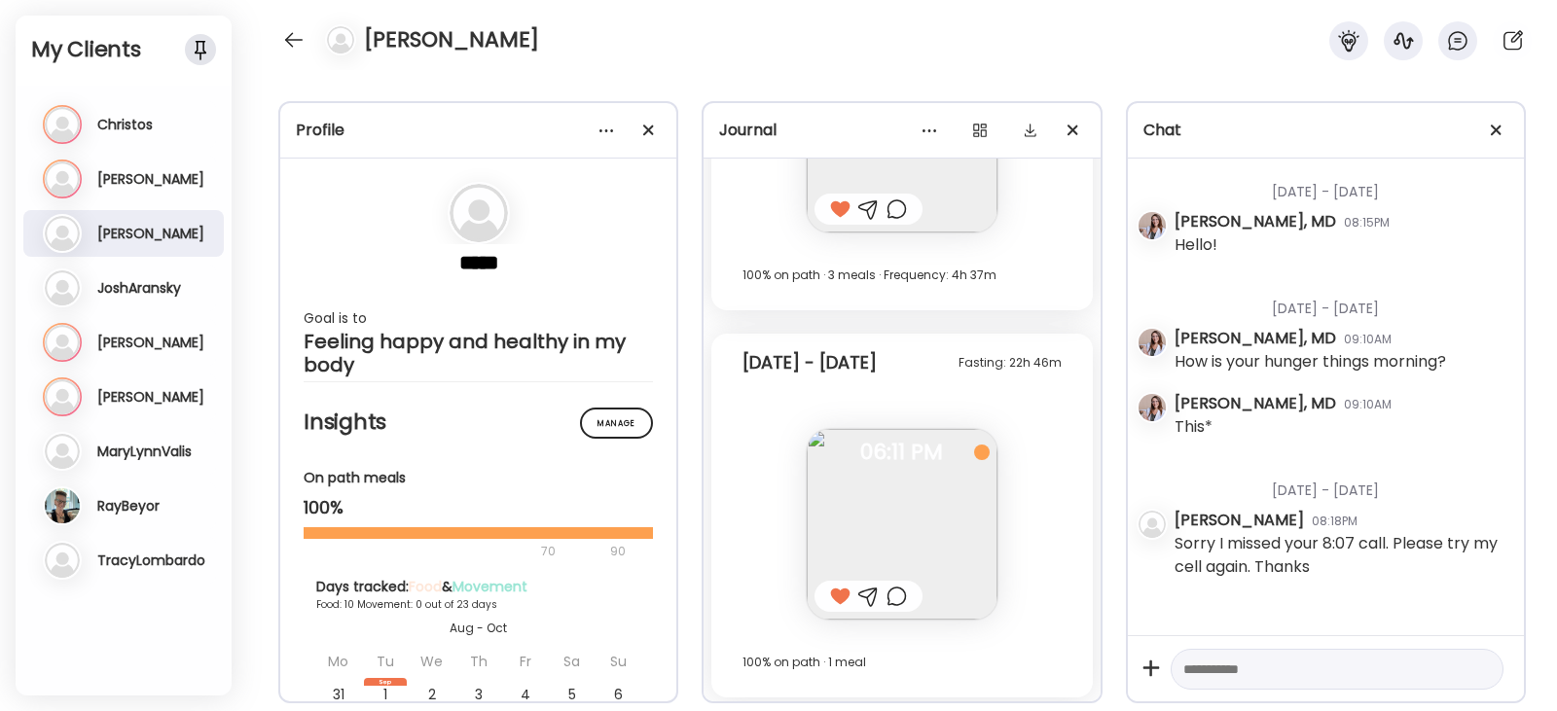
click at [201, 45] on div at bounding box center [200, 49] width 31 height 31
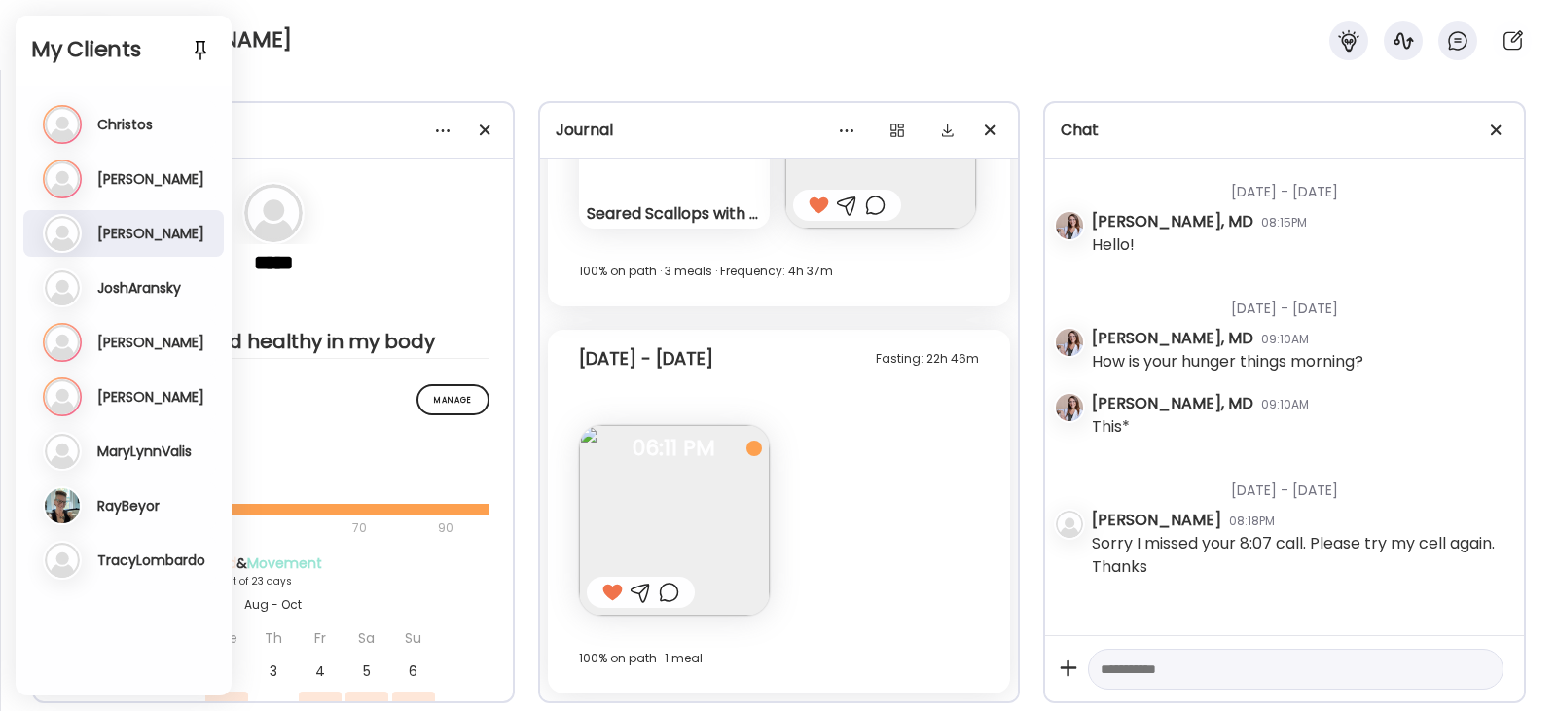
click at [207, 40] on div at bounding box center [200, 49] width 31 height 31
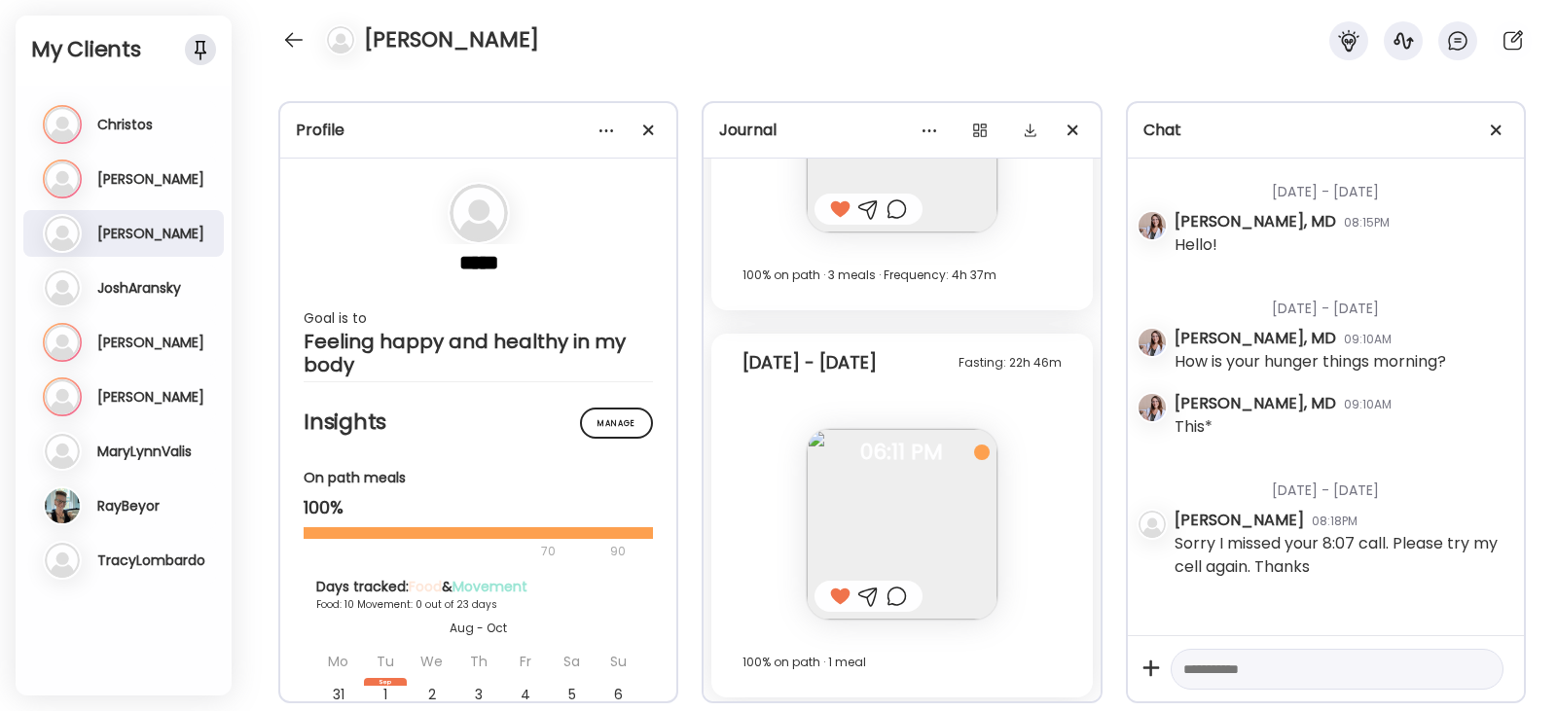
click at [305, 42] on div at bounding box center [293, 39] width 31 height 31
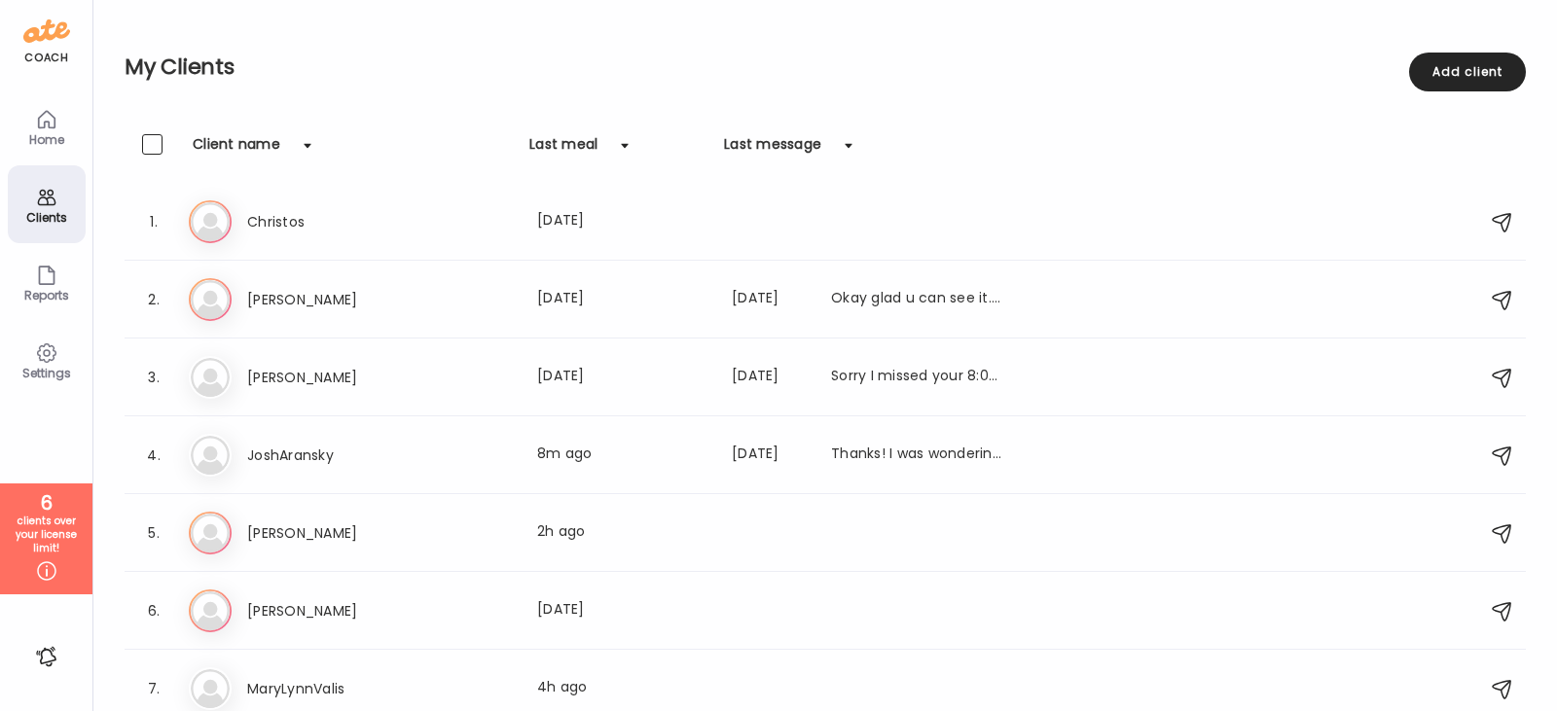
click at [61, 298] on div "Reports" at bounding box center [47, 295] width 70 height 13
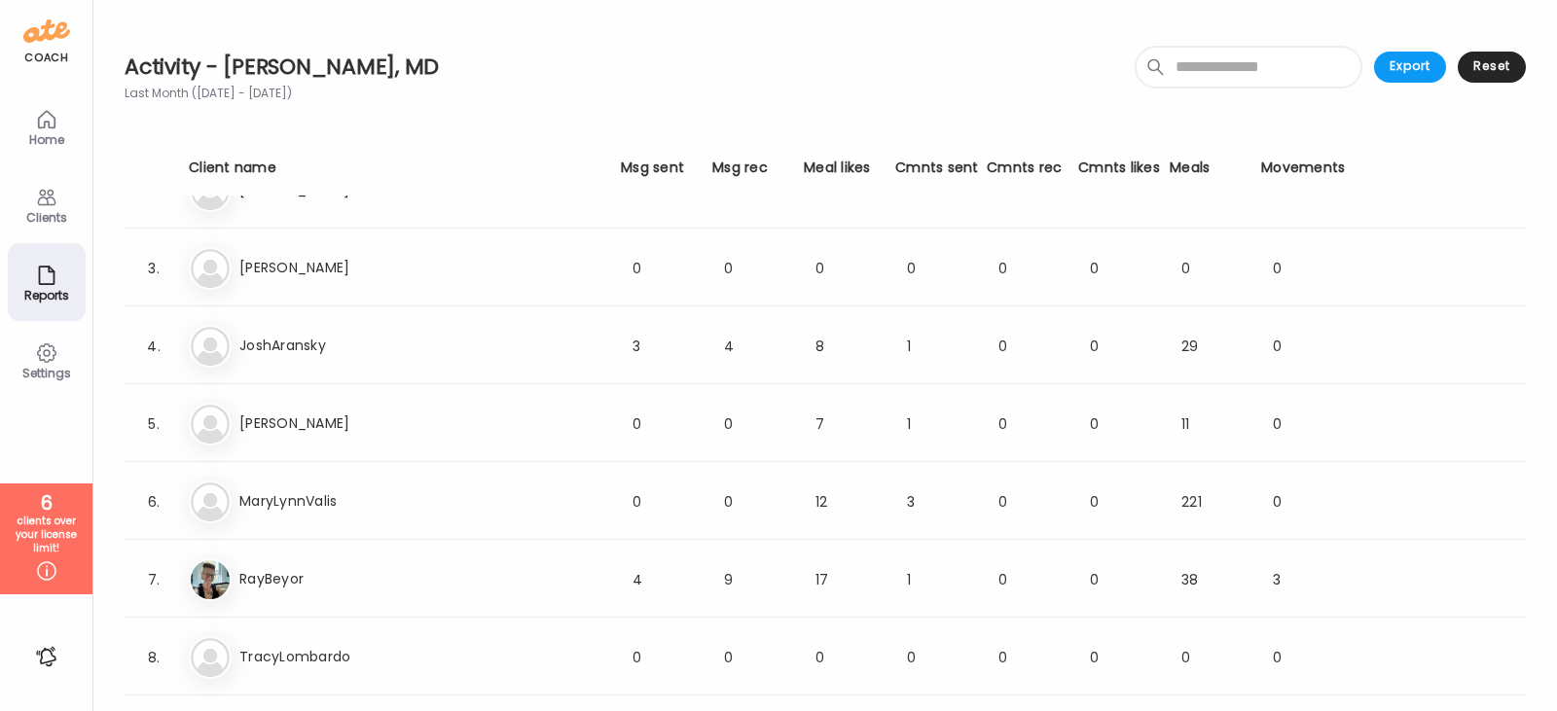
click at [49, 359] on icon at bounding box center [46, 353] width 18 height 18
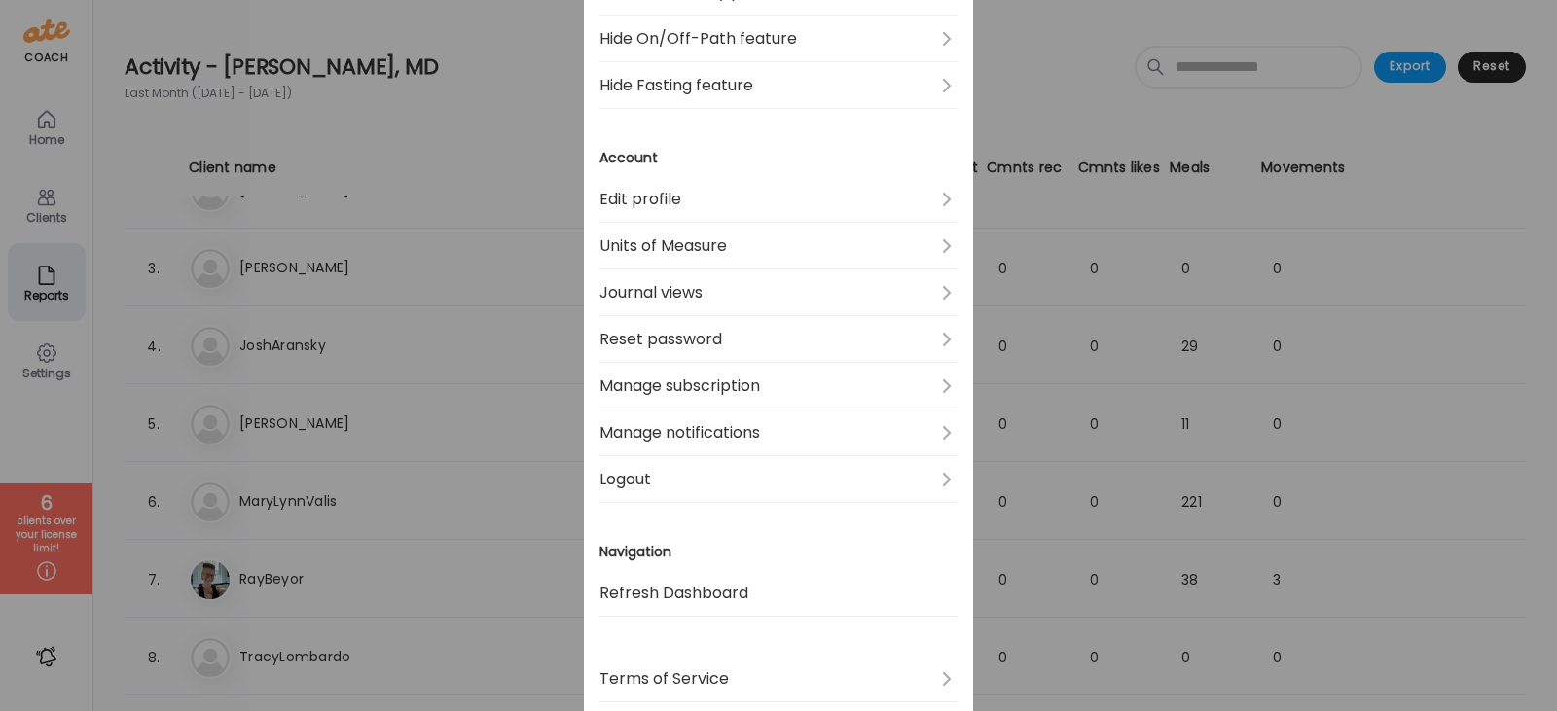
scroll to position [535, 0]
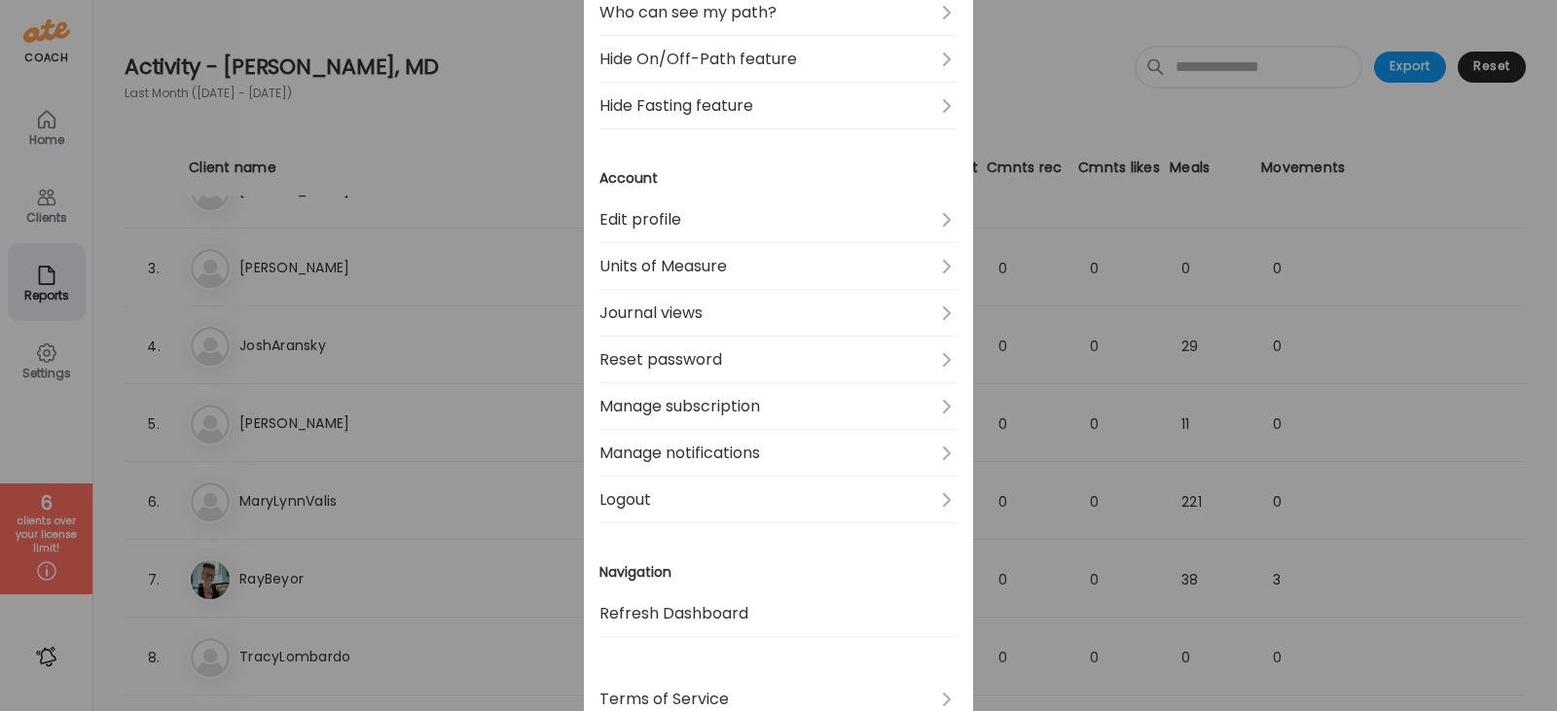
click at [654, 620] on link "Refresh Dashboard" at bounding box center [778, 614] width 358 height 47
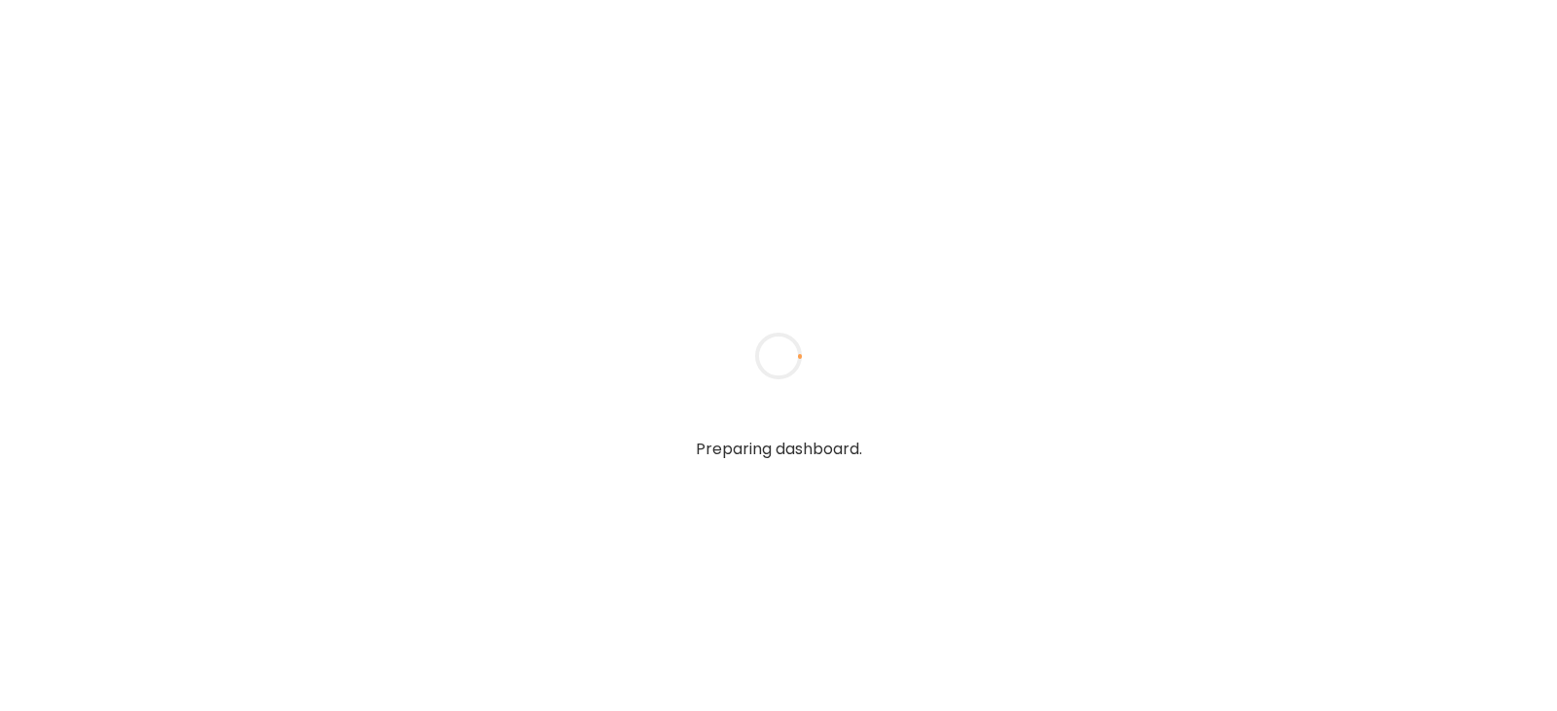
type textarea "**********"
type input "**********"
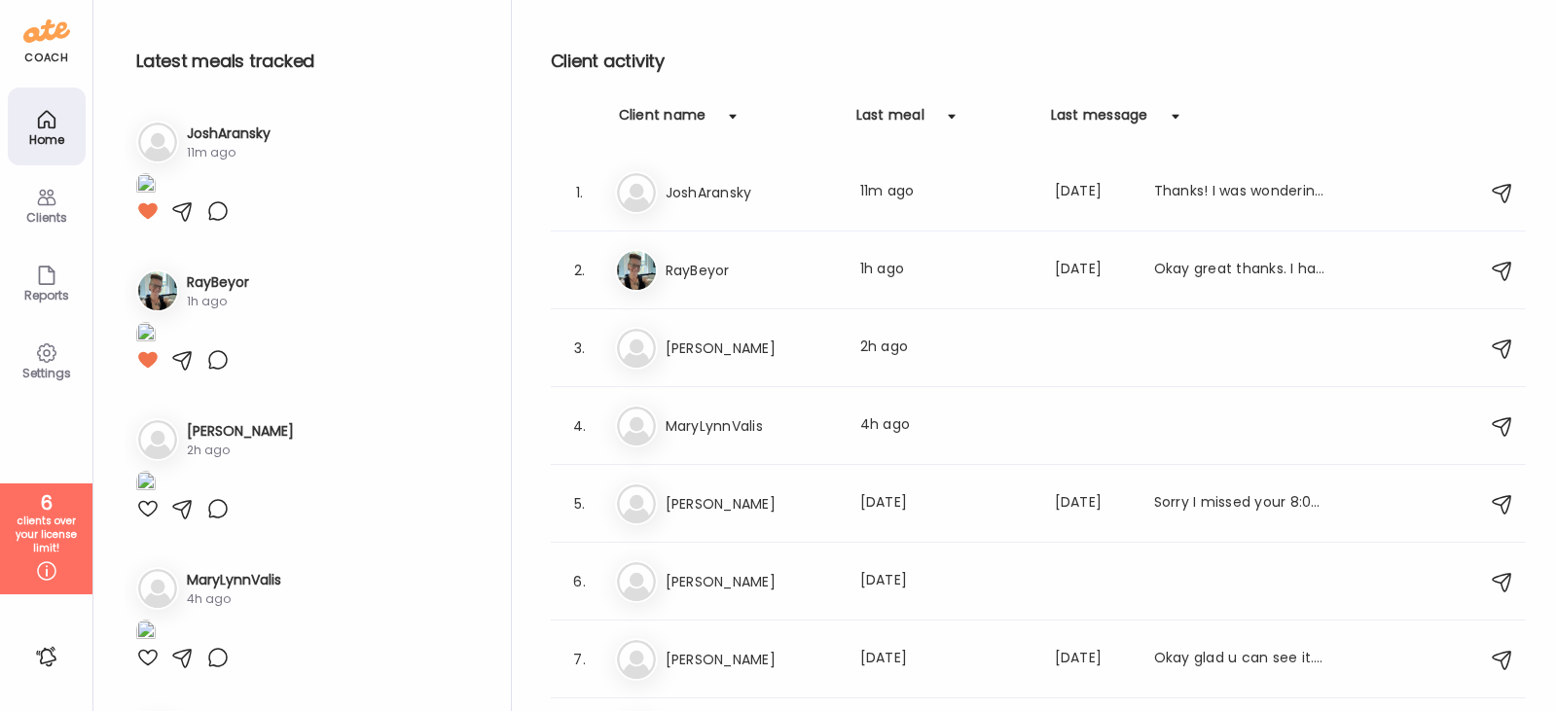
type input "**********"
click at [54, 204] on icon at bounding box center [46, 197] width 23 height 23
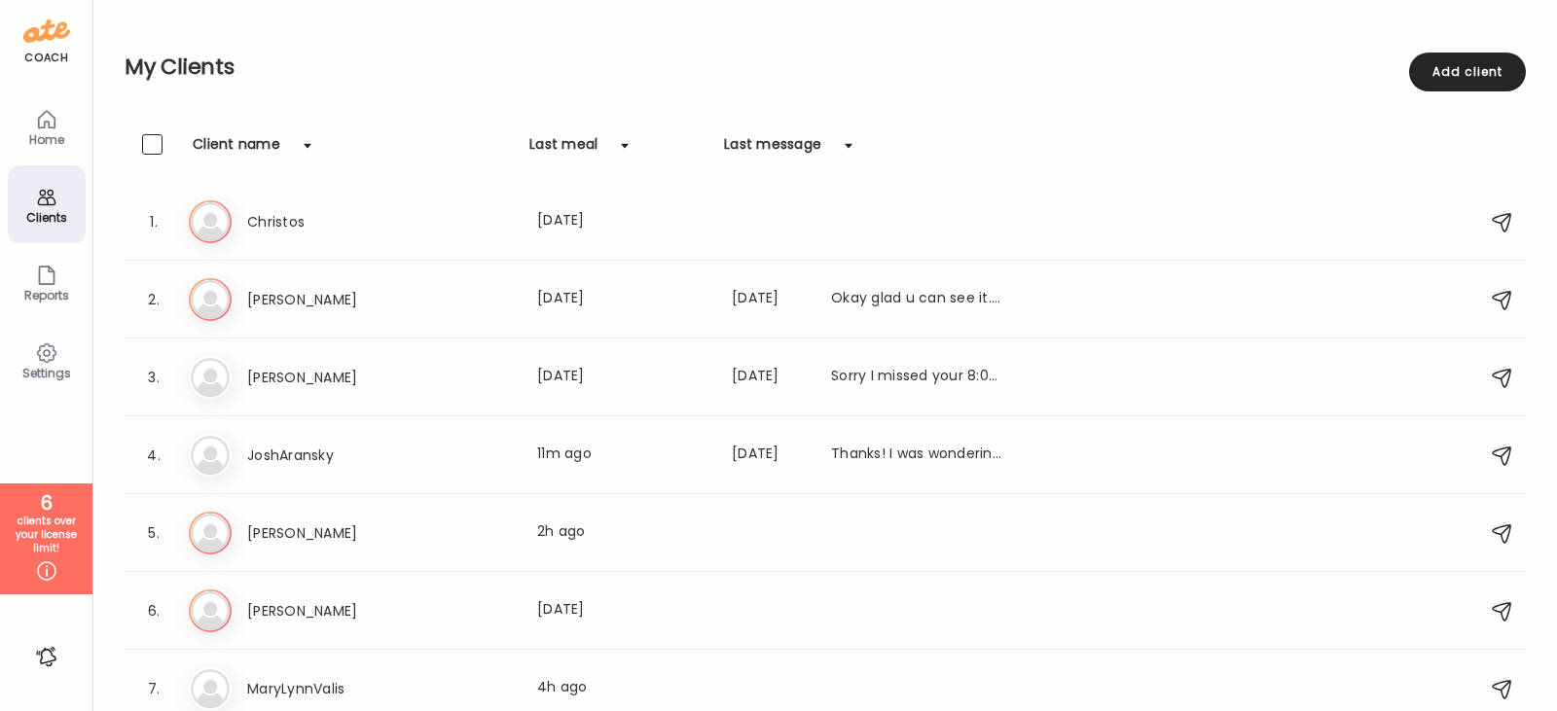
click at [75, 283] on div "Reports" at bounding box center [47, 282] width 78 height 78
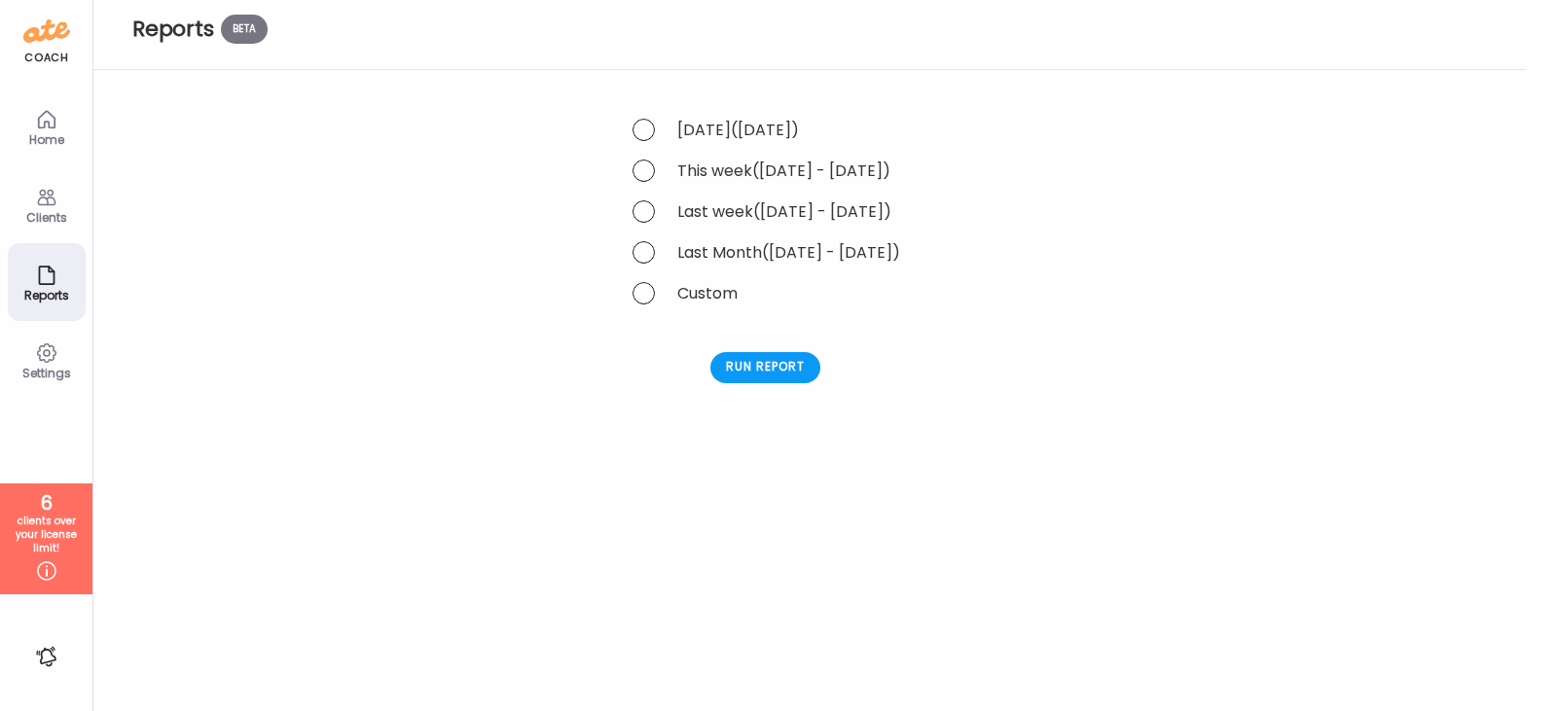
click at [63, 349] on div "Settings" at bounding box center [47, 360] width 78 height 78
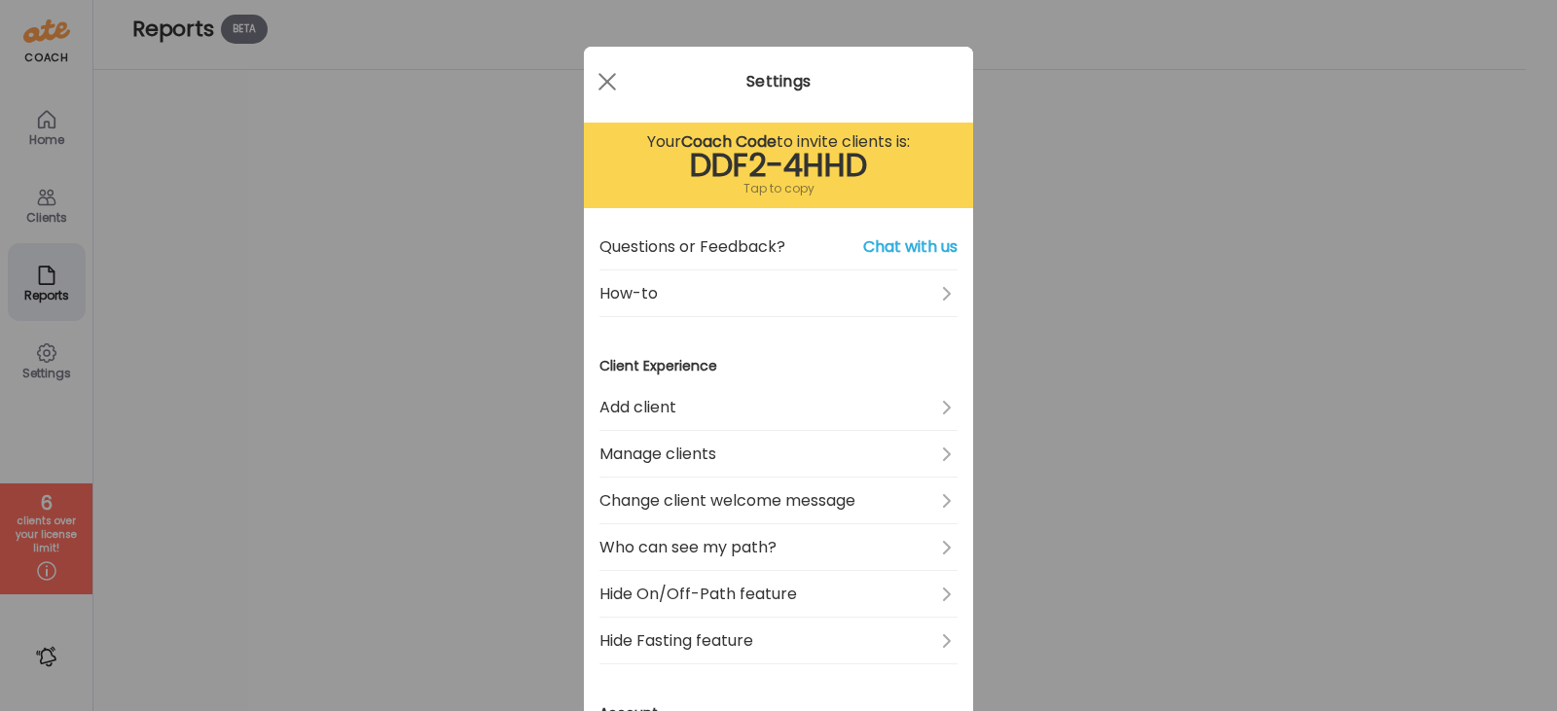
click at [854, 546] on link "Who can see my path?" at bounding box center [778, 547] width 358 height 47
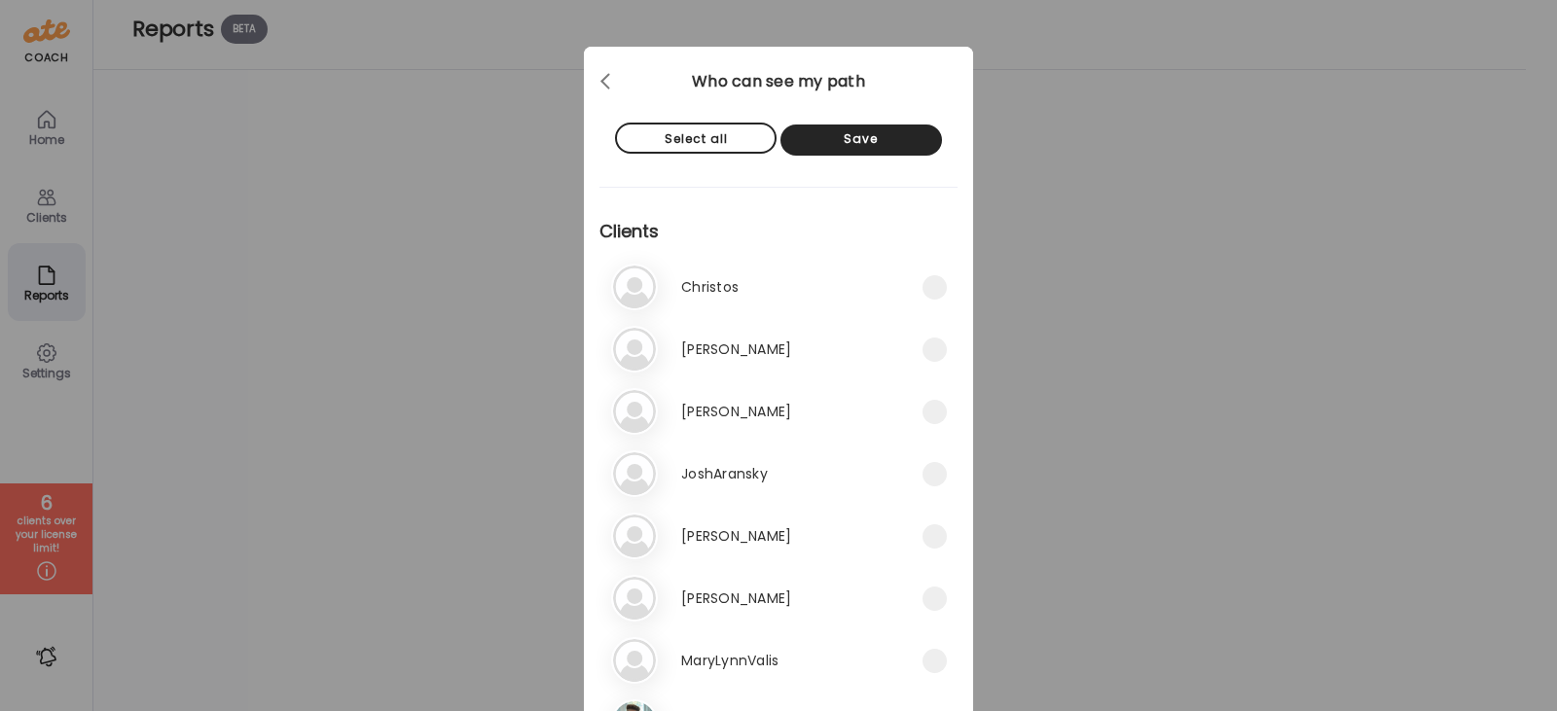
click at [601, 82] on div at bounding box center [607, 81] width 39 height 39
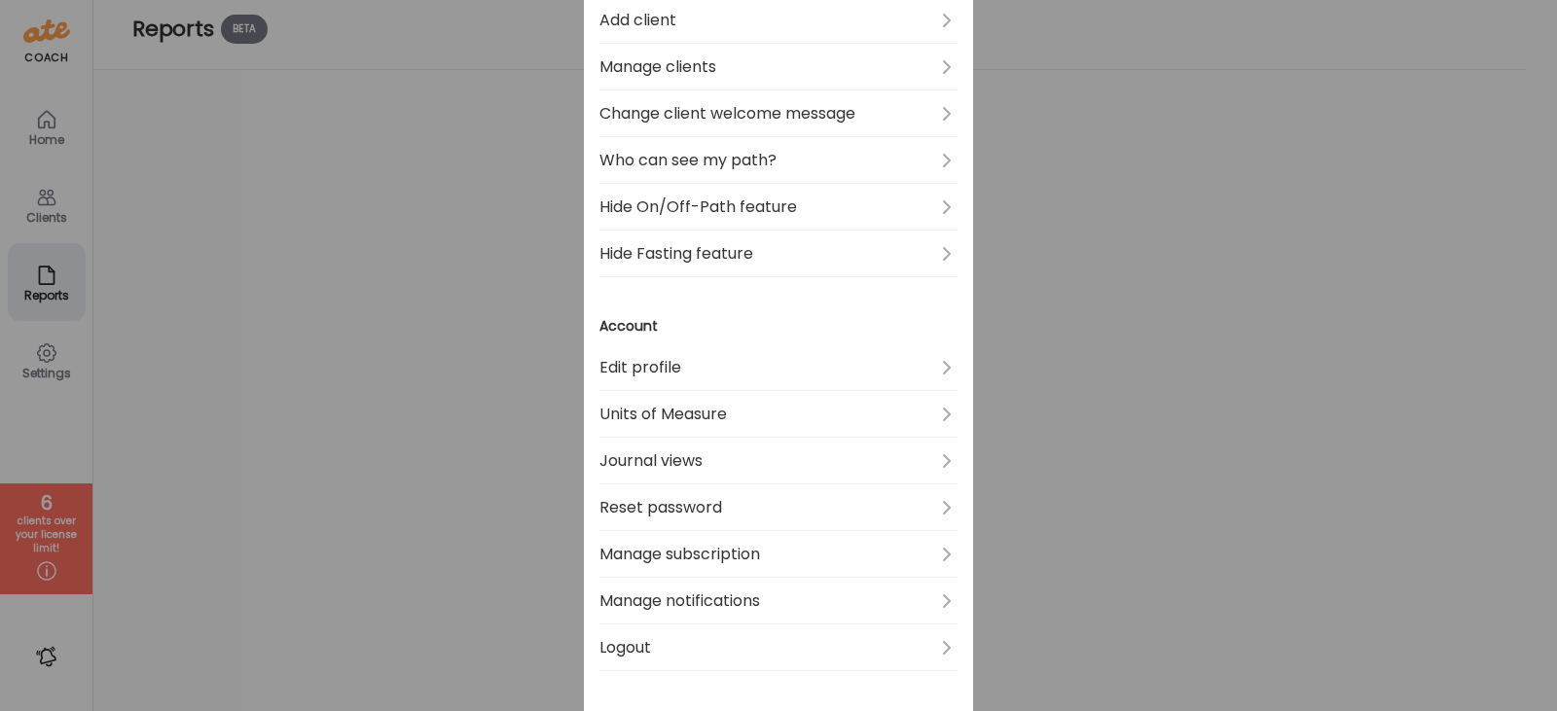
scroll to position [389, 0]
click at [740, 461] on link "Journal views" at bounding box center [778, 459] width 358 height 47
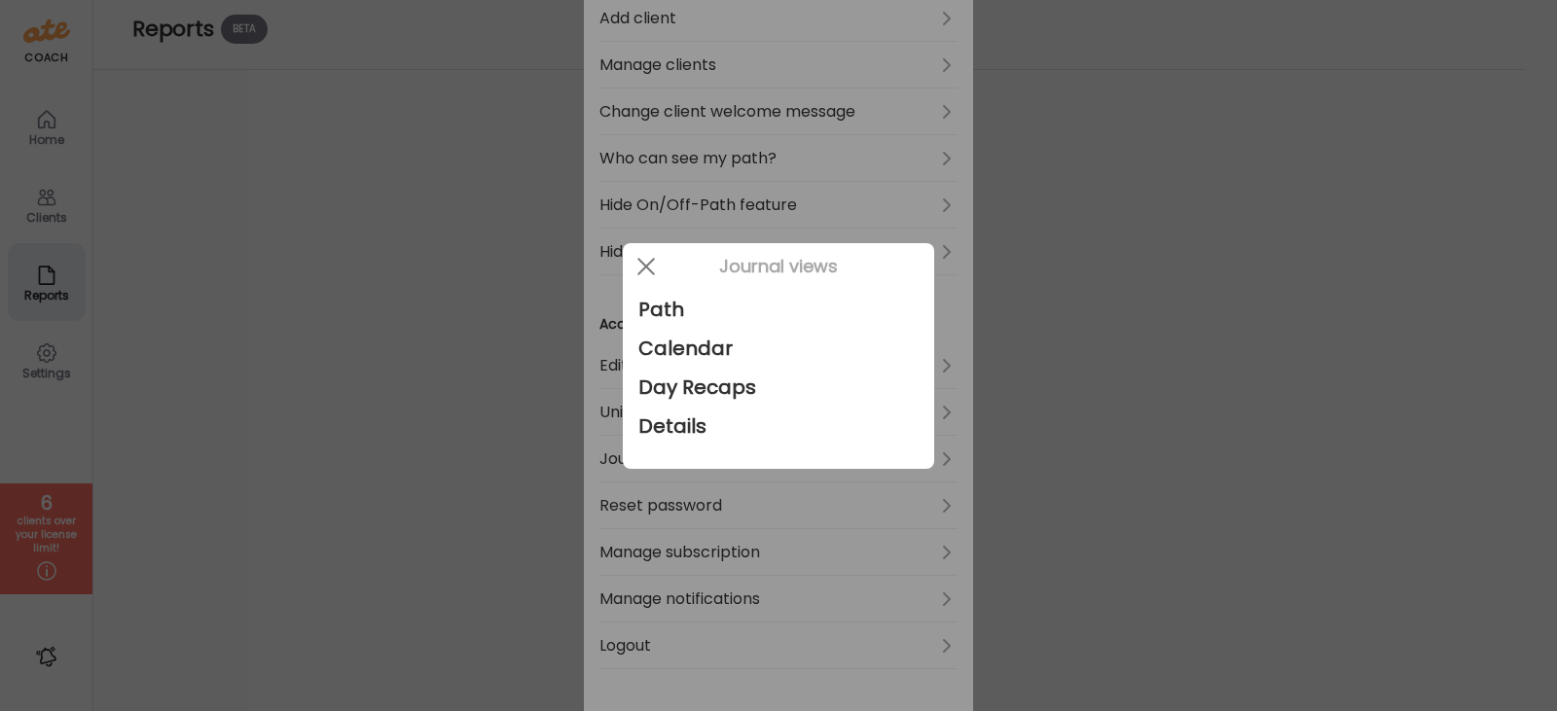
click at [649, 269] on span at bounding box center [646, 266] width 18 height 18
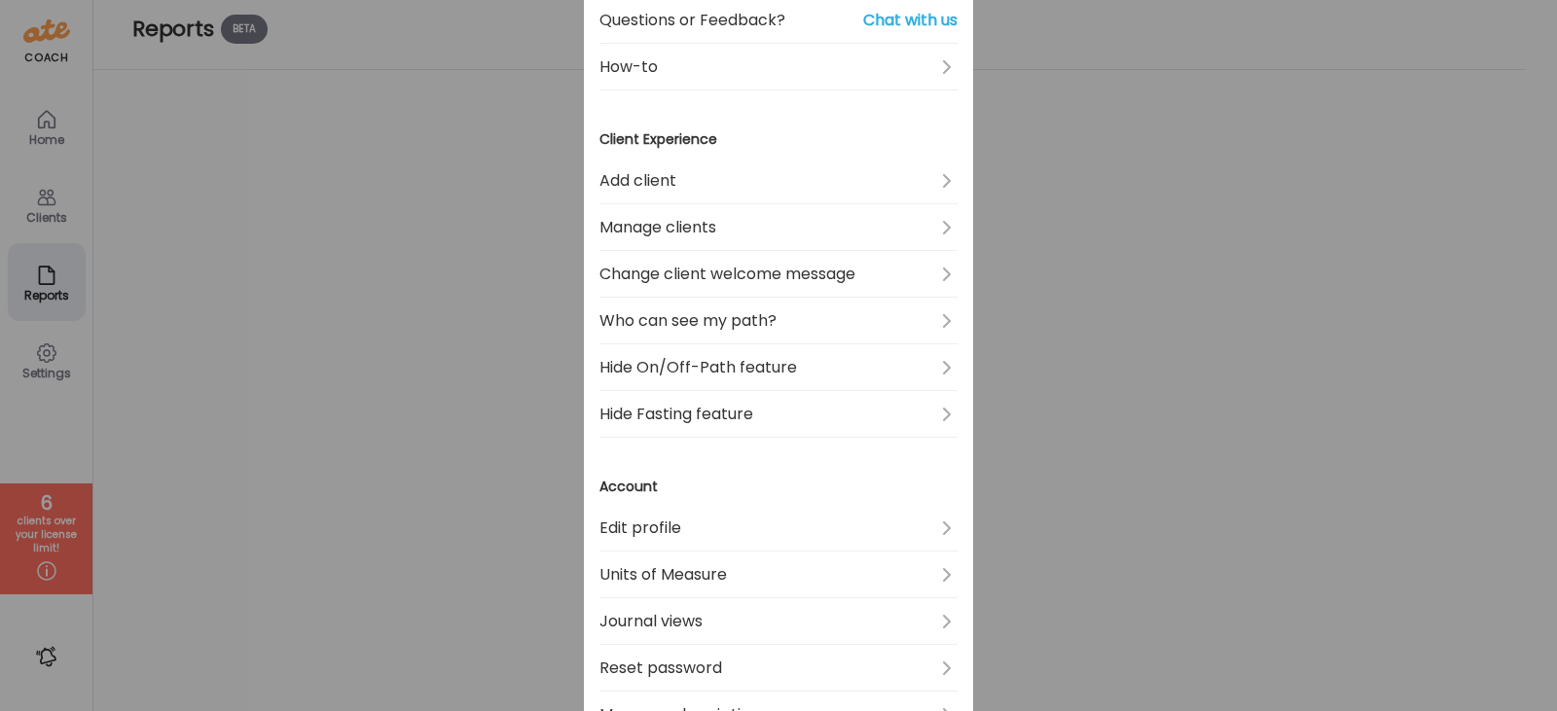
scroll to position [195, 0]
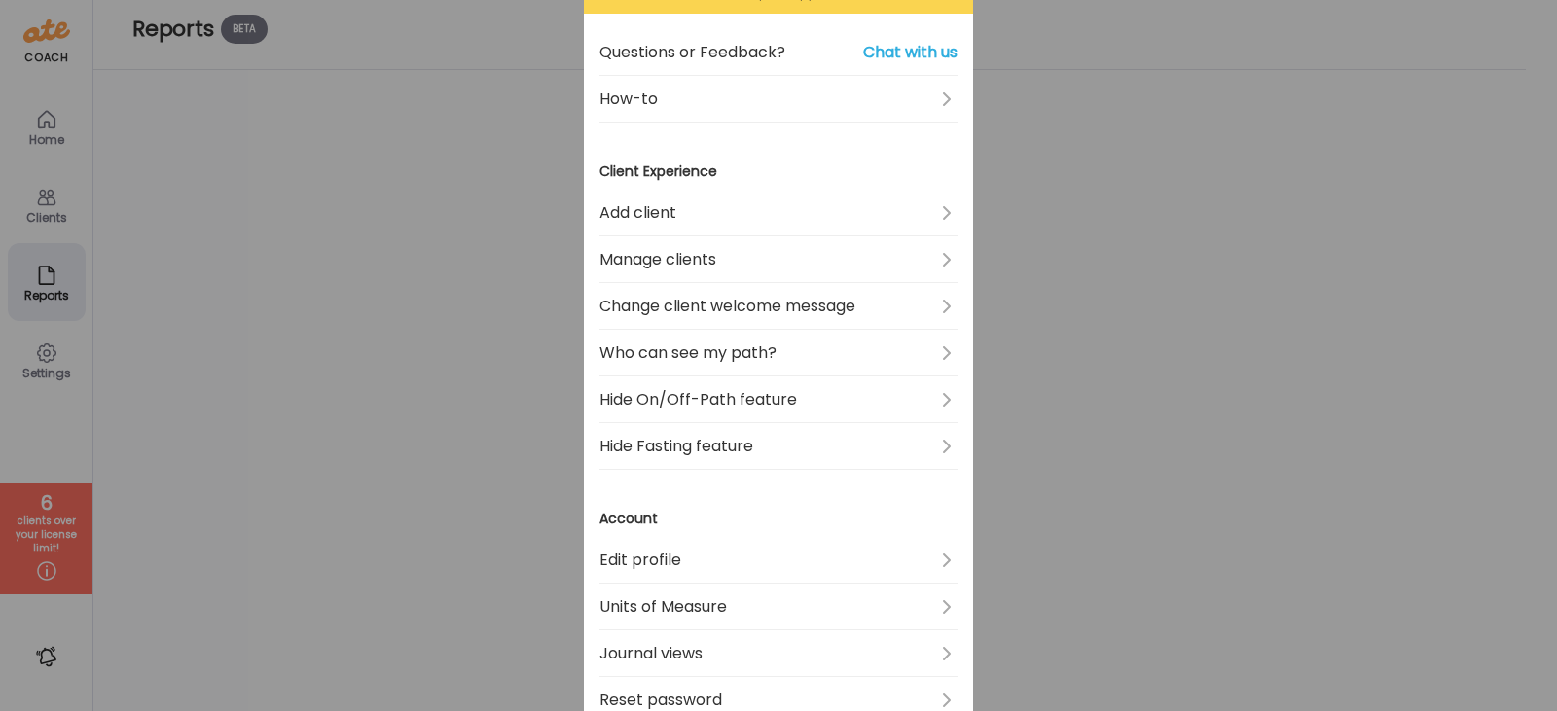
click at [835, 111] on link "How-to" at bounding box center [778, 99] width 358 height 47
click at [701, 343] on link "Who can see my path?" at bounding box center [778, 353] width 358 height 47
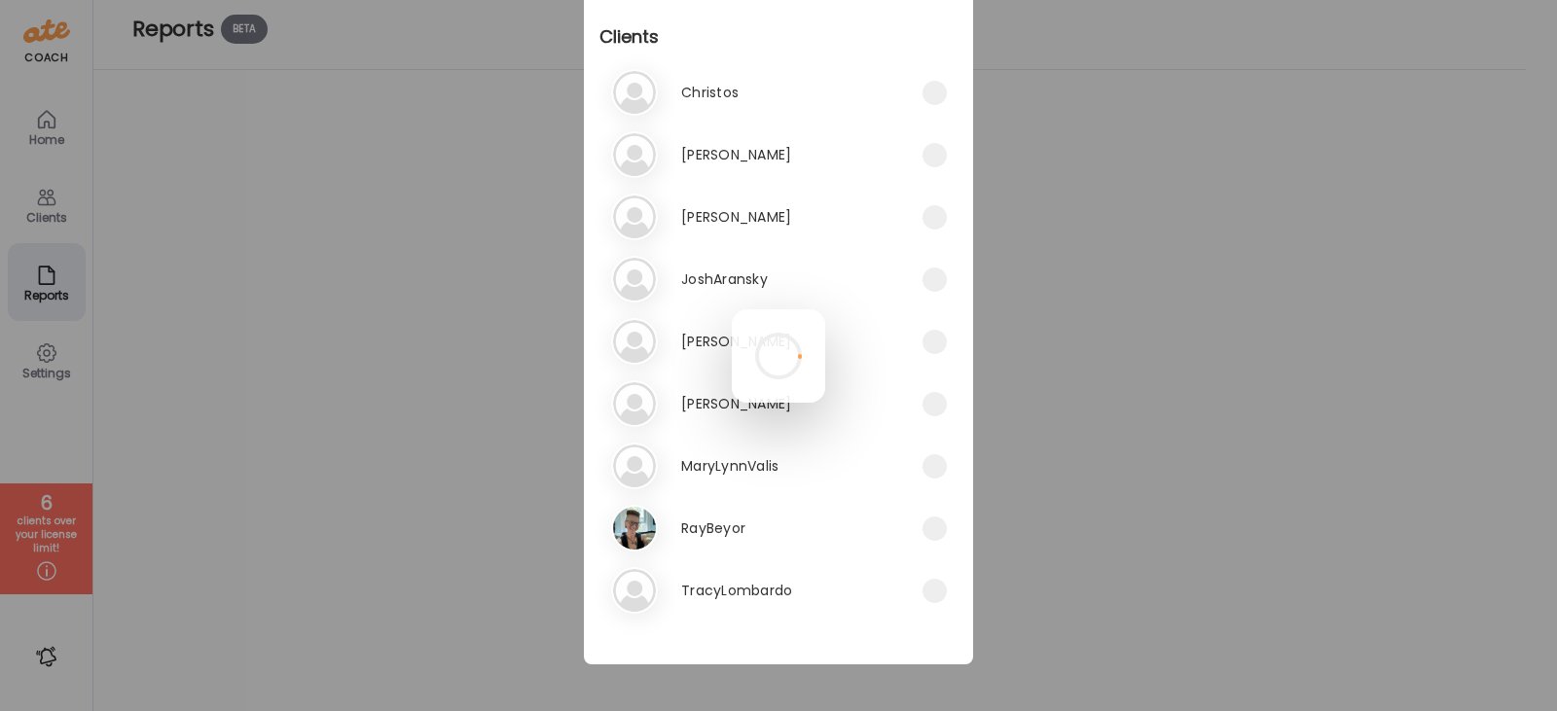
scroll to position [0, 0]
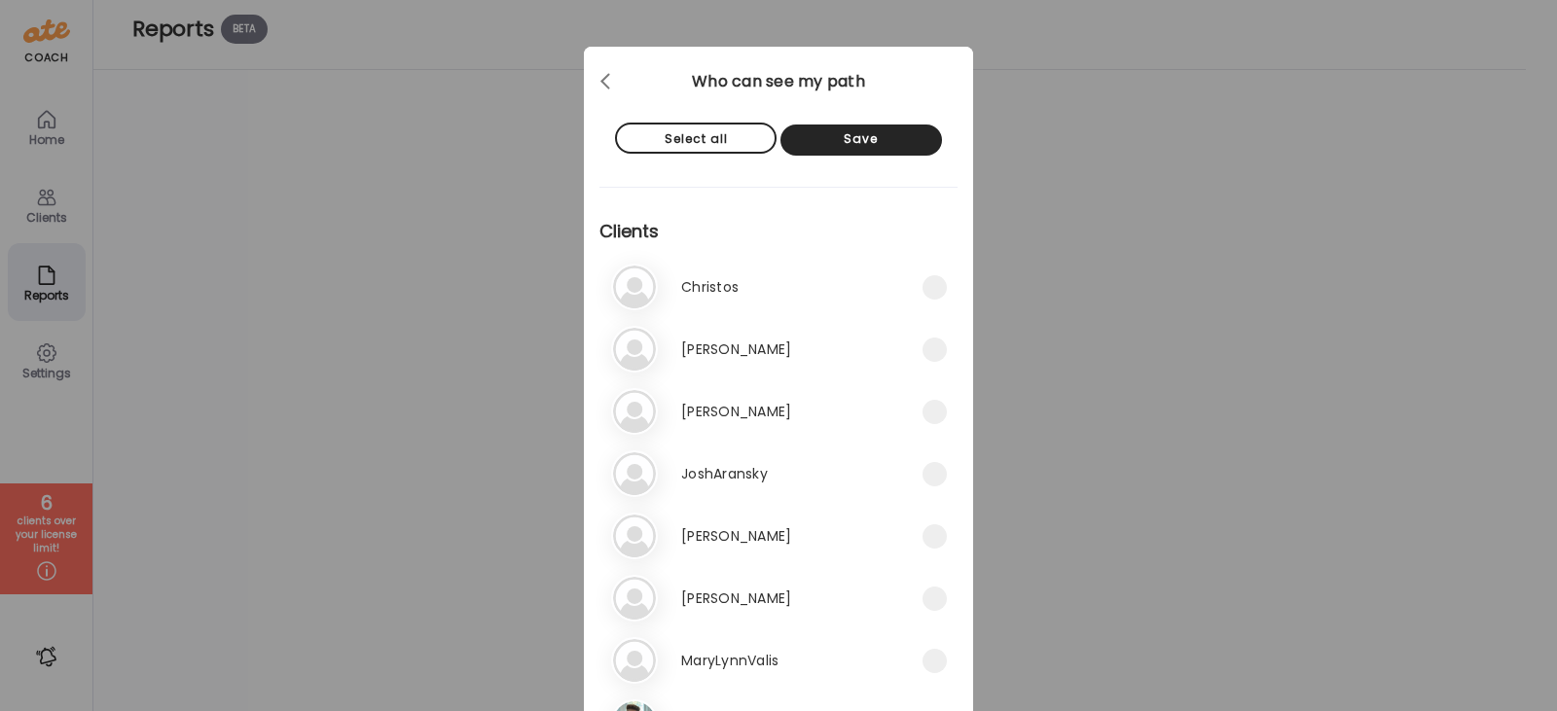
click at [588, 86] on div at bounding box center [607, 81] width 39 height 39
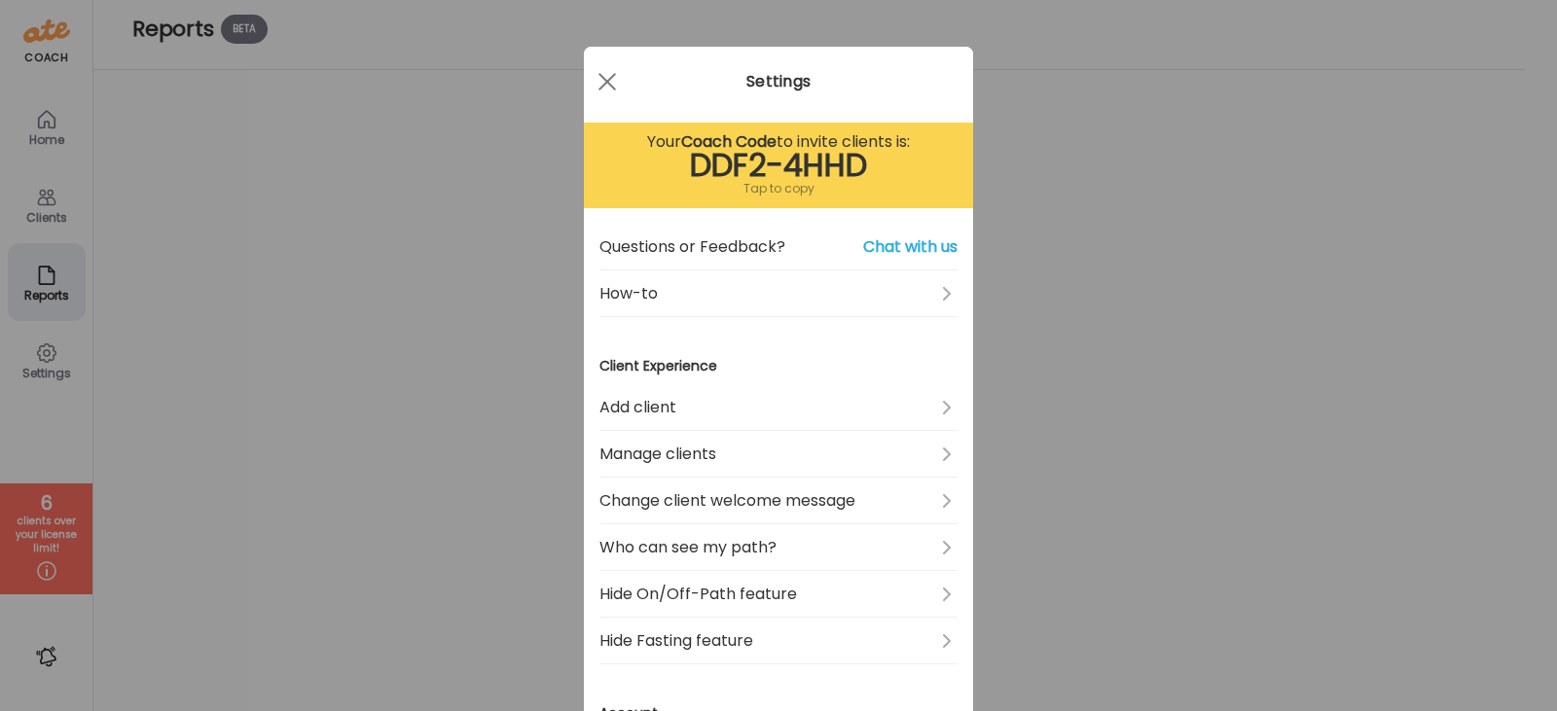
click at [538, 124] on div "Ate Coach Dashboard Wahoo! It’s official Take a moment to set up your Coach Pro…" at bounding box center [778, 355] width 1557 height 711
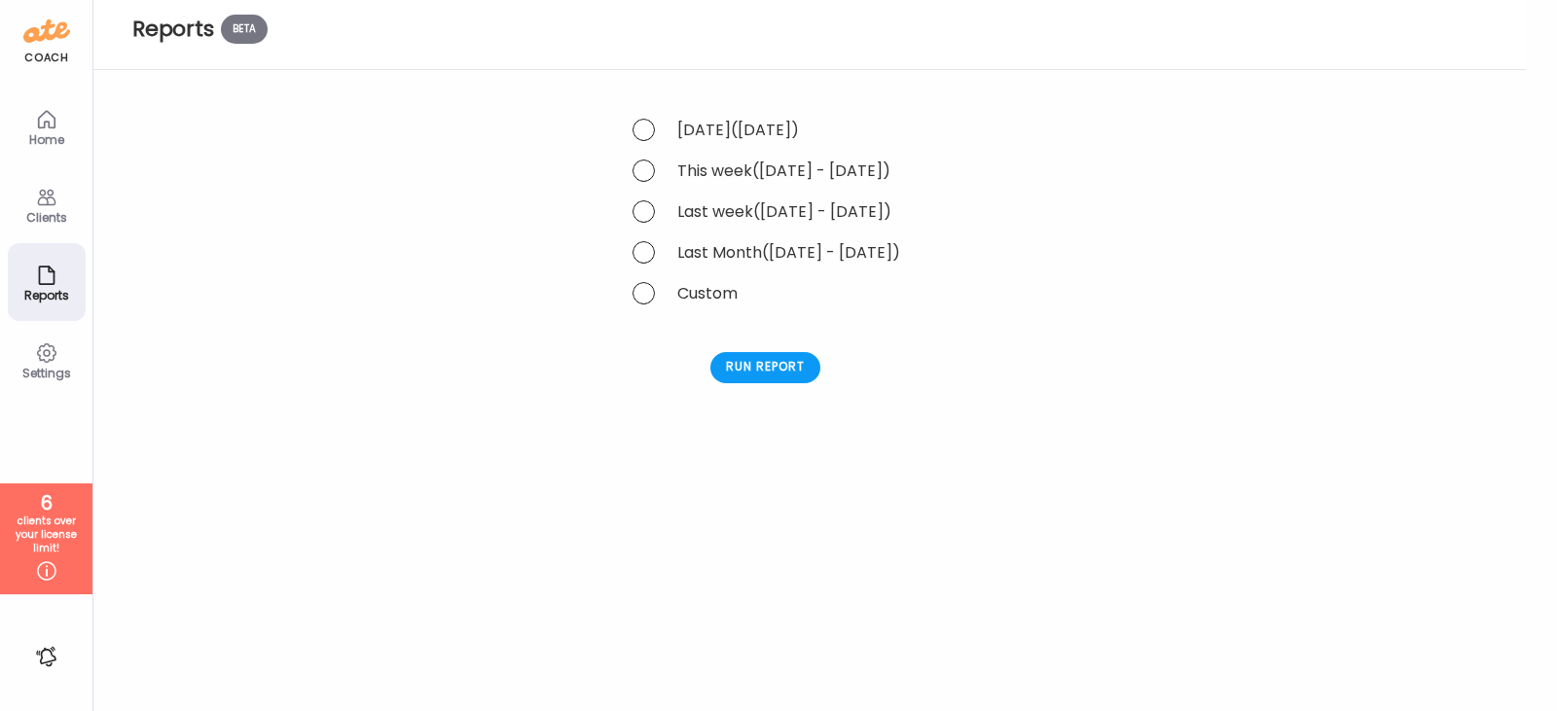
click at [43, 134] on div "Home" at bounding box center [47, 139] width 70 height 13
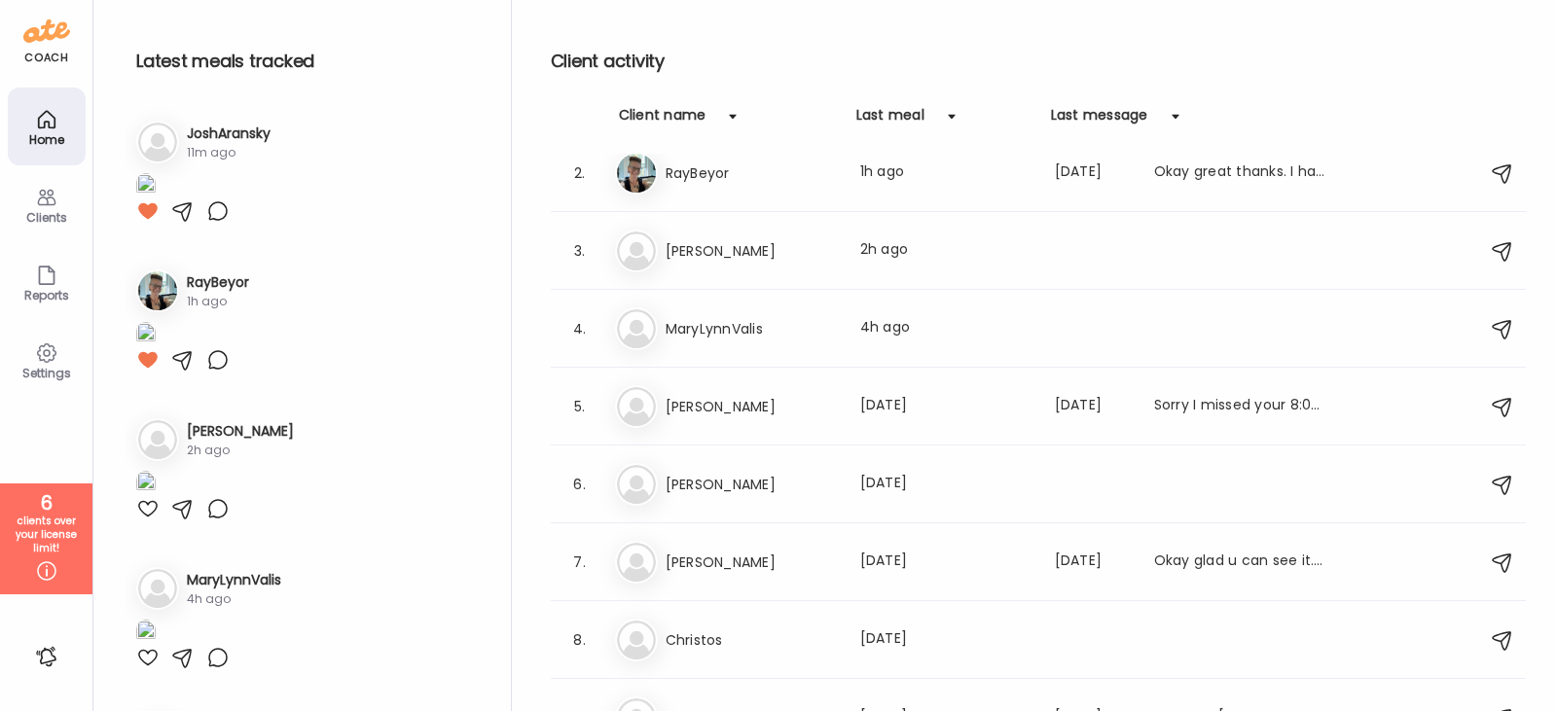
click at [54, 351] on icon at bounding box center [46, 353] width 18 height 18
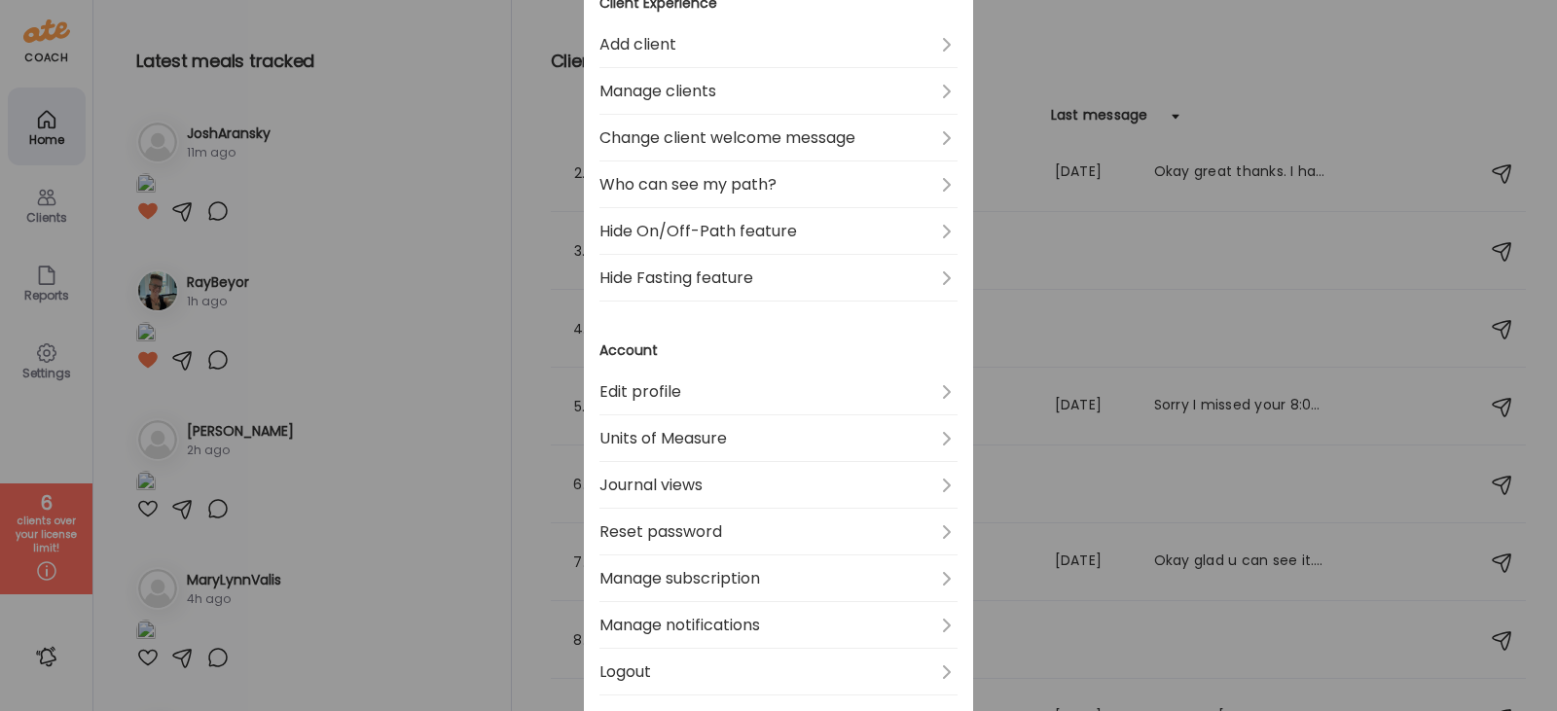
scroll to position [389, 0]
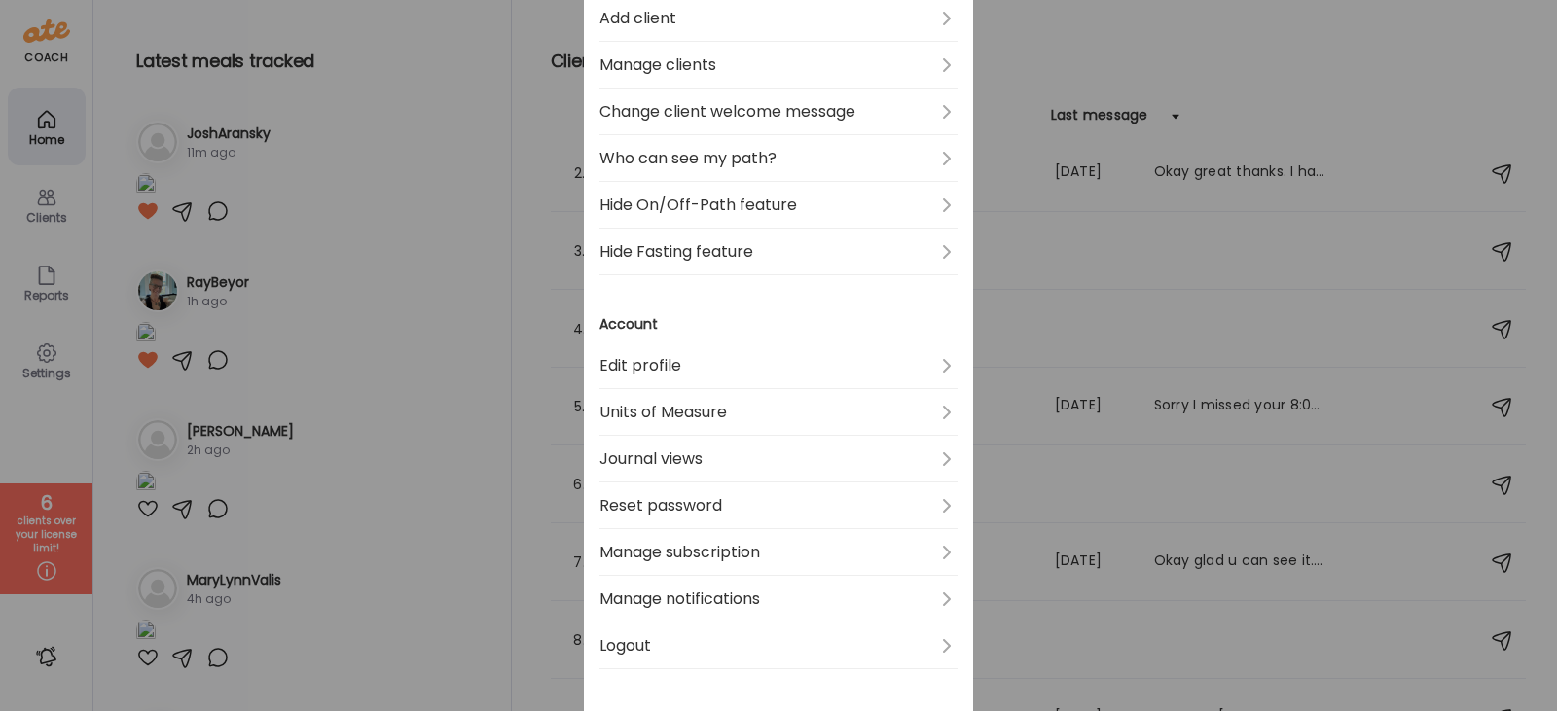
click at [750, 366] on link "Edit profile" at bounding box center [778, 366] width 358 height 47
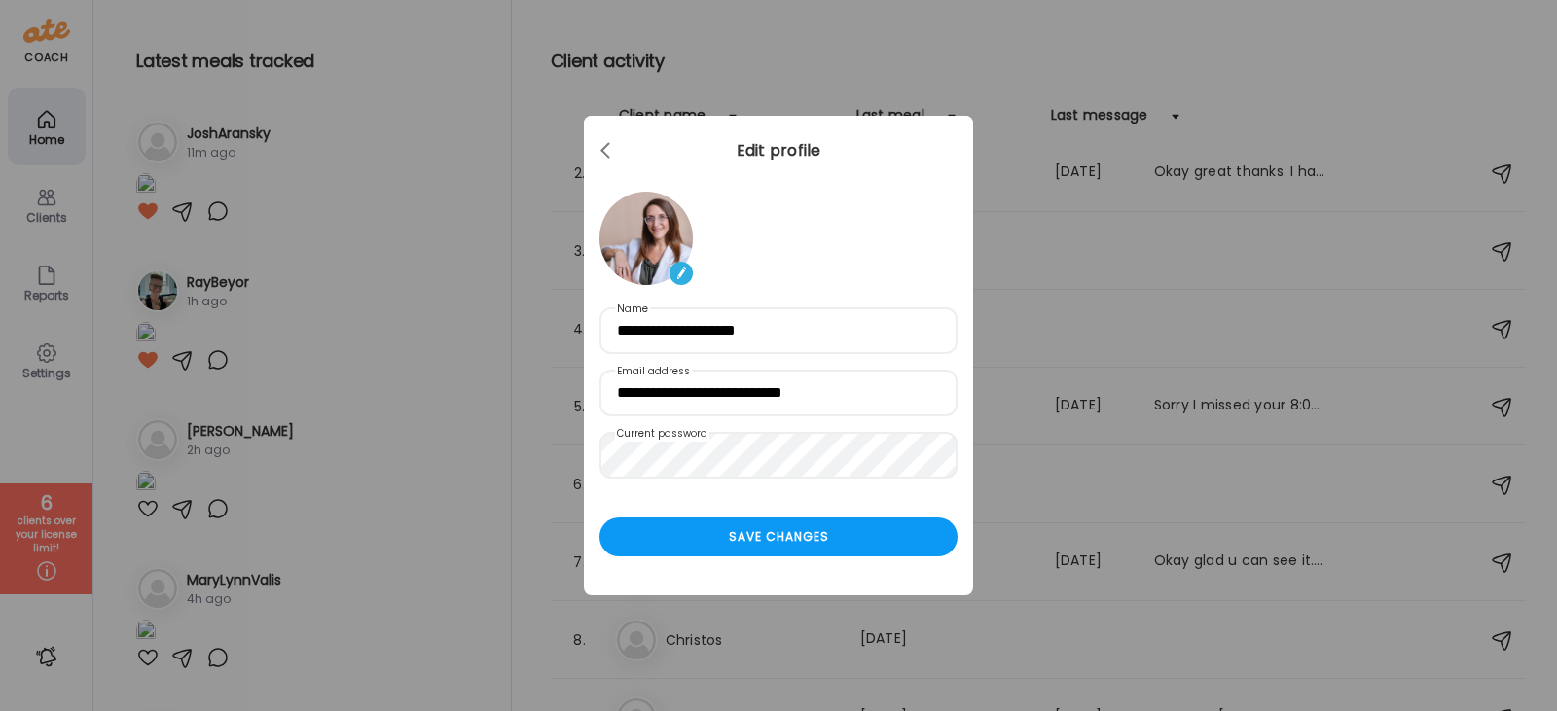
click at [611, 157] on div at bounding box center [607, 150] width 39 height 39
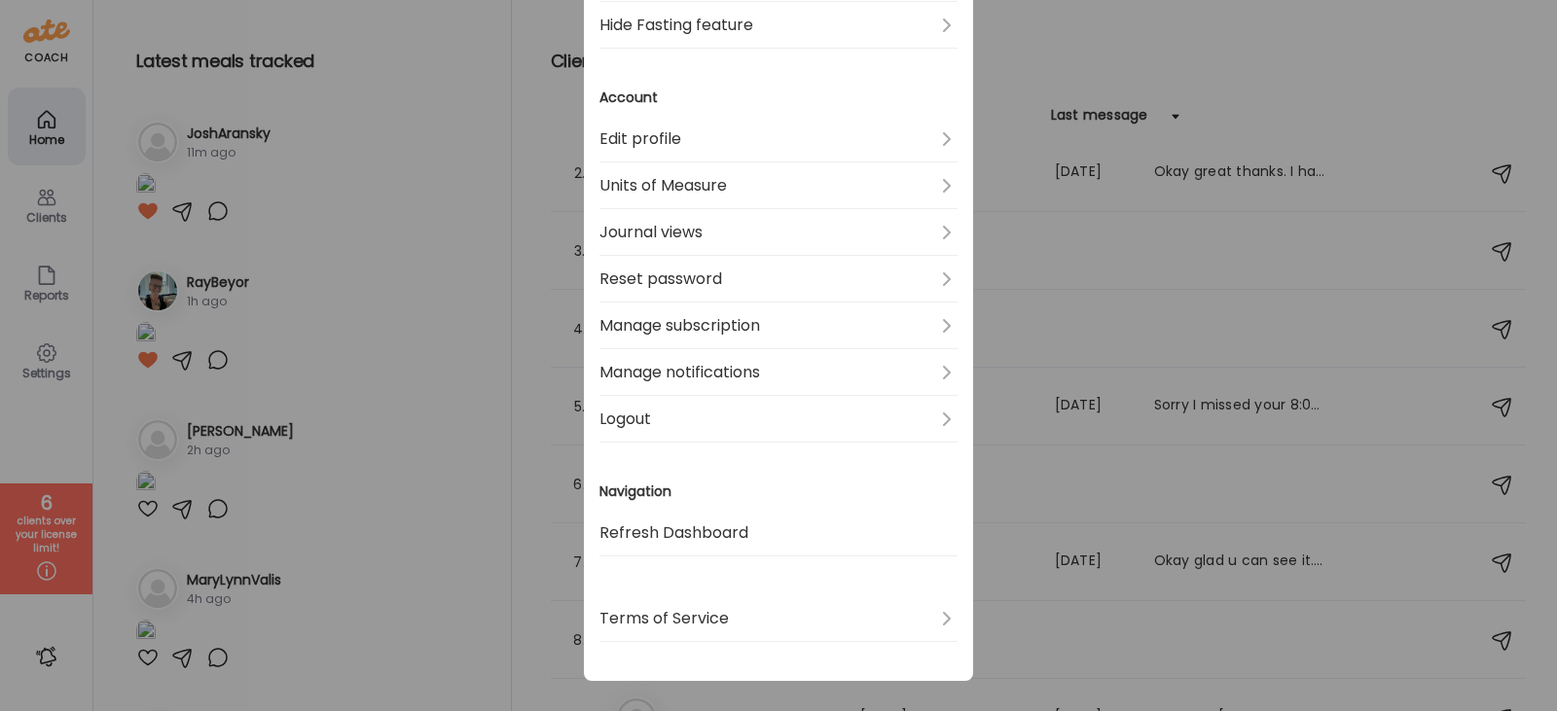
scroll to position [632, 0]
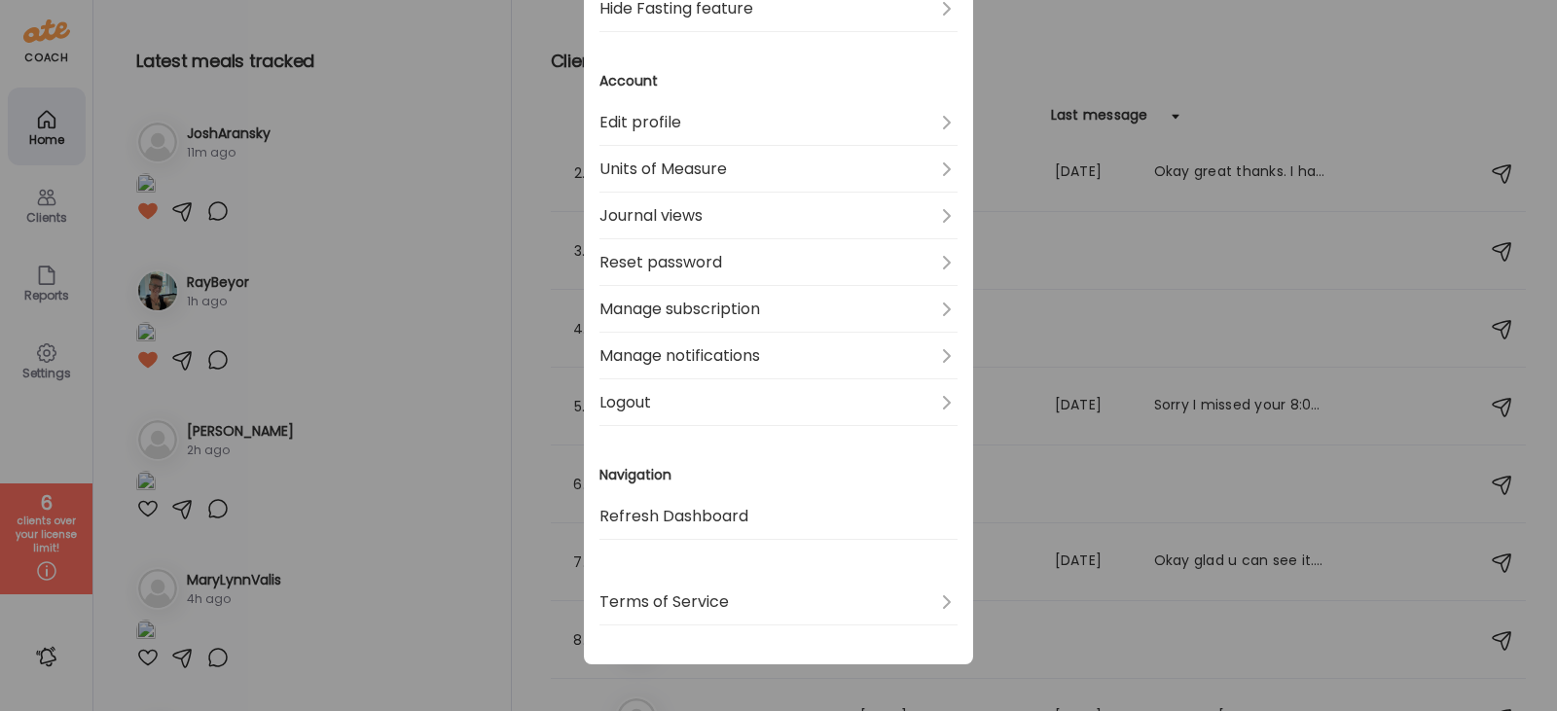
click at [708, 357] on link "Manage notifications" at bounding box center [778, 356] width 358 height 47
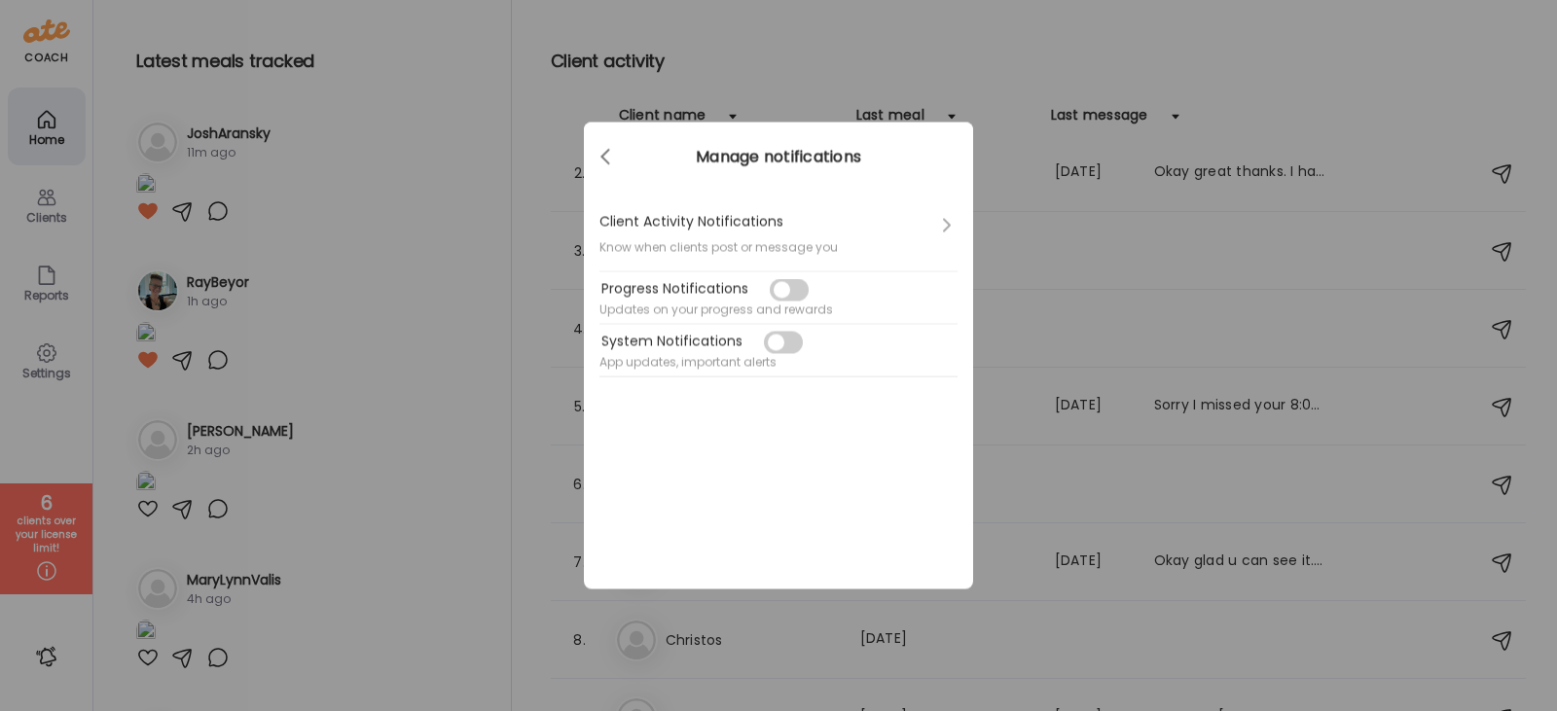
scroll to position [0, 0]
click at [605, 159] on span at bounding box center [605, 154] width 10 height 10
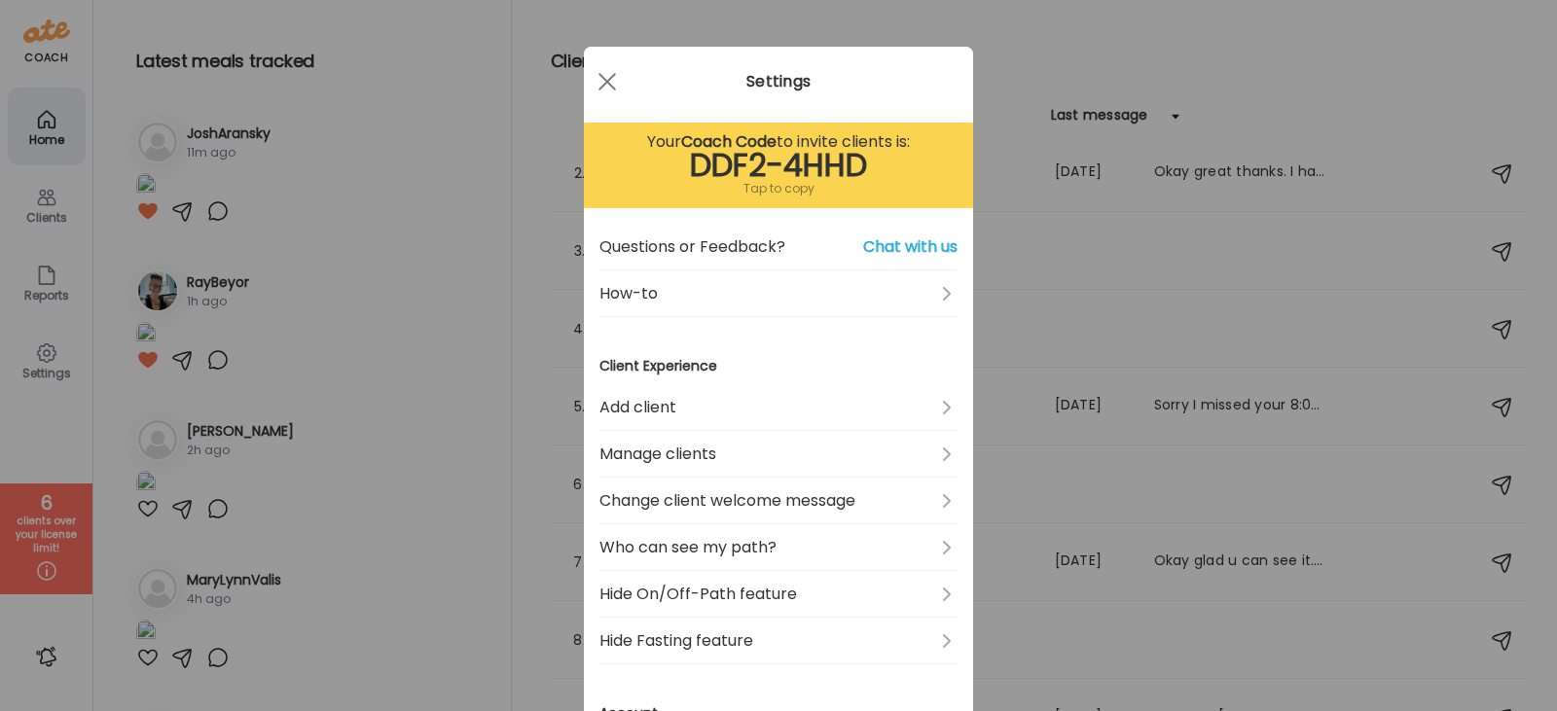
click at [22, 204] on div "Ate Coach Dashboard Wahoo! It’s official Take a moment to set up your Coach Pro…" at bounding box center [778, 355] width 1557 height 711
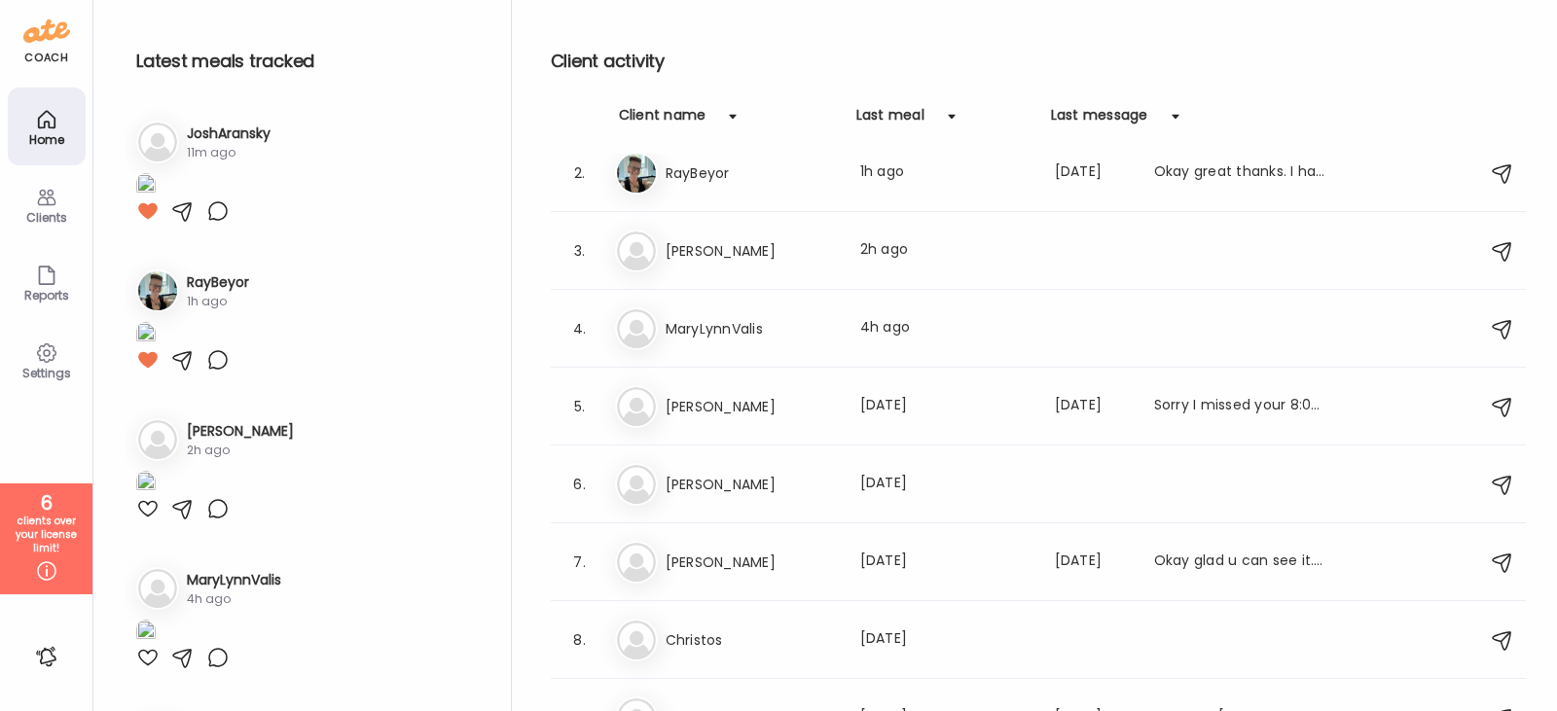
click at [30, 204] on div "Clients" at bounding box center [47, 204] width 78 height 78
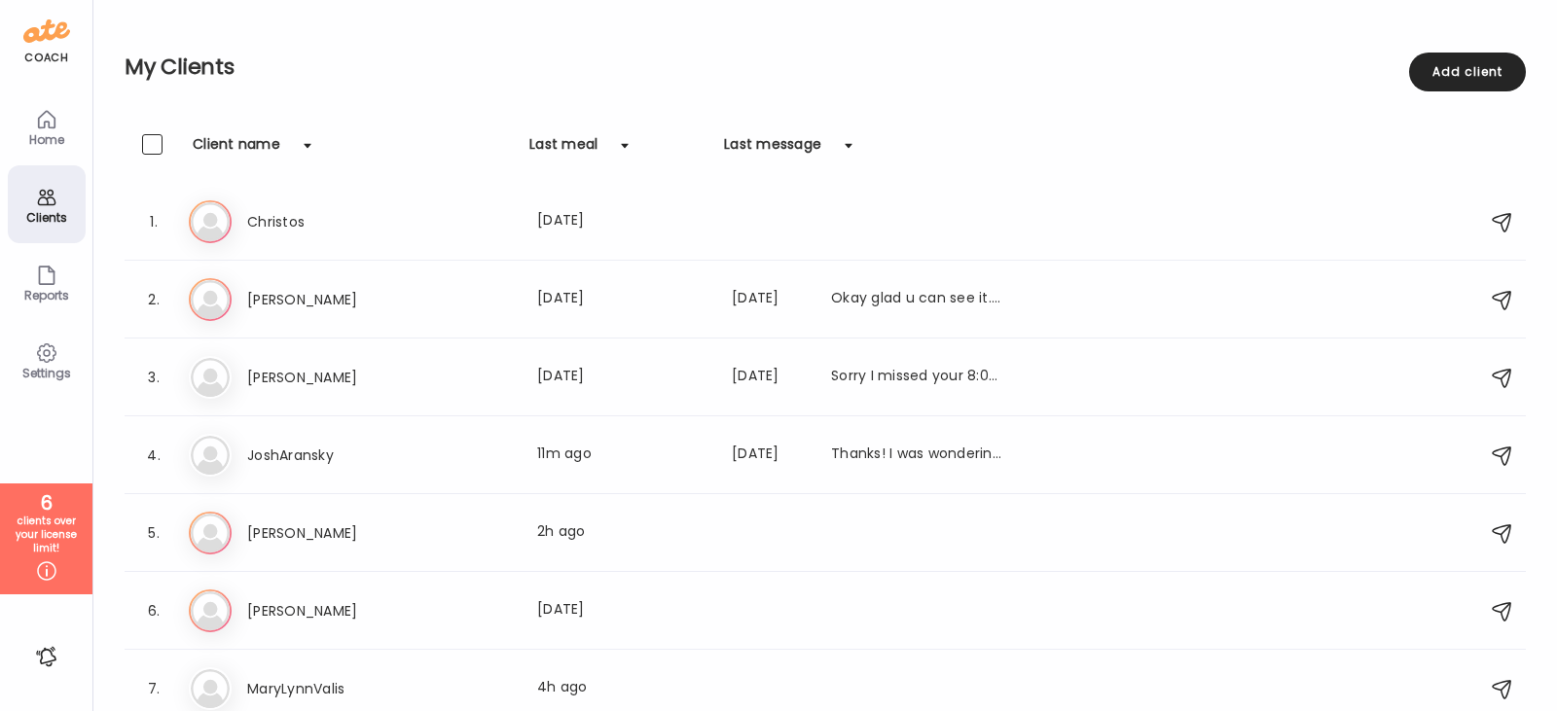
click at [54, 274] on icon at bounding box center [46, 276] width 15 height 18
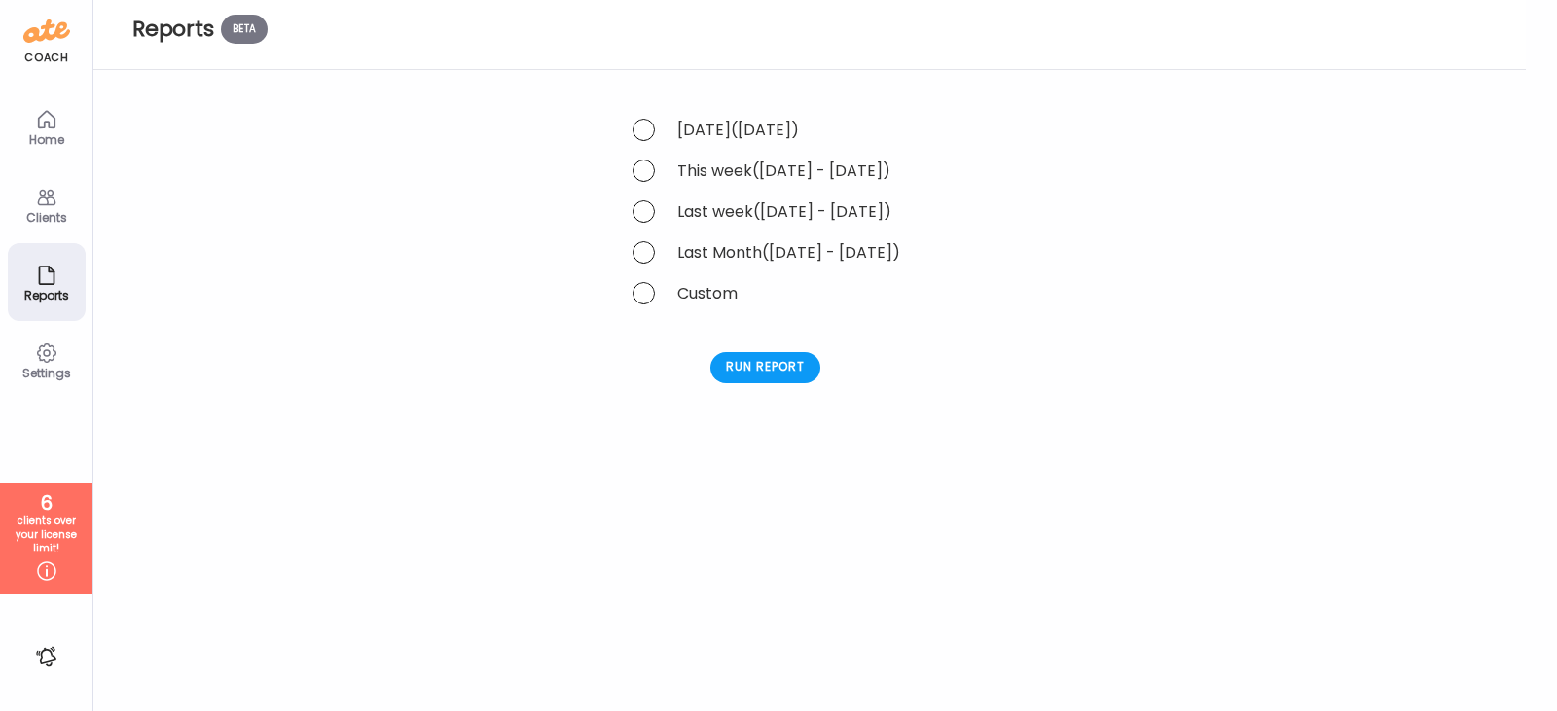
click at [71, 368] on div "Settings" at bounding box center [47, 373] width 70 height 13
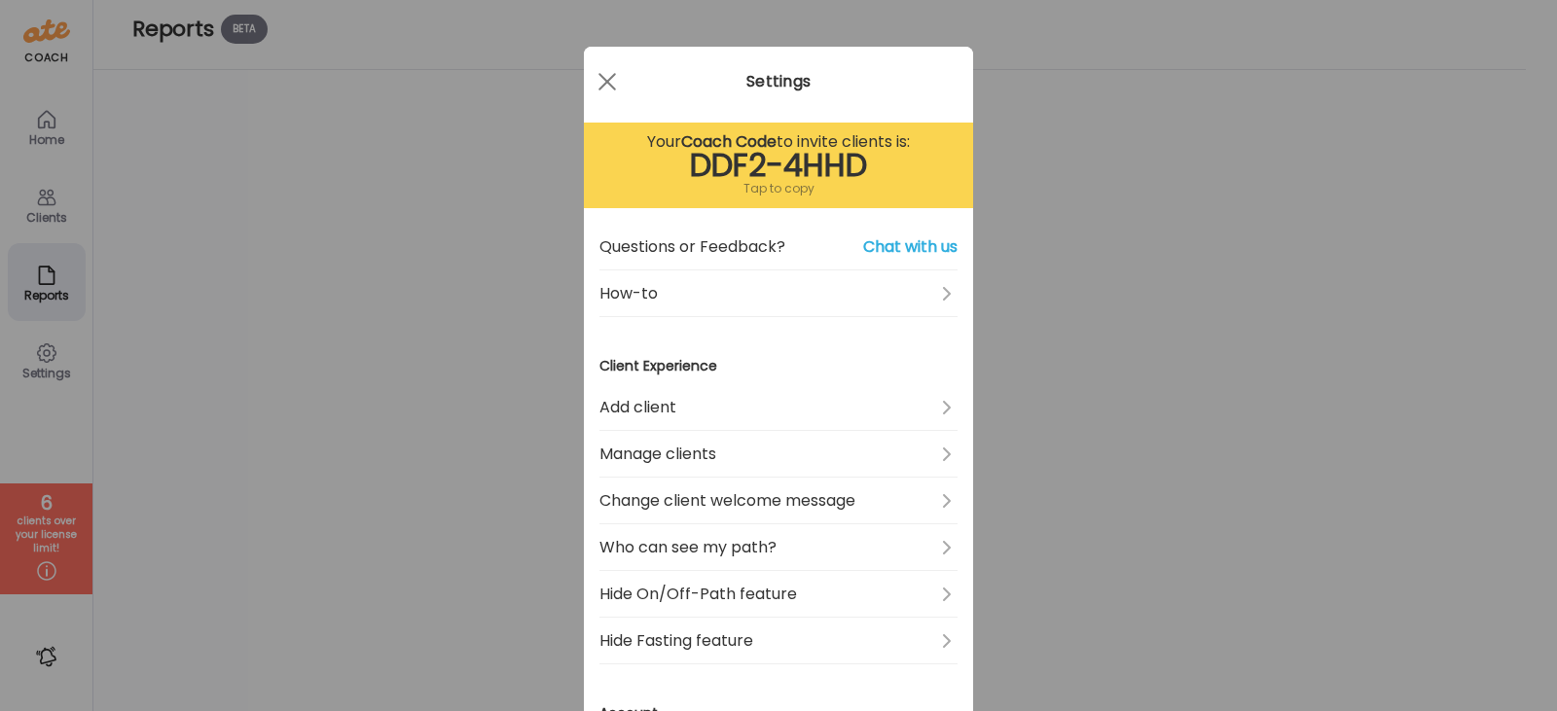
click at [488, 345] on div "Ate Coach Dashboard Wahoo! It’s official Take a moment to set up your Coach Pro…" at bounding box center [778, 355] width 1557 height 711
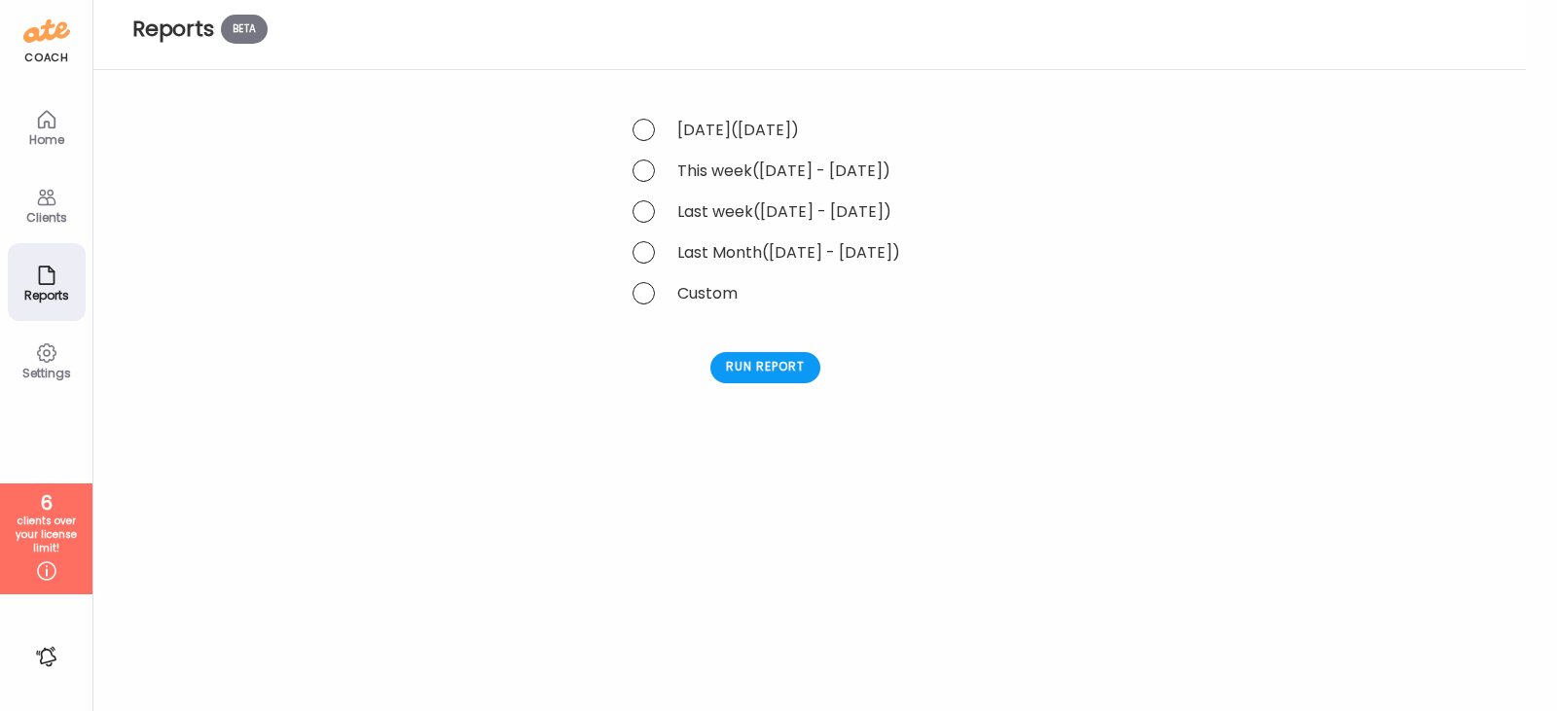
click at [46, 115] on icon at bounding box center [46, 119] width 23 height 23
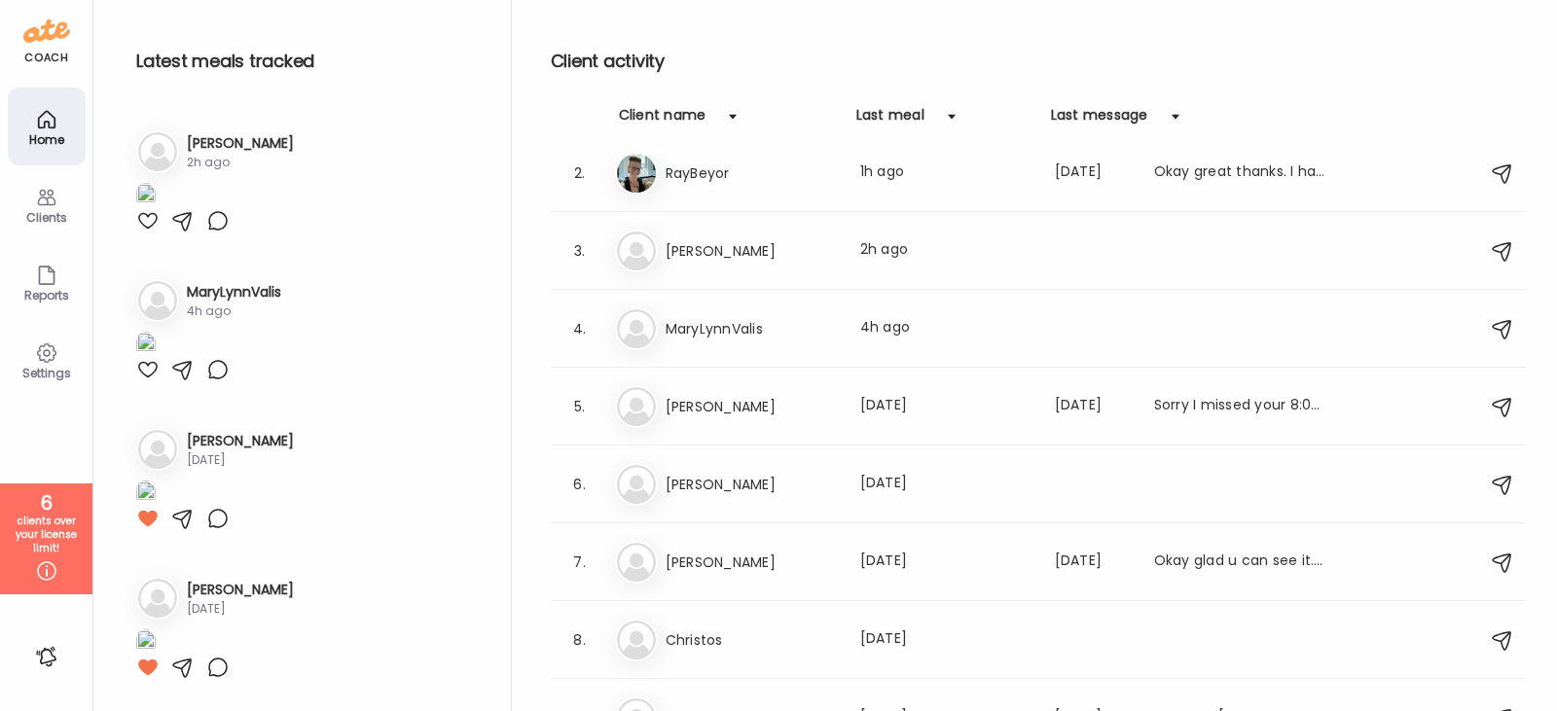
scroll to position [292, 0]
click at [156, 56] on img at bounding box center [145, 43] width 19 height 26
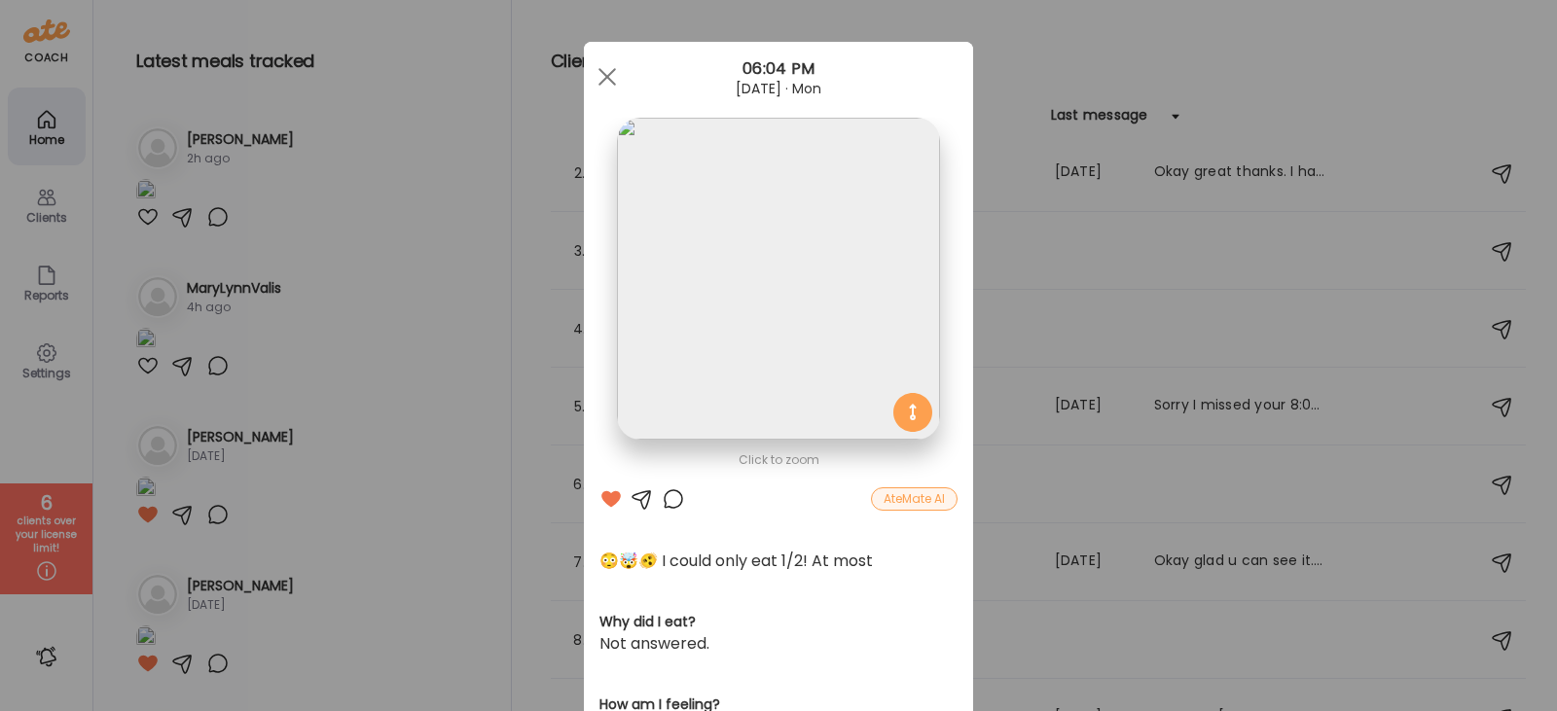
scroll to position [0, 0]
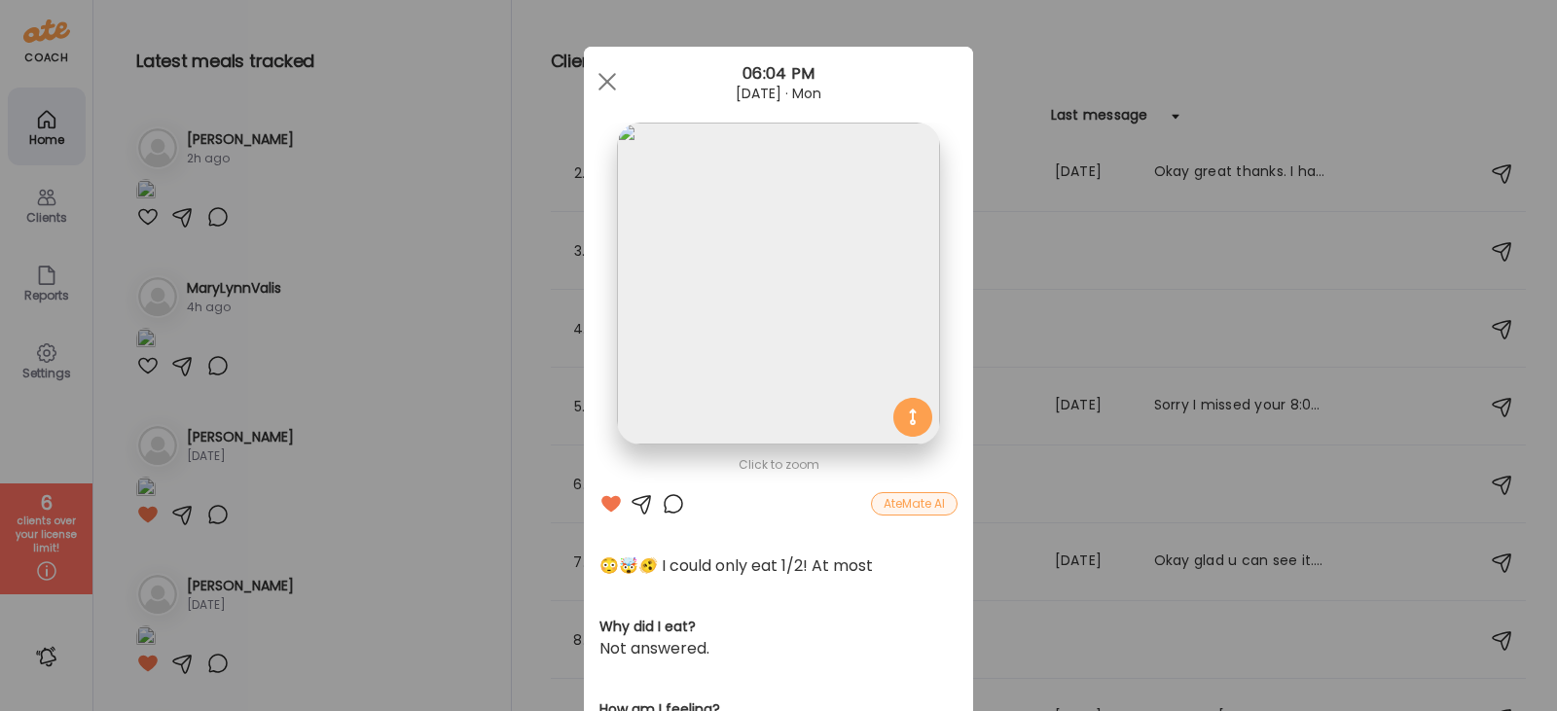
click at [603, 83] on span at bounding box center [607, 82] width 18 height 18
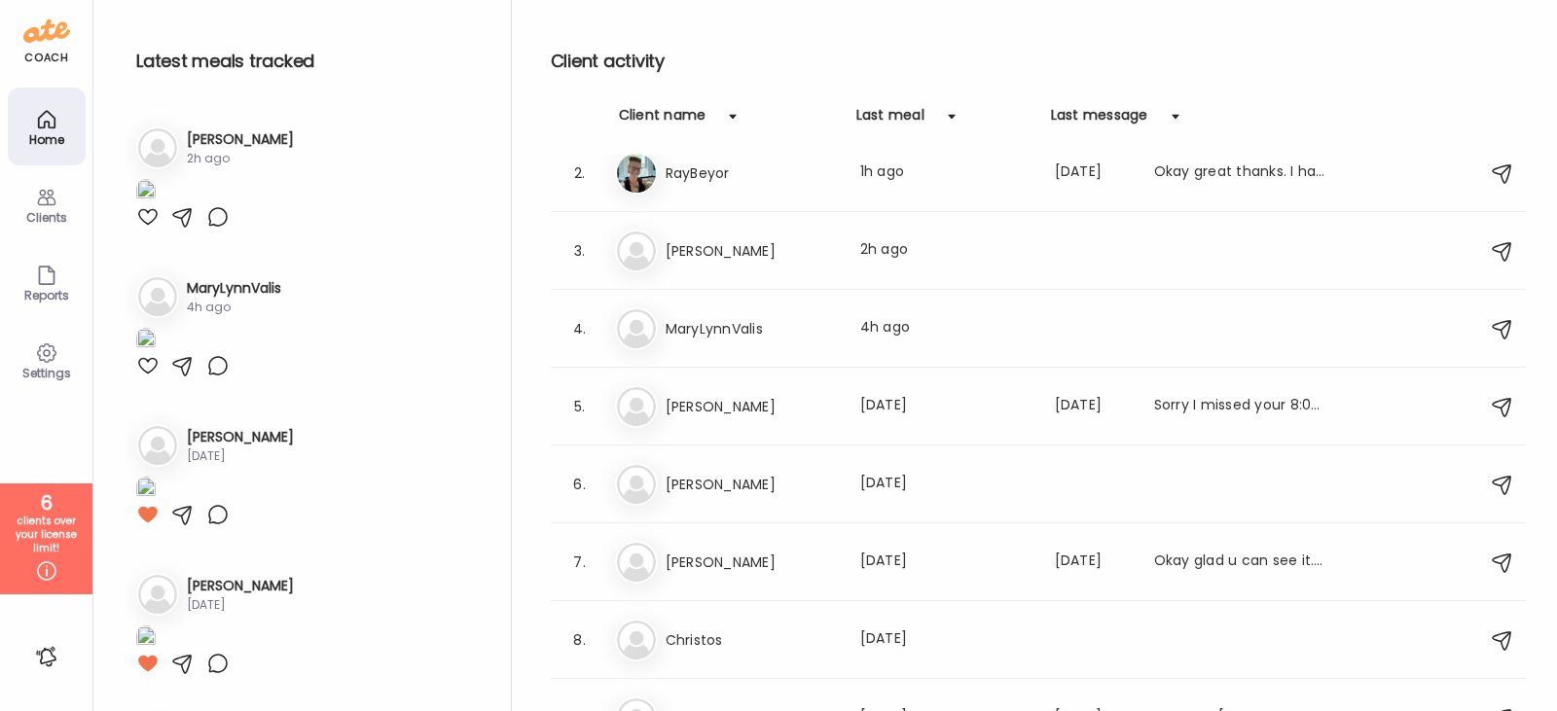
click at [683, 163] on h3 "RayBeyor" at bounding box center [751, 173] width 171 height 23
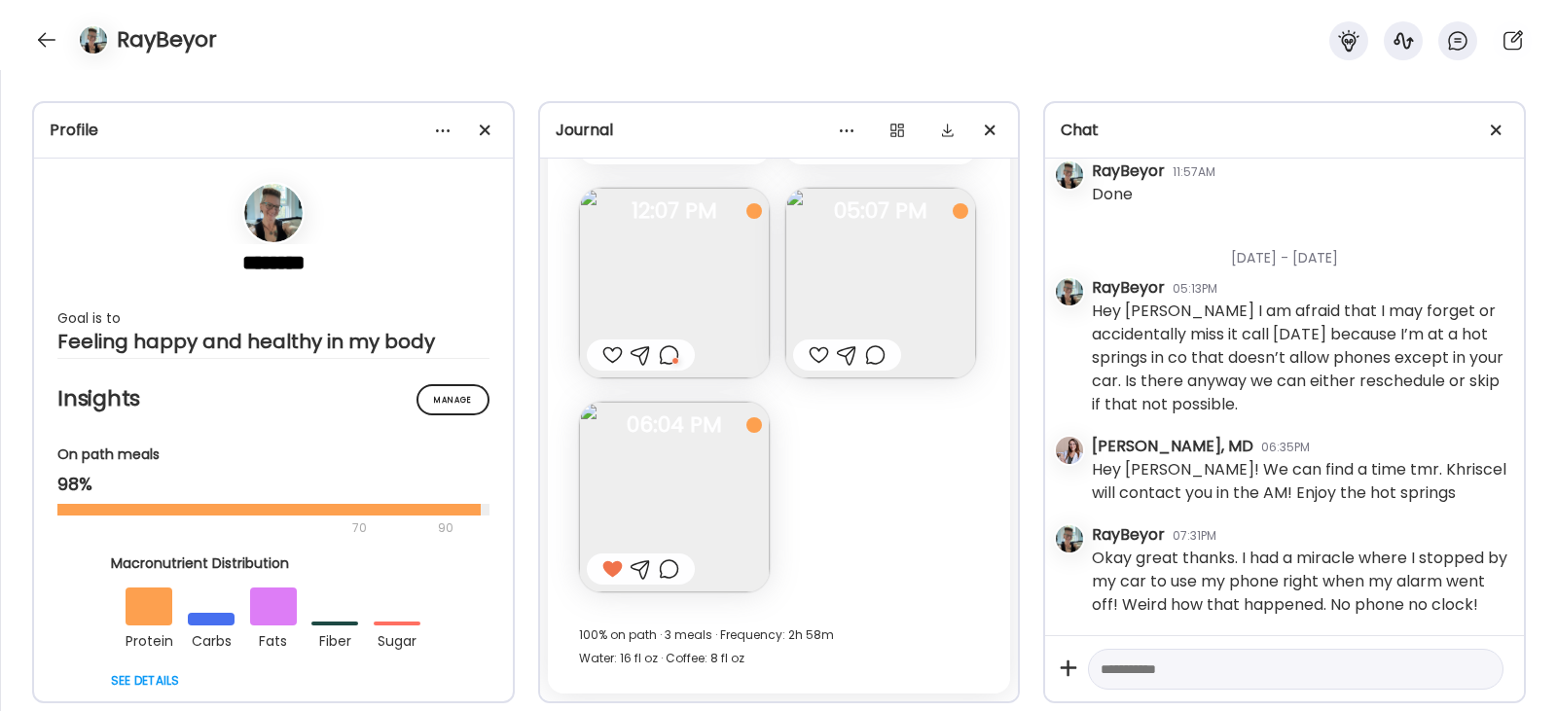
scroll to position [62825, 0]
